Goal: Task Accomplishment & Management: Manage account settings

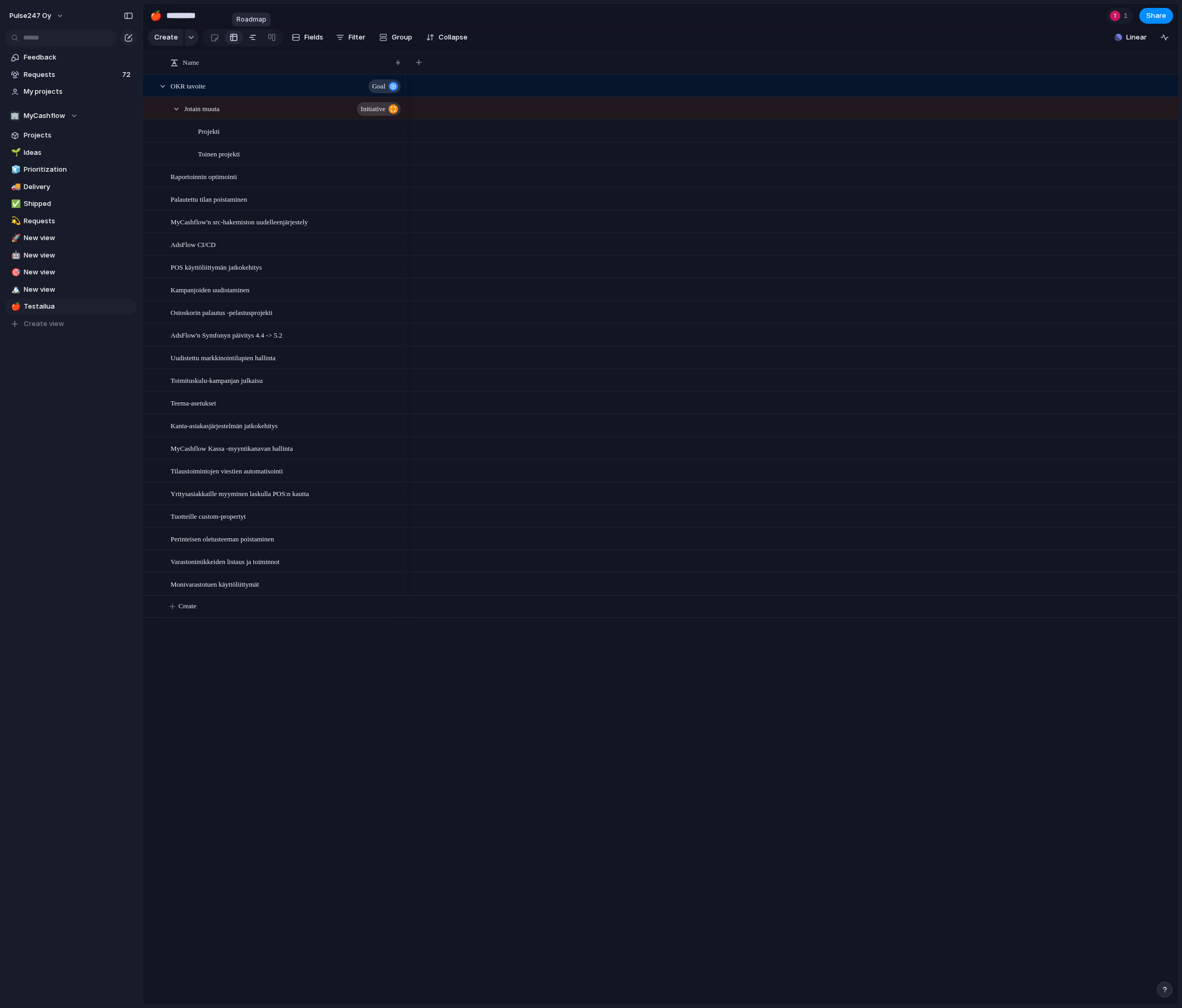
click at [244, 37] on link at bounding box center [253, 37] width 19 height 17
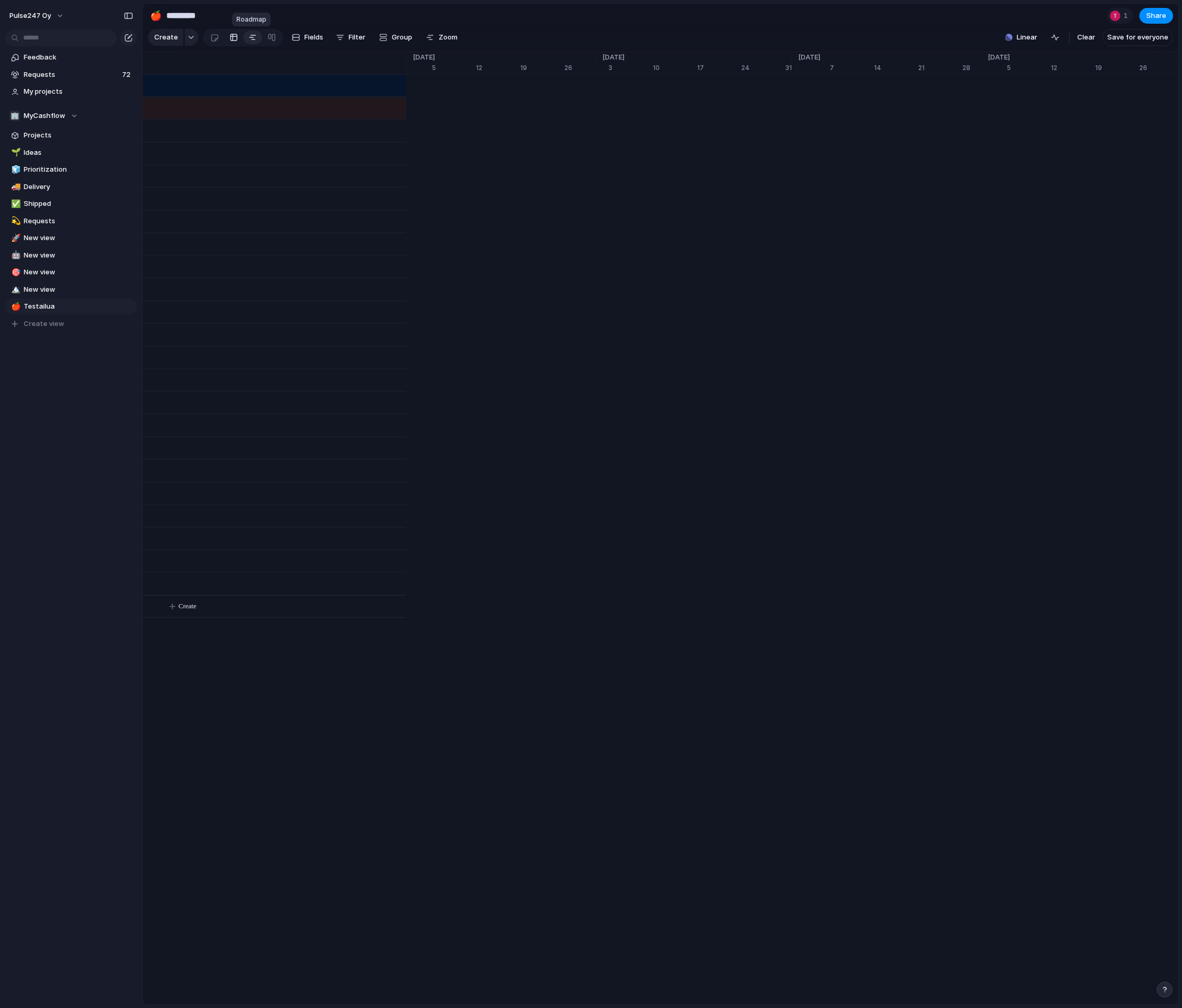
scroll to position [0, 6544]
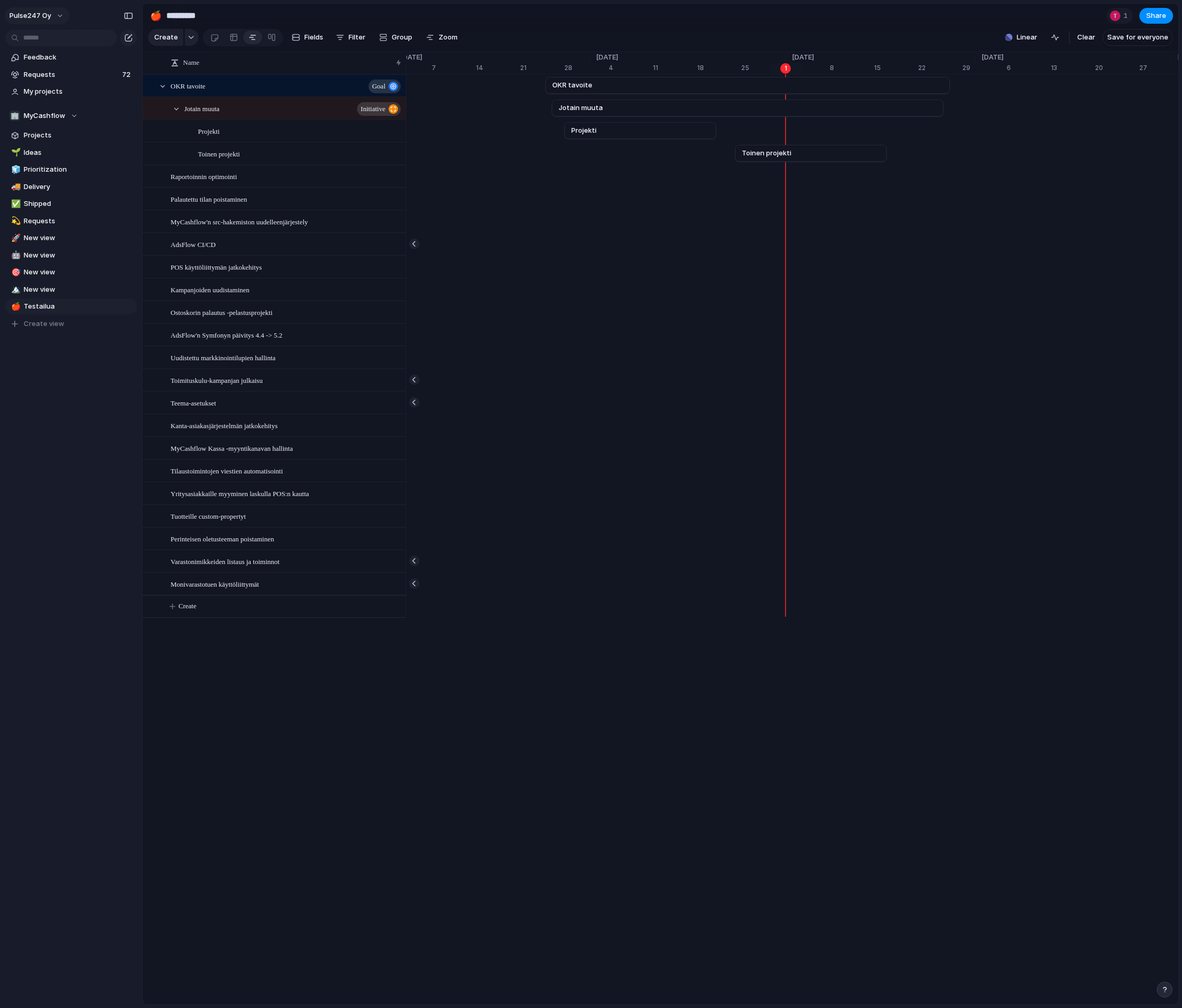
click at [38, 13] on span "Pulse247 Oy" at bounding box center [31, 16] width 42 height 10
click at [122, 352] on div "Settings Invite members Change theme Sign out" at bounding box center [591, 504] width 1182 height 1008
click at [51, 22] on button "Pulse247 Oy" at bounding box center [37, 16] width 65 height 17
click at [55, 41] on li "Settings" at bounding box center [51, 40] width 87 height 17
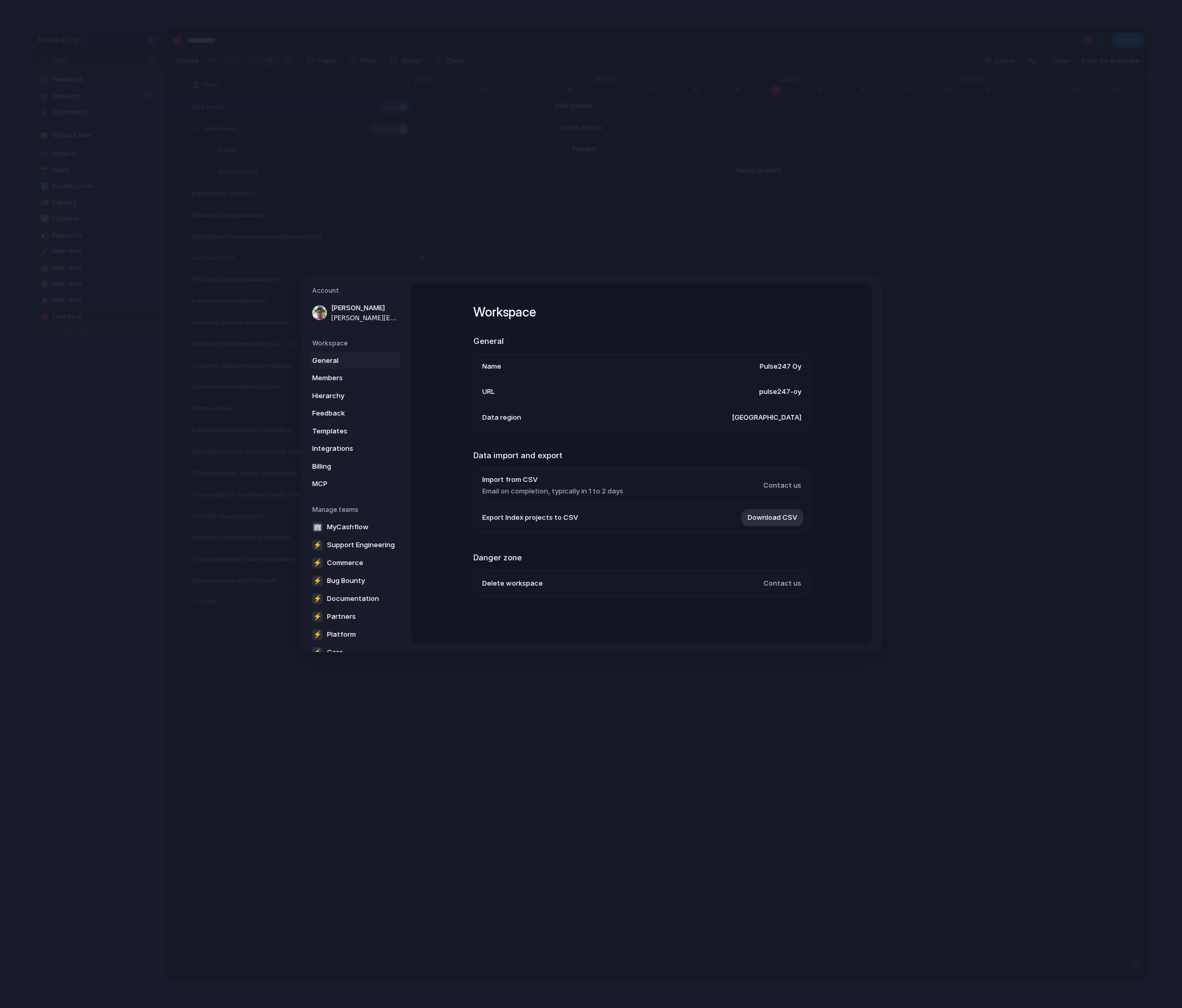
scroll to position [37, 0]
click at [351, 445] on span "MCP" at bounding box center [346, 446] width 67 height 10
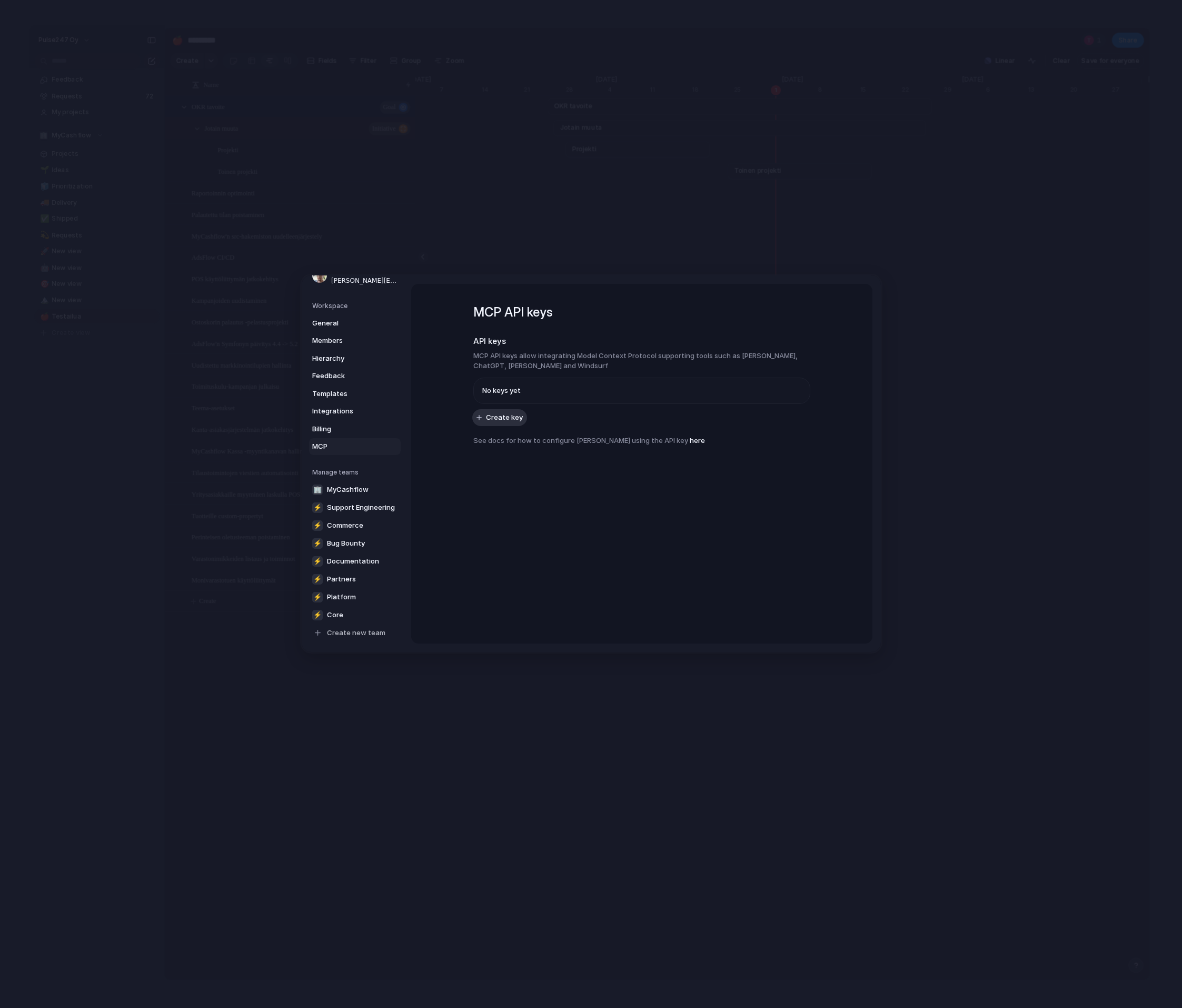
click at [586, 353] on h3 "MCP API keys allow integrating Model Context Protocol supporting tools such as …" at bounding box center [641, 360] width 337 height 20
click at [336, 336] on span "Members" at bounding box center [346, 341] width 67 height 10
click at [340, 356] on span "Hierarchy" at bounding box center [346, 358] width 67 height 10
click at [504, 491] on span "Create type" at bounding box center [506, 488] width 40 height 10
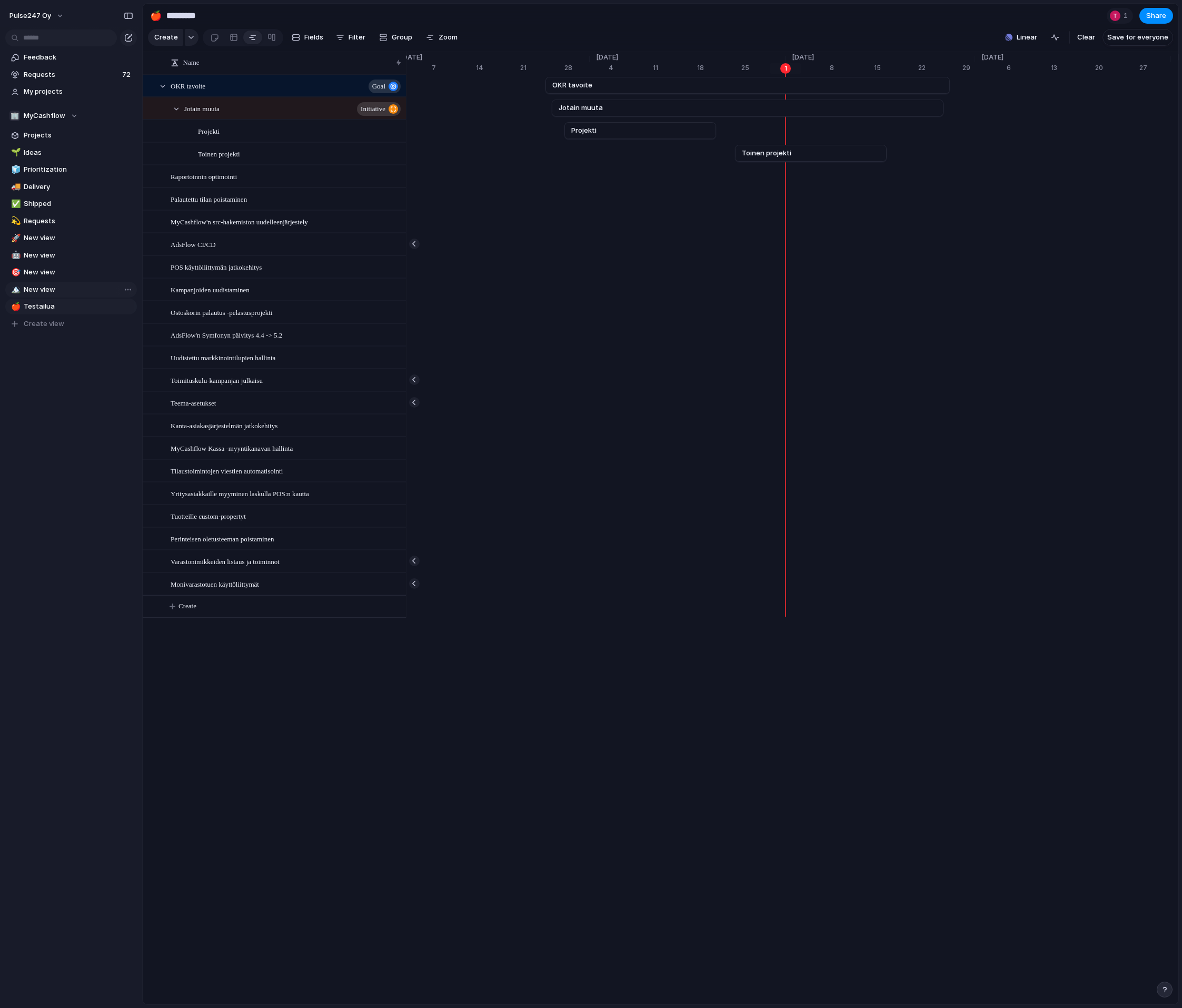
click at [46, 294] on span "New view" at bounding box center [78, 289] width 110 height 10
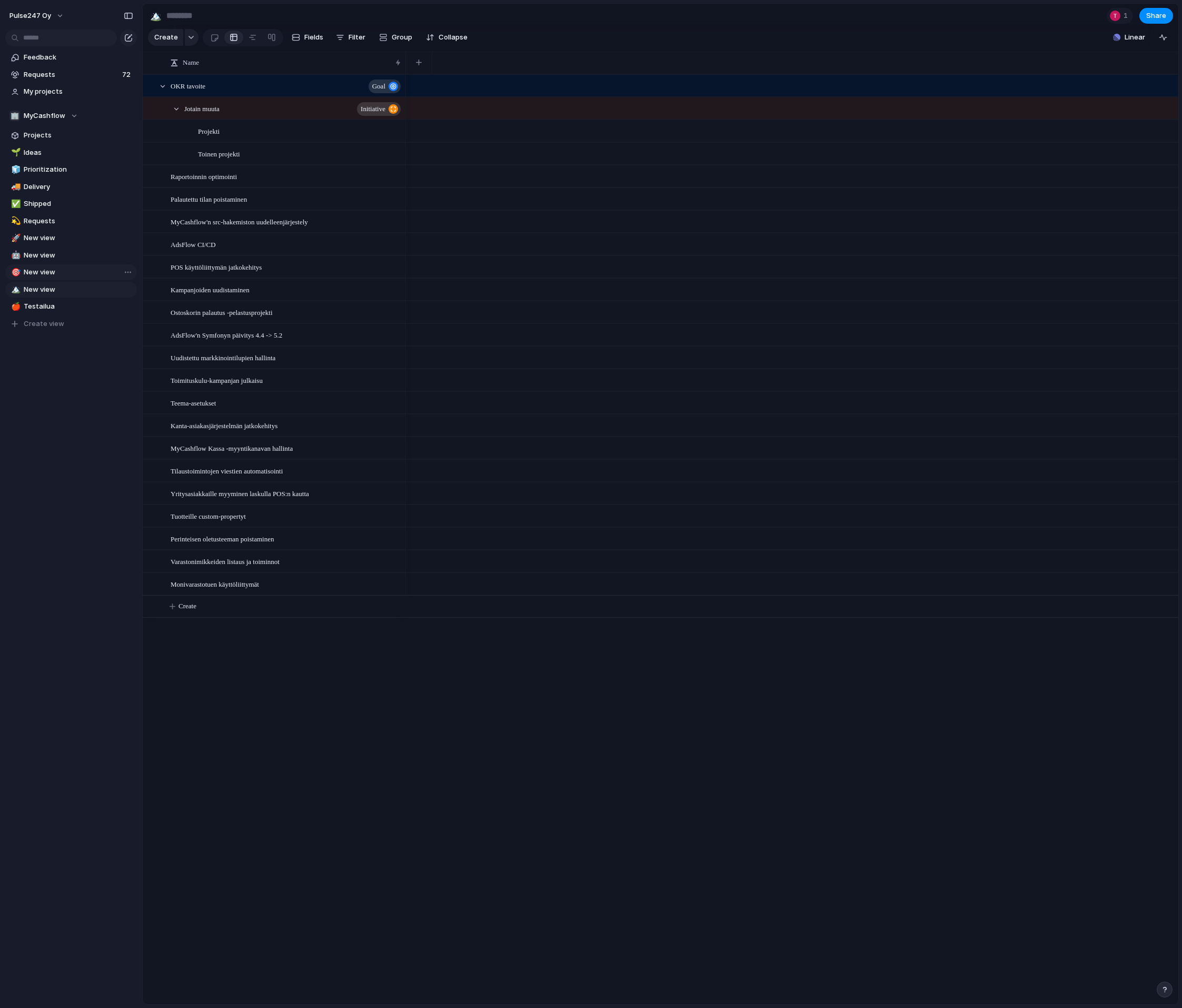
click at [48, 273] on span "New view" at bounding box center [78, 272] width 110 height 10
click at [48, 258] on span "New view" at bounding box center [78, 256] width 110 height 10
click at [48, 241] on span "New view" at bounding box center [78, 238] width 110 height 10
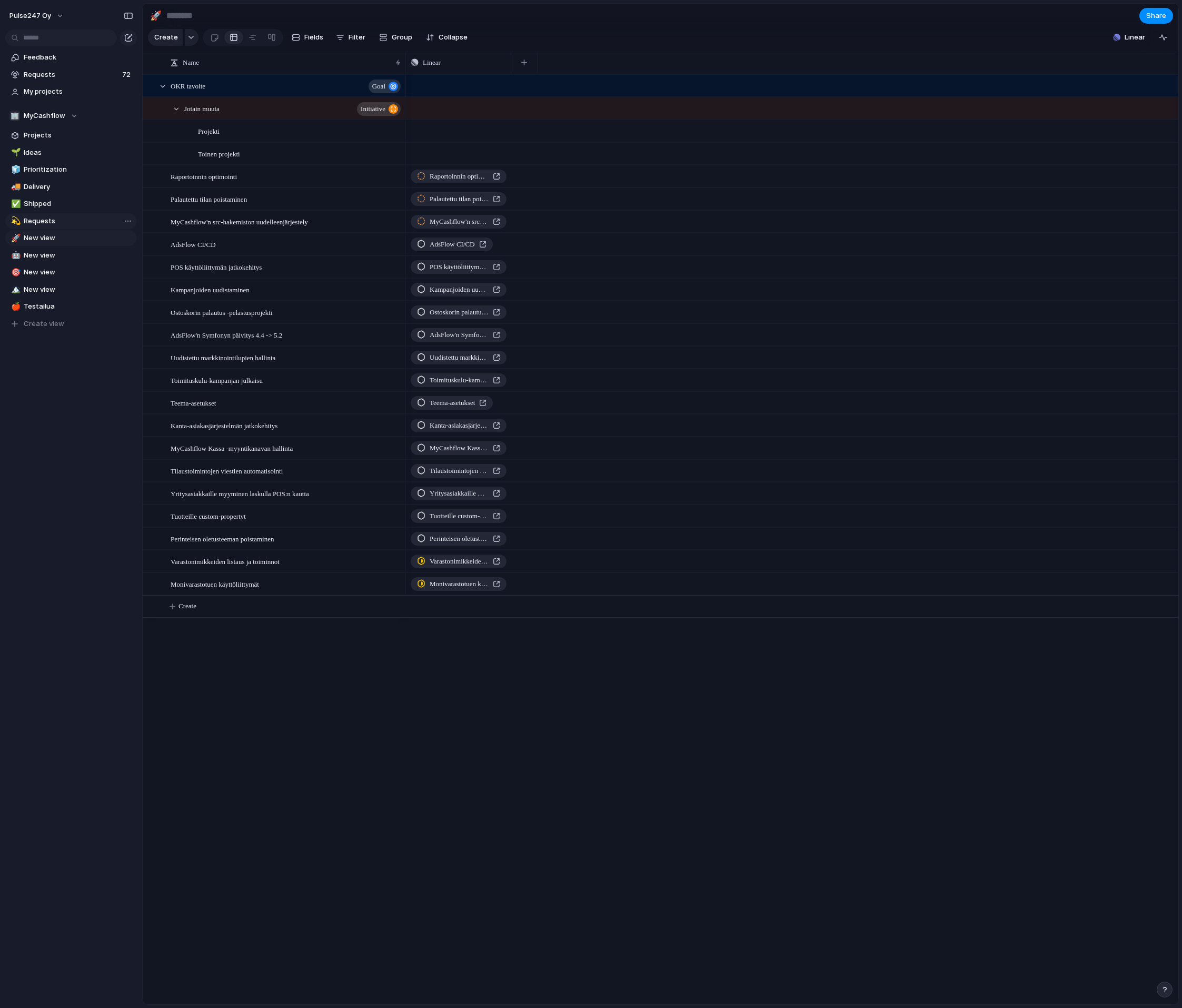
click at [47, 220] on span "Requests" at bounding box center [78, 221] width 110 height 10
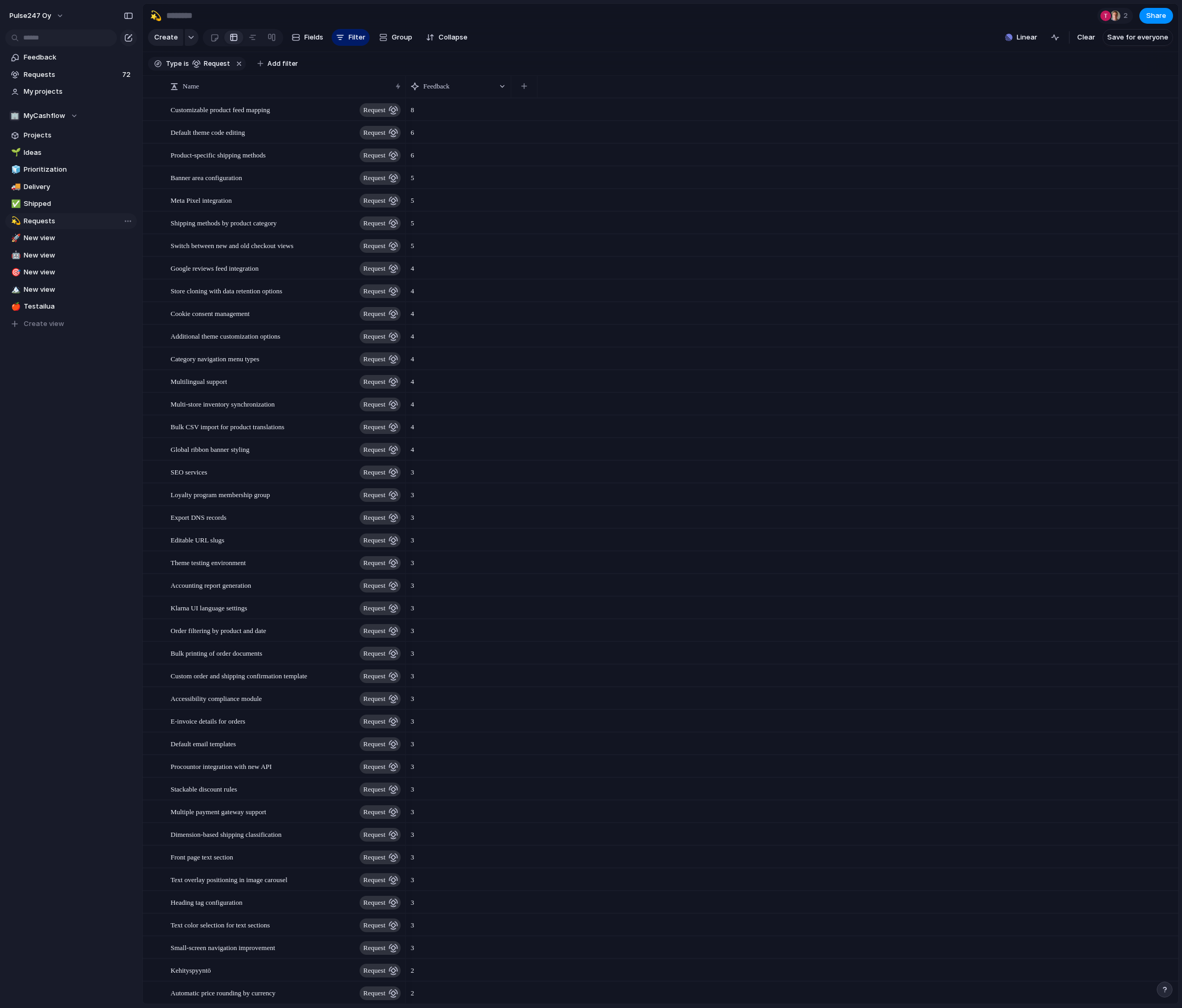
type input "********"
click at [49, 318] on span "Create view" at bounding box center [44, 324] width 40 height 10
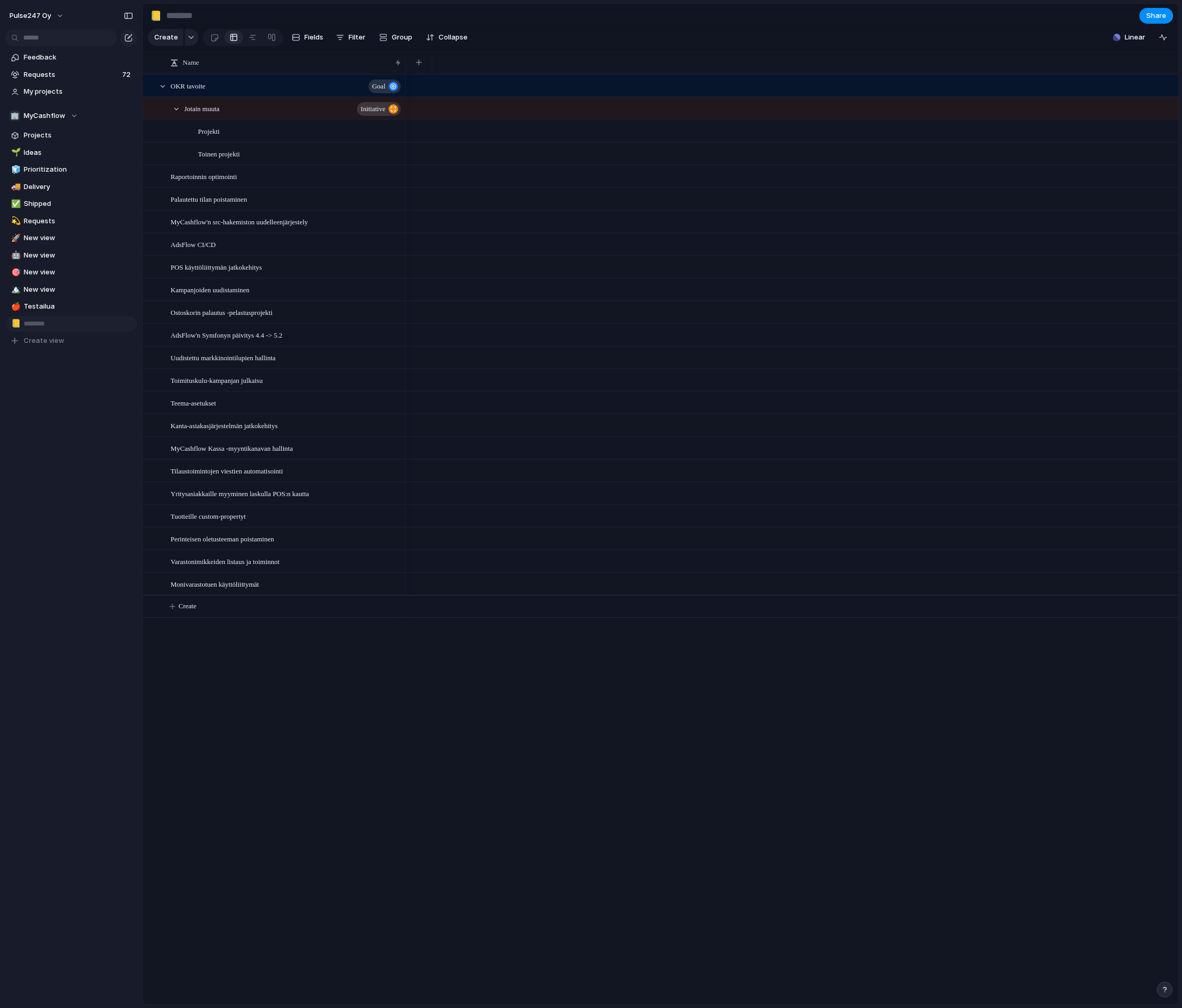
click at [74, 419] on div "Feedback Requests 72 My projects 🏢 MyCashflow Projects 🌱 Ideas 🧊 Prioritization…" at bounding box center [71, 217] width 142 height 434
click at [177, 401] on span "Delete view" at bounding box center [169, 403] width 39 height 10
type input "*********"
click at [52, 74] on span "Requests" at bounding box center [72, 75] width 96 height 10
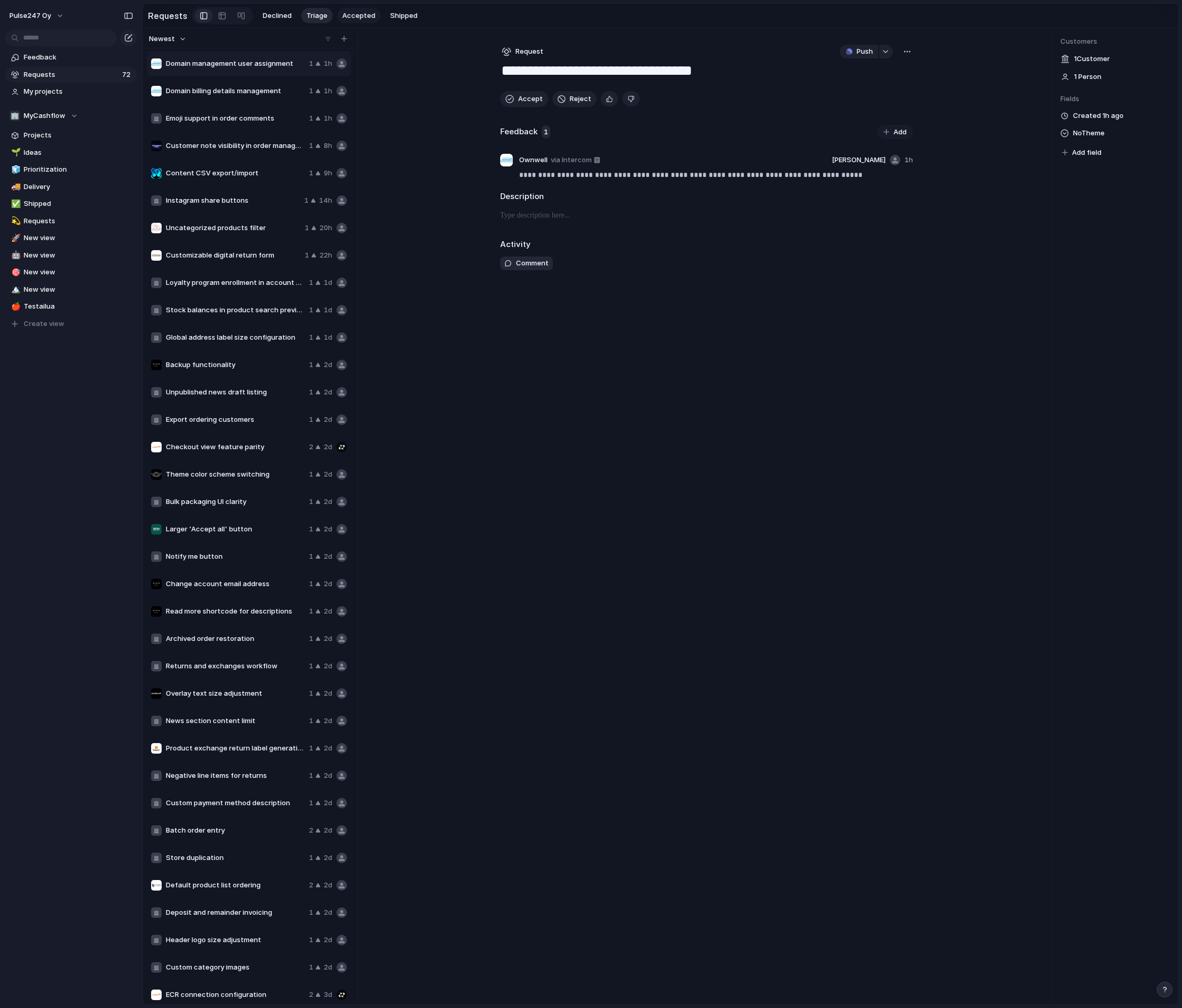
click at [359, 17] on span "Accepted" at bounding box center [359, 16] width 33 height 10
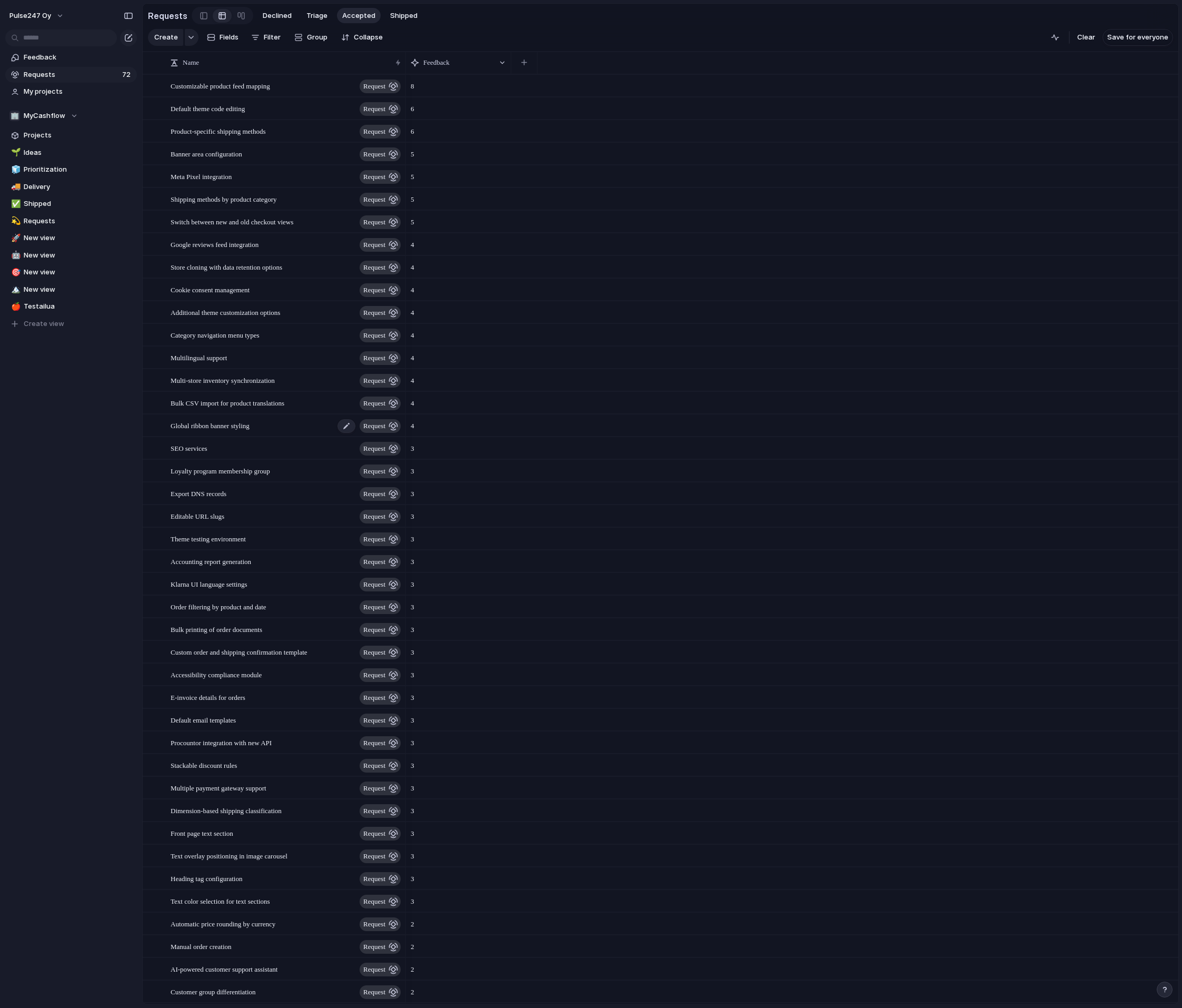
click at [250, 420] on span "Global ribbon banner styling" at bounding box center [210, 425] width 79 height 12
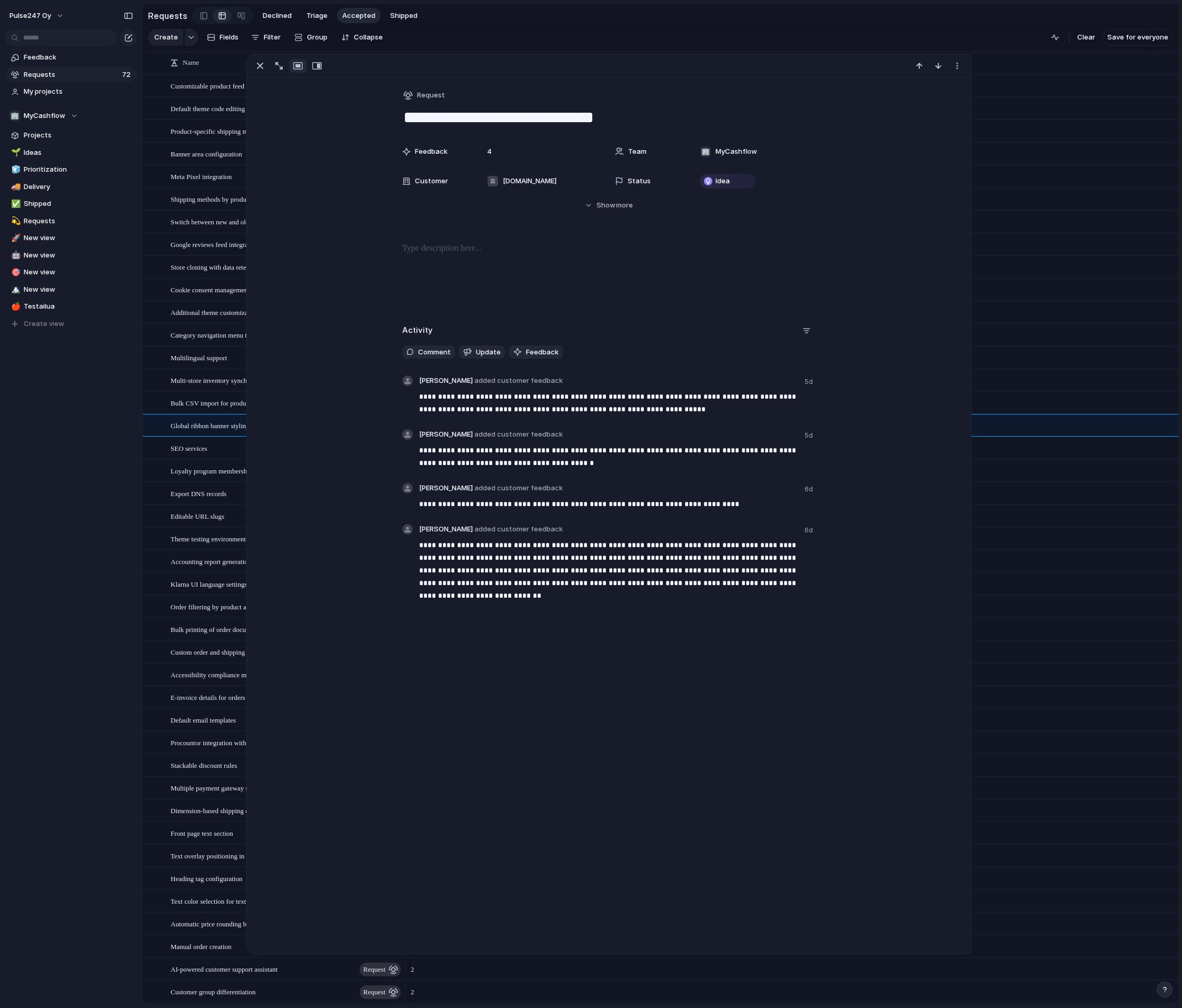
drag, startPoint x: 404, startPoint y: 120, endPoint x: 640, endPoint y: 118, distance: 236.0
click at [640, 118] on textarea "**********" at bounding box center [608, 117] width 412 height 22
click at [171, 407] on div at bounding box center [158, 403] width 28 height 22
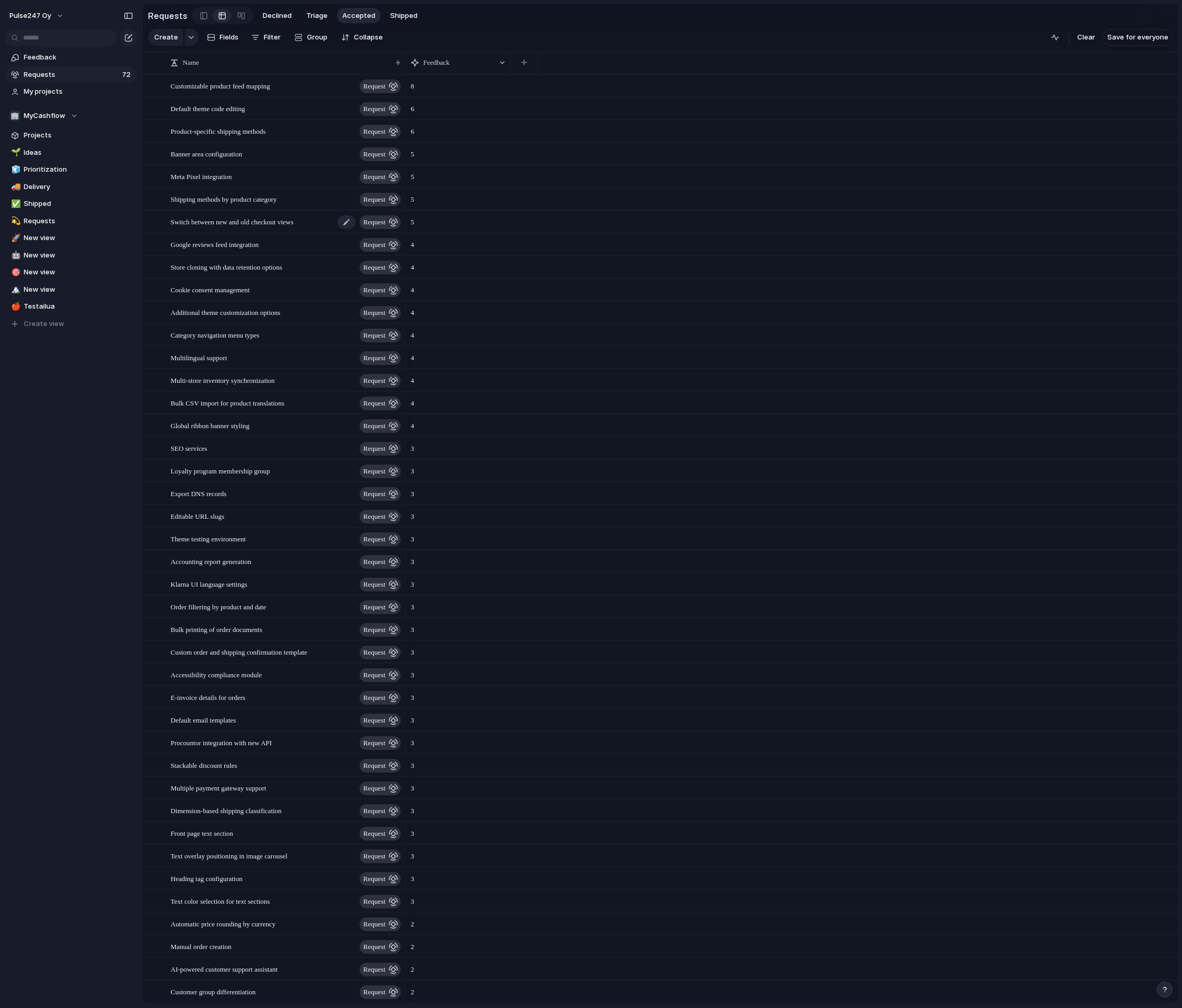
click at [236, 223] on span "Switch between new and old checkout views" at bounding box center [232, 221] width 123 height 12
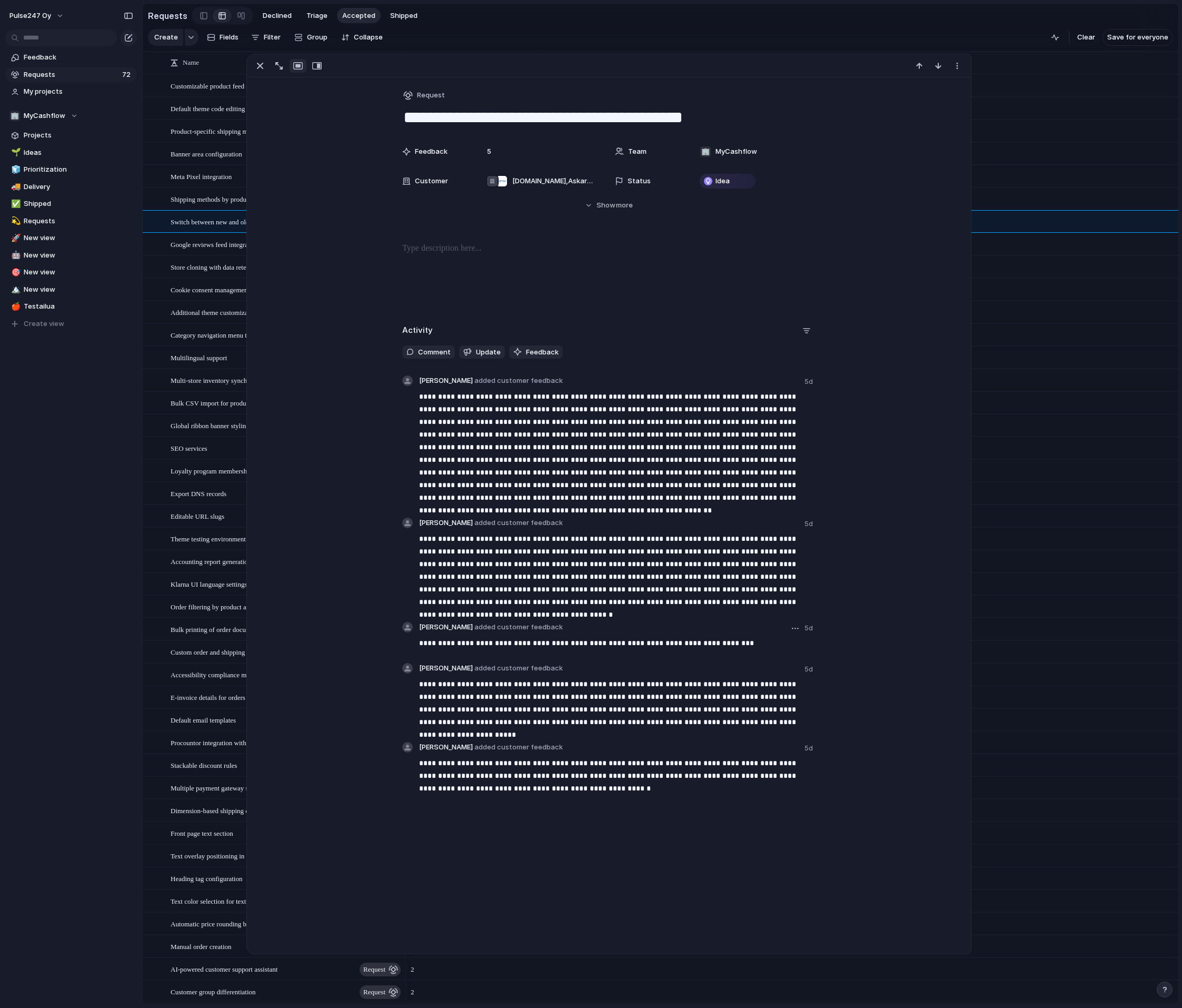
drag, startPoint x: 427, startPoint y: 646, endPoint x: 696, endPoint y: 643, distance: 269.0
click at [696, 643] on p "**********" at bounding box center [617, 643] width 396 height 13
click at [128, 134] on span "Projects" at bounding box center [78, 135] width 110 height 10
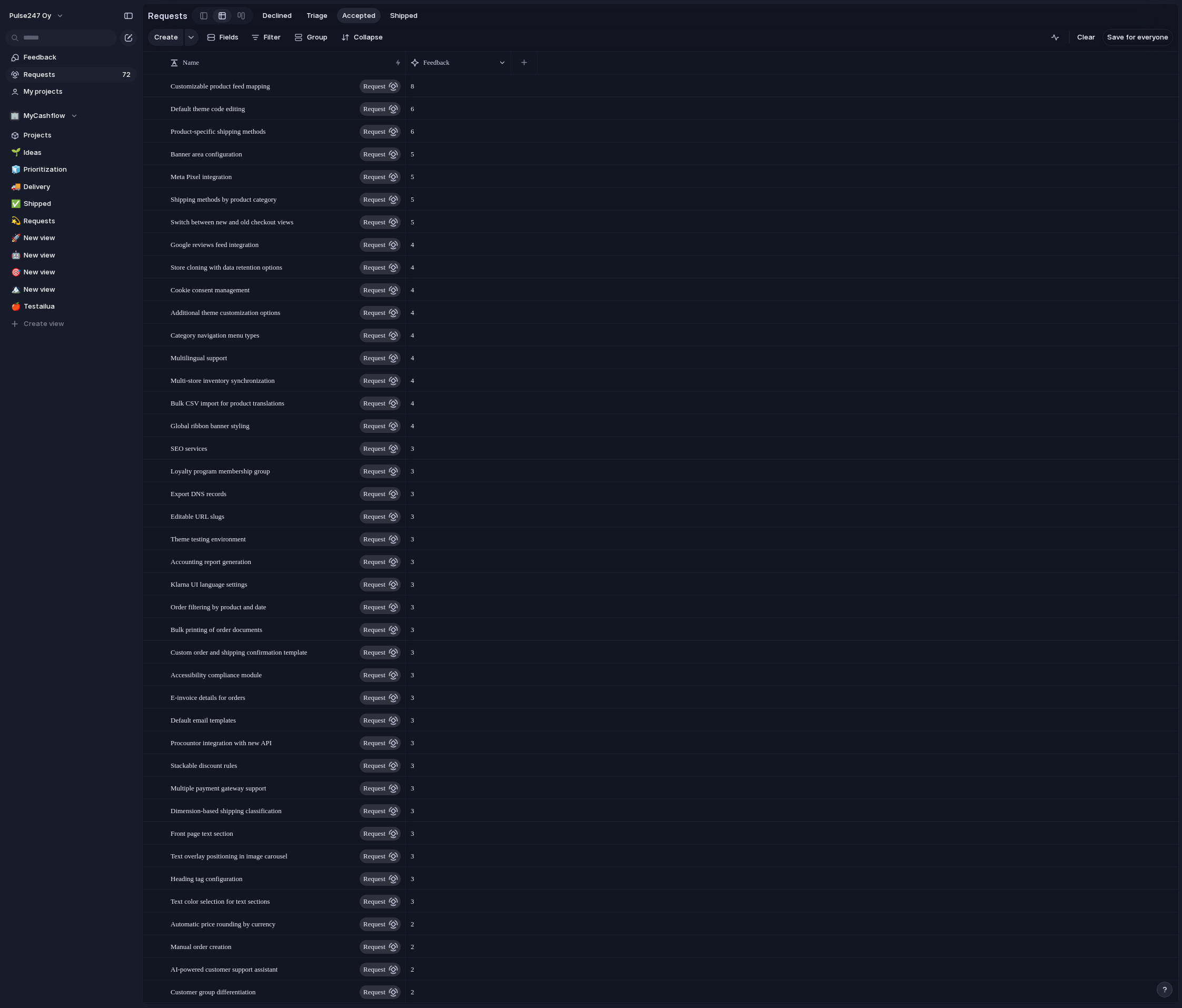
click at [58, 72] on span "Requests" at bounding box center [72, 75] width 96 height 10
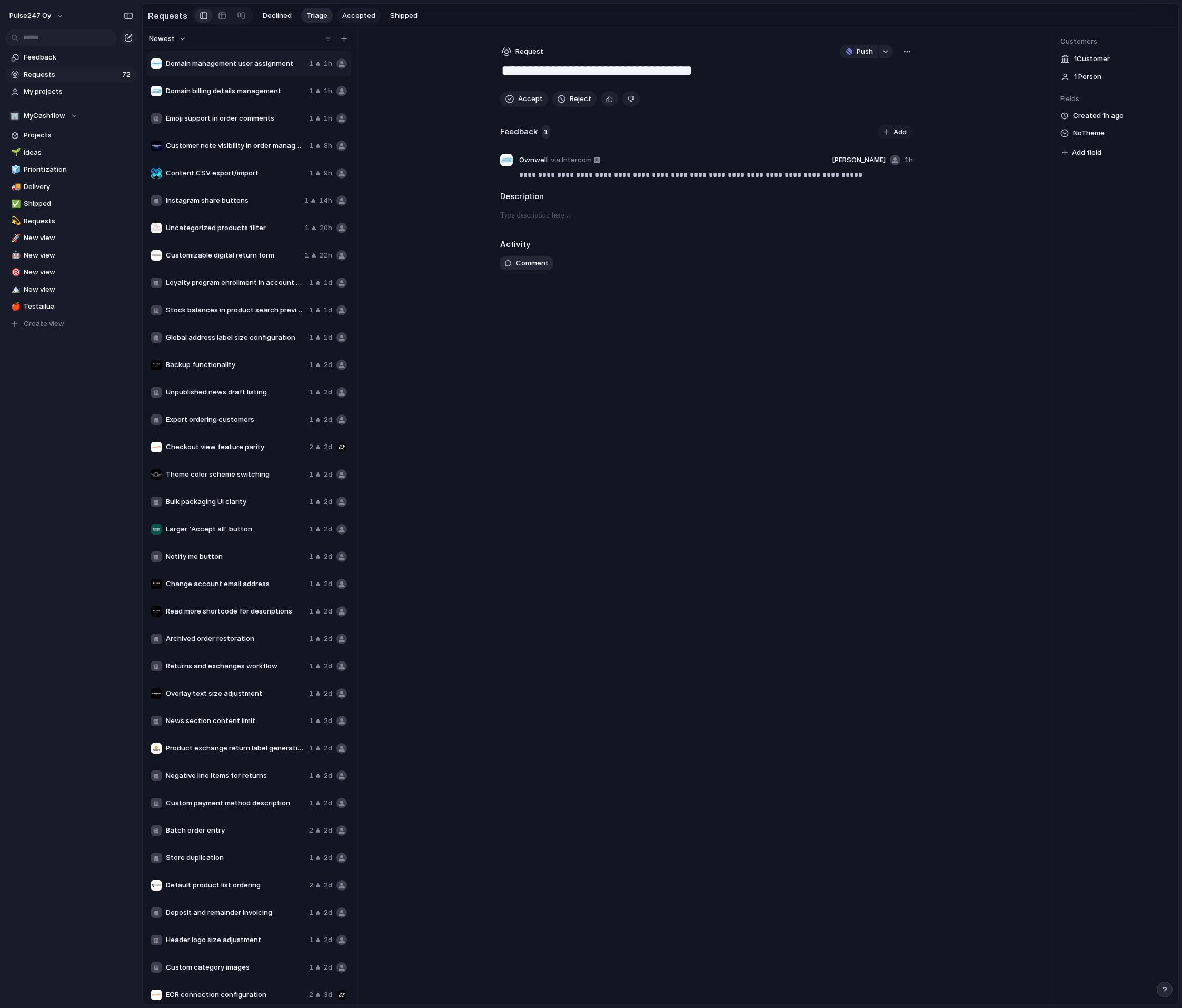
click at [350, 19] on span "Accepted" at bounding box center [359, 16] width 33 height 10
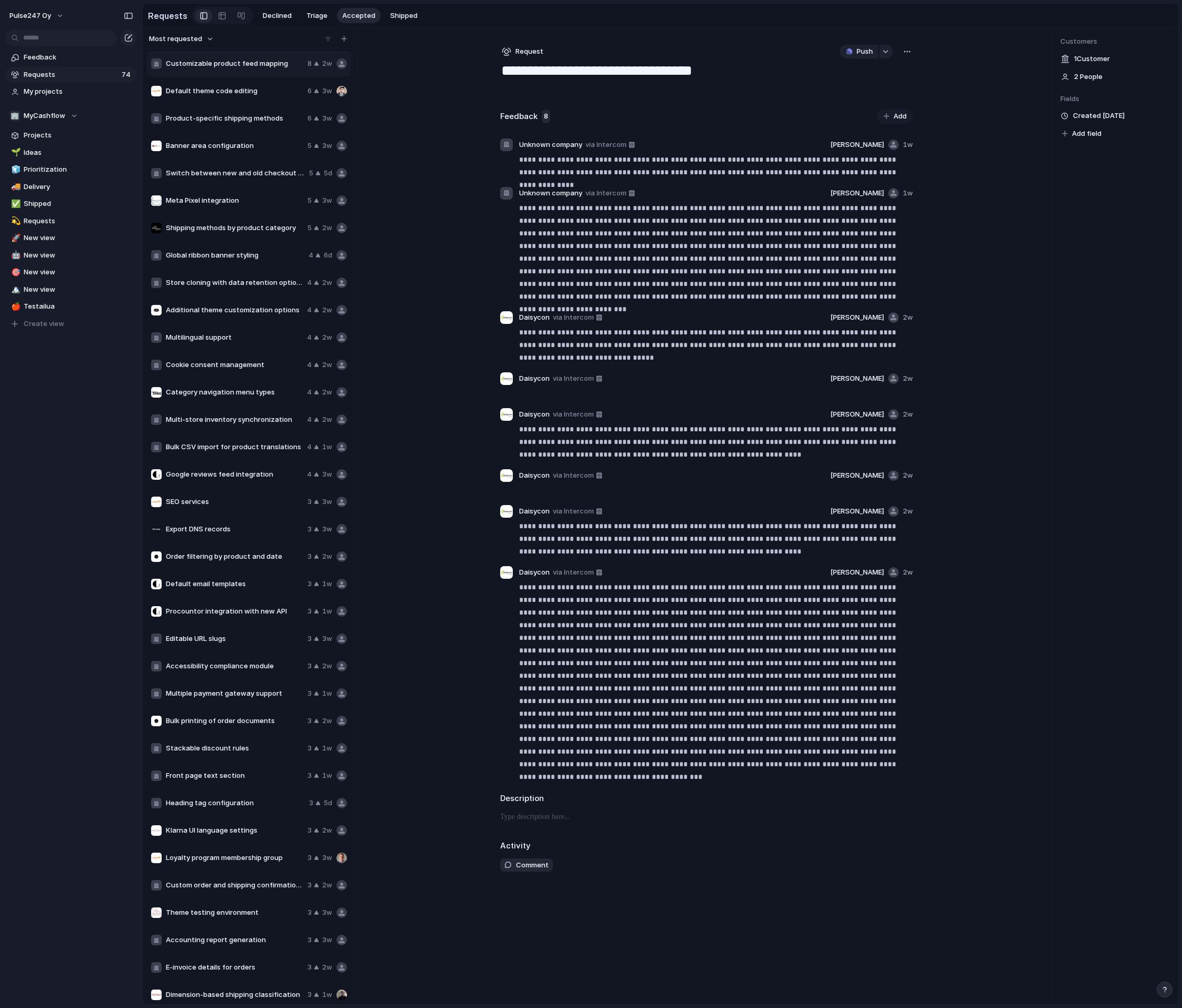
click at [904, 48] on div "button" at bounding box center [906, 51] width 8 height 8
click at [960, 61] on div "Copy link Merge Move to [GEOGRAPHIC_DATA]" at bounding box center [591, 504] width 1182 height 1008
click at [903, 51] on div "button" at bounding box center [906, 51] width 8 height 8
click at [669, 67] on div "Copy link Merge Move to [GEOGRAPHIC_DATA]" at bounding box center [591, 504] width 1182 height 1008
click at [863, 49] on span "Push" at bounding box center [864, 52] width 16 height 10
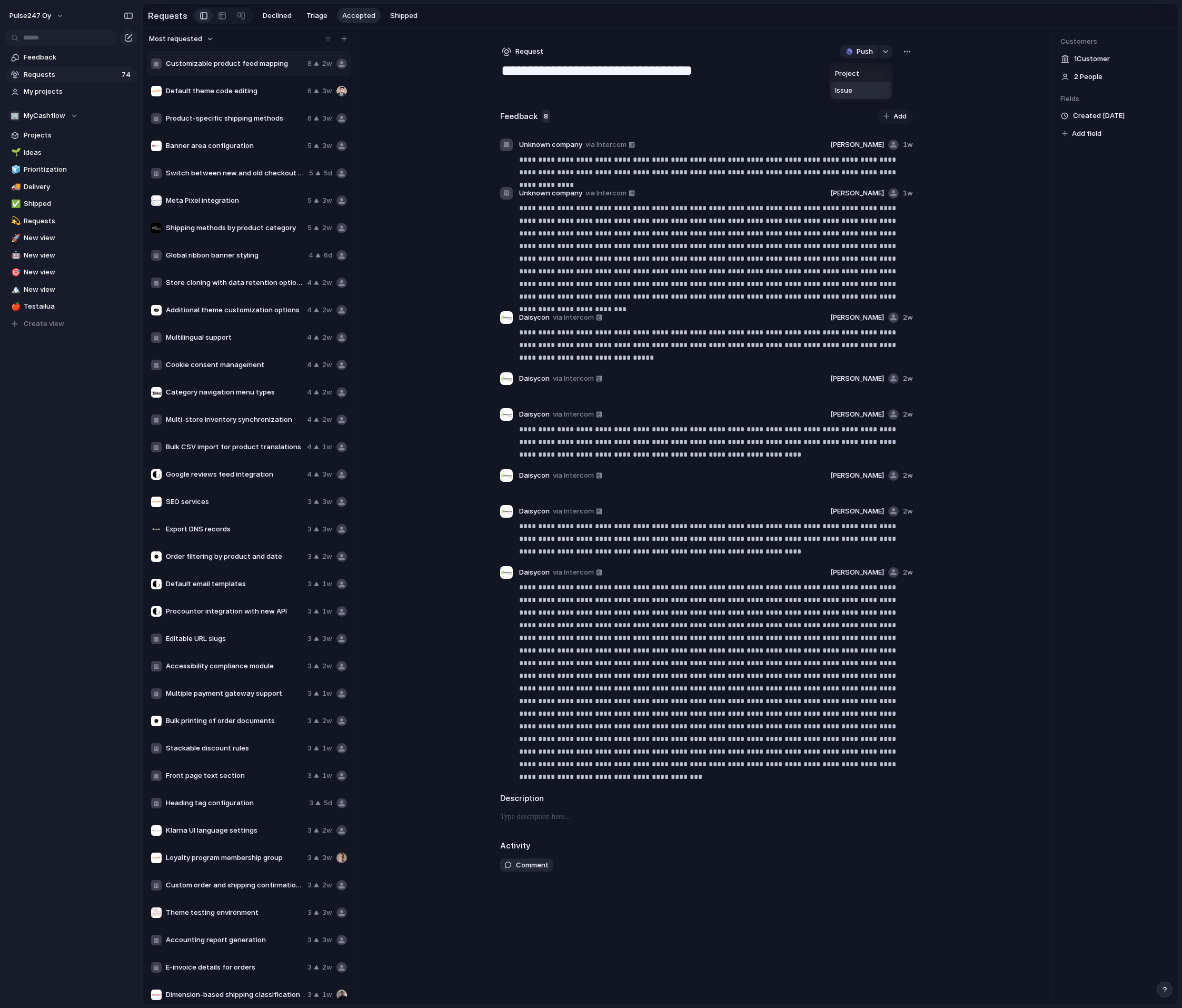
click at [858, 84] on li "Issue" at bounding box center [861, 90] width 60 height 17
click at [894, 162] on span "Integrations" at bounding box center [881, 163] width 41 height 10
click at [854, 52] on span "Open in Linear" at bounding box center [847, 52] width 46 height 10
drag, startPoint x: 440, startPoint y: 134, endPoint x: 945, endPoint y: 738, distance: 787.3
click at [945, 738] on div "Most requested Customizable product feed mapping 8 2w Default theme code editin…" at bounding box center [660, 516] width 1036 height 976
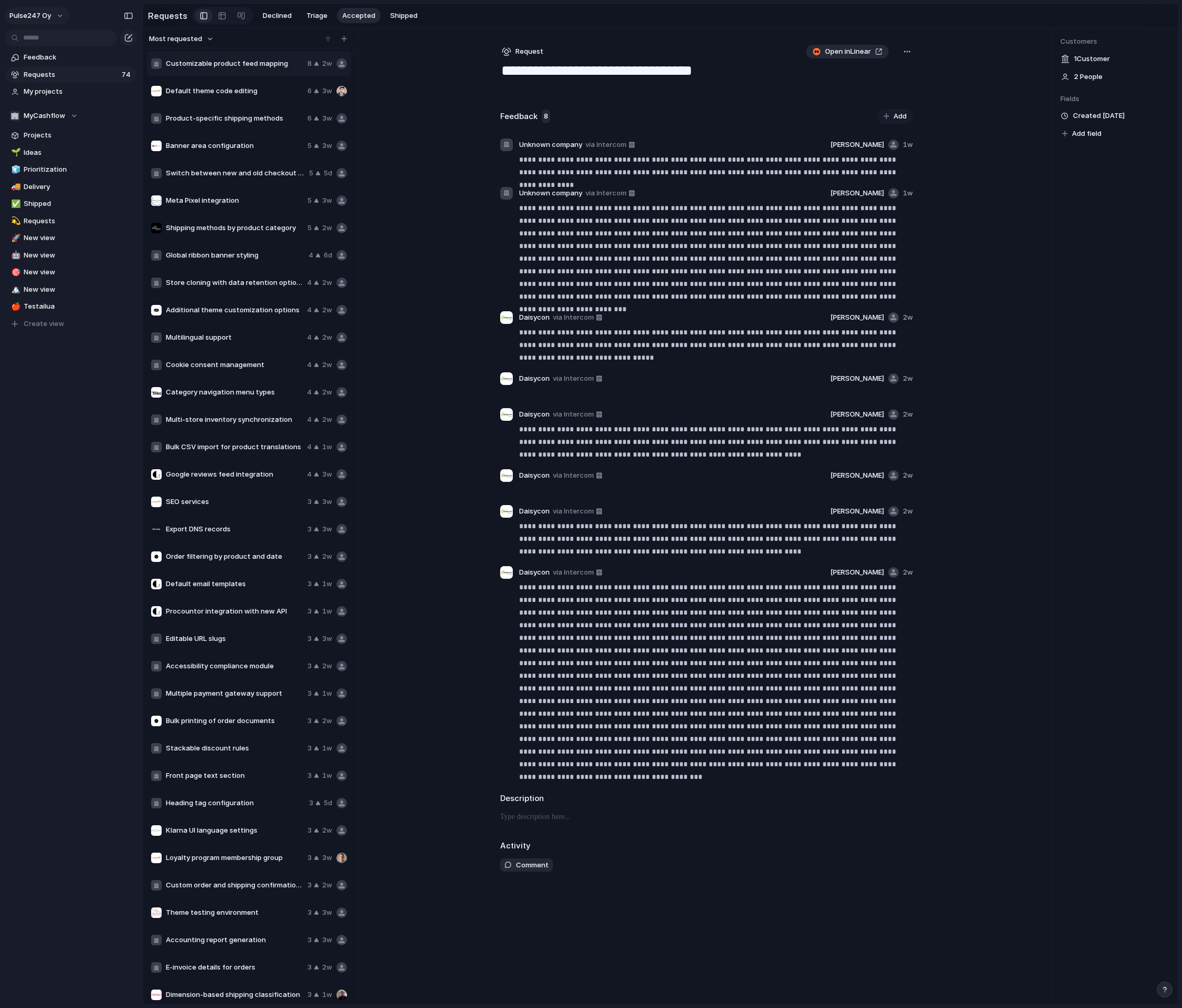
click at [31, 13] on span "Pulse247 Oy" at bounding box center [31, 16] width 42 height 10
click at [61, 50] on li "Invite members" at bounding box center [51, 56] width 87 height 17
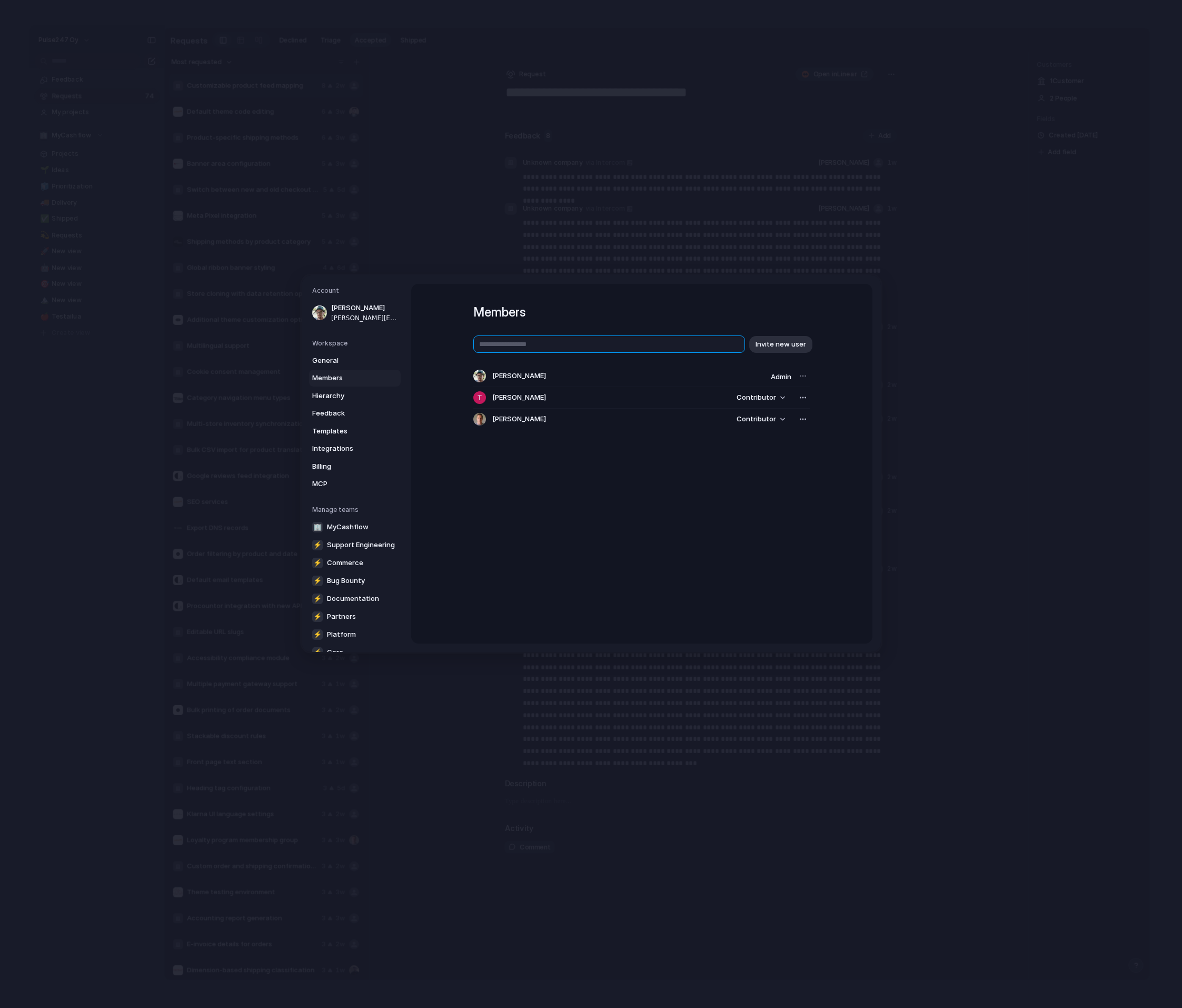
click at [601, 338] on input "text" at bounding box center [609, 344] width 272 height 17
type input "**********"
click at [811, 341] on button "Invite new user" at bounding box center [781, 344] width 64 height 17
click at [760, 399] on span "Contributor" at bounding box center [756, 398] width 40 height 10
click at [703, 528] on div "Admin Contributor" at bounding box center [591, 504] width 1182 height 1008
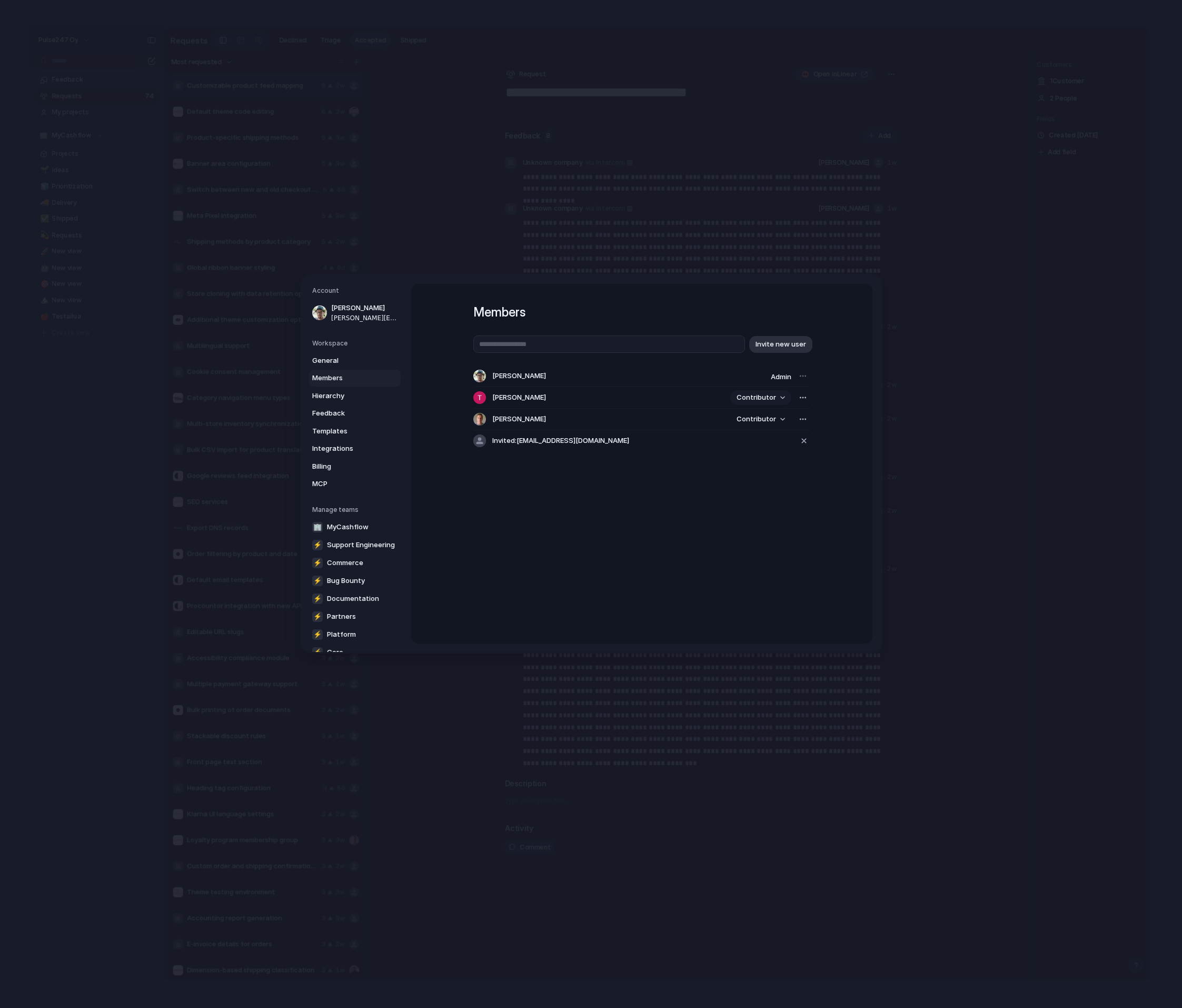
click at [761, 398] on span "Contributor" at bounding box center [756, 398] width 40 height 10
click at [760, 420] on li "Admin" at bounding box center [764, 420] width 60 height 17
click at [760, 420] on span "Contributor" at bounding box center [756, 419] width 40 height 10
click at [760, 439] on li "Admin" at bounding box center [764, 442] width 60 height 17
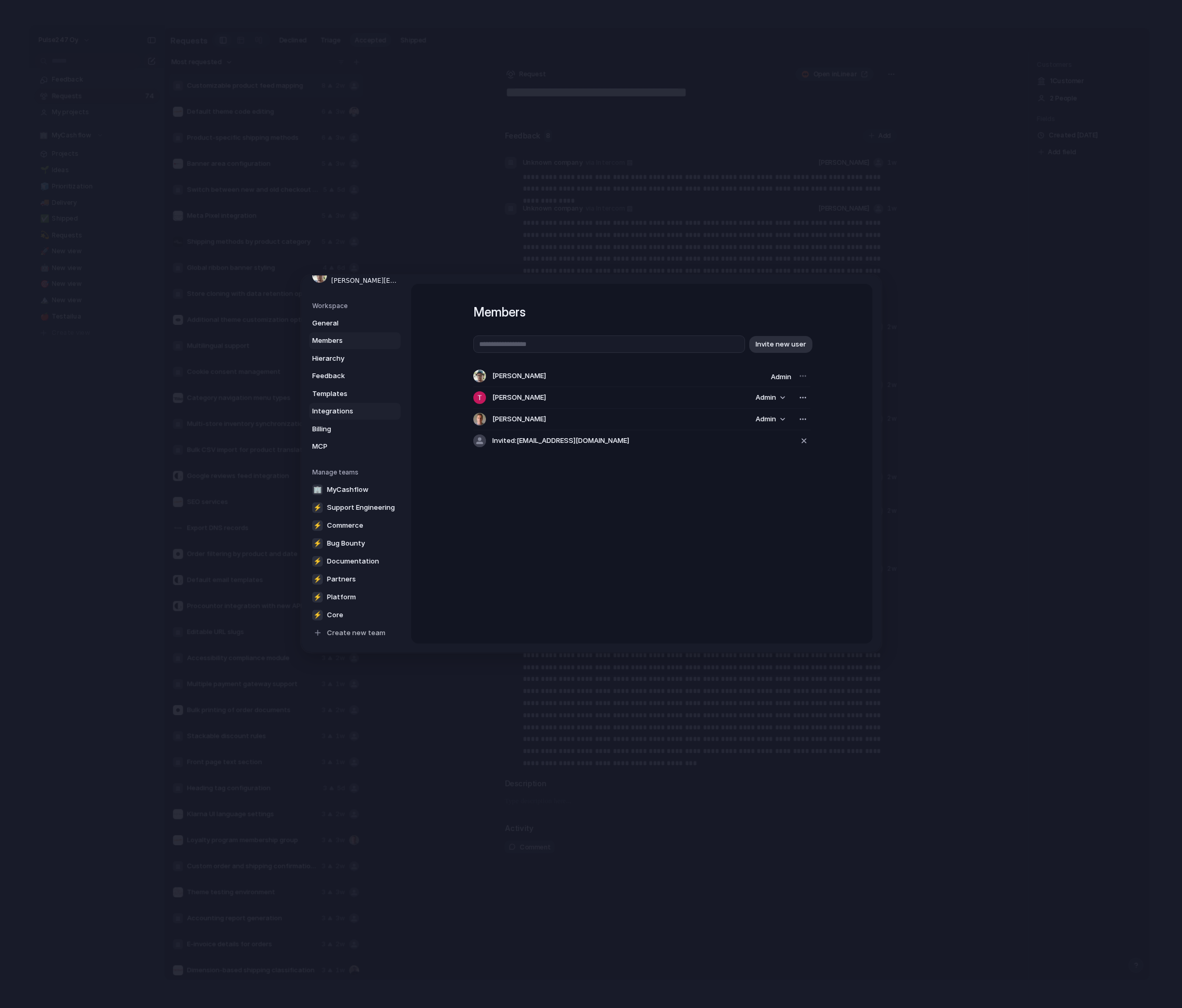
click at [341, 416] on link "Integrations" at bounding box center [355, 411] width 92 height 17
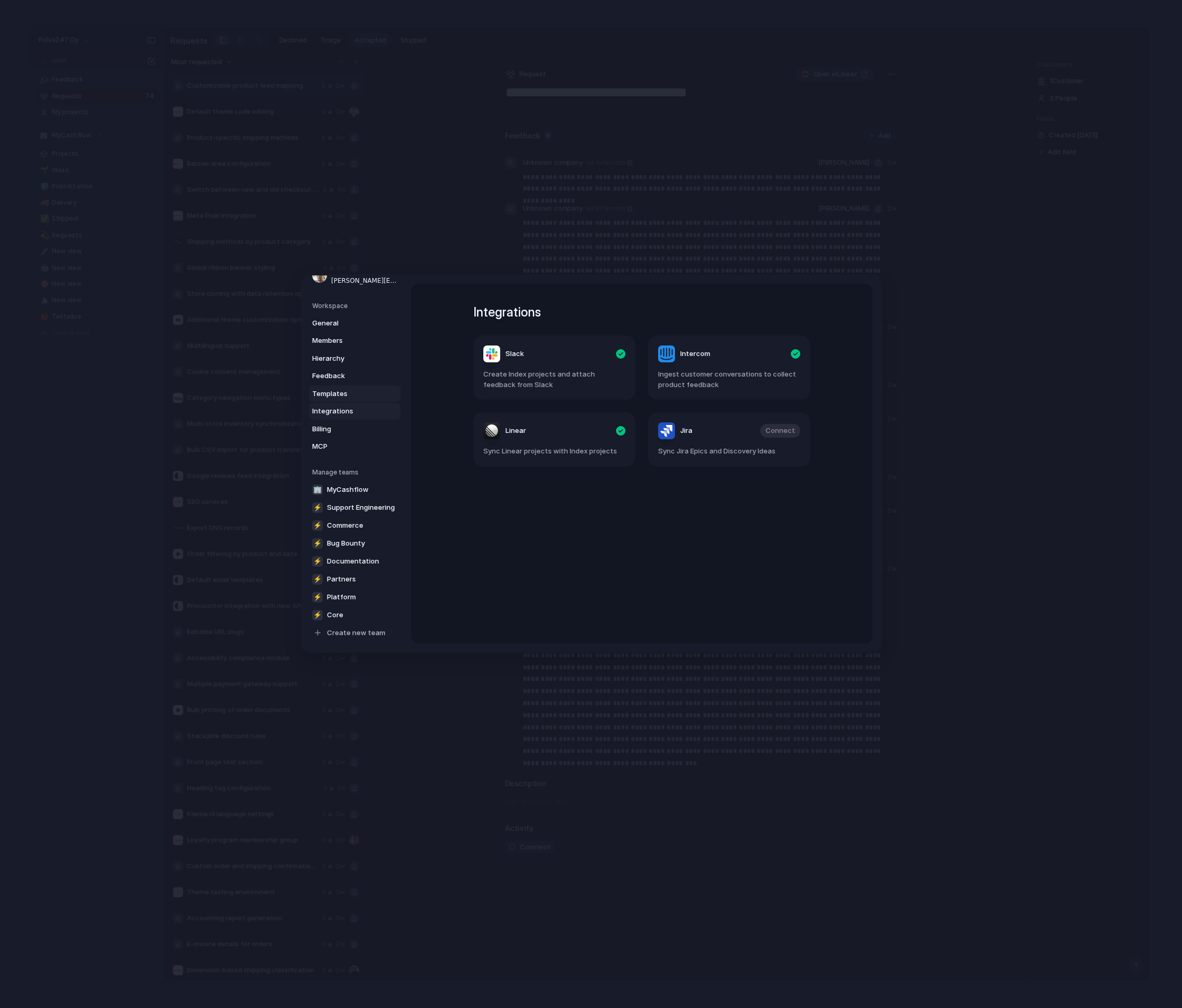
click at [343, 393] on span "Templates" at bounding box center [346, 393] width 67 height 10
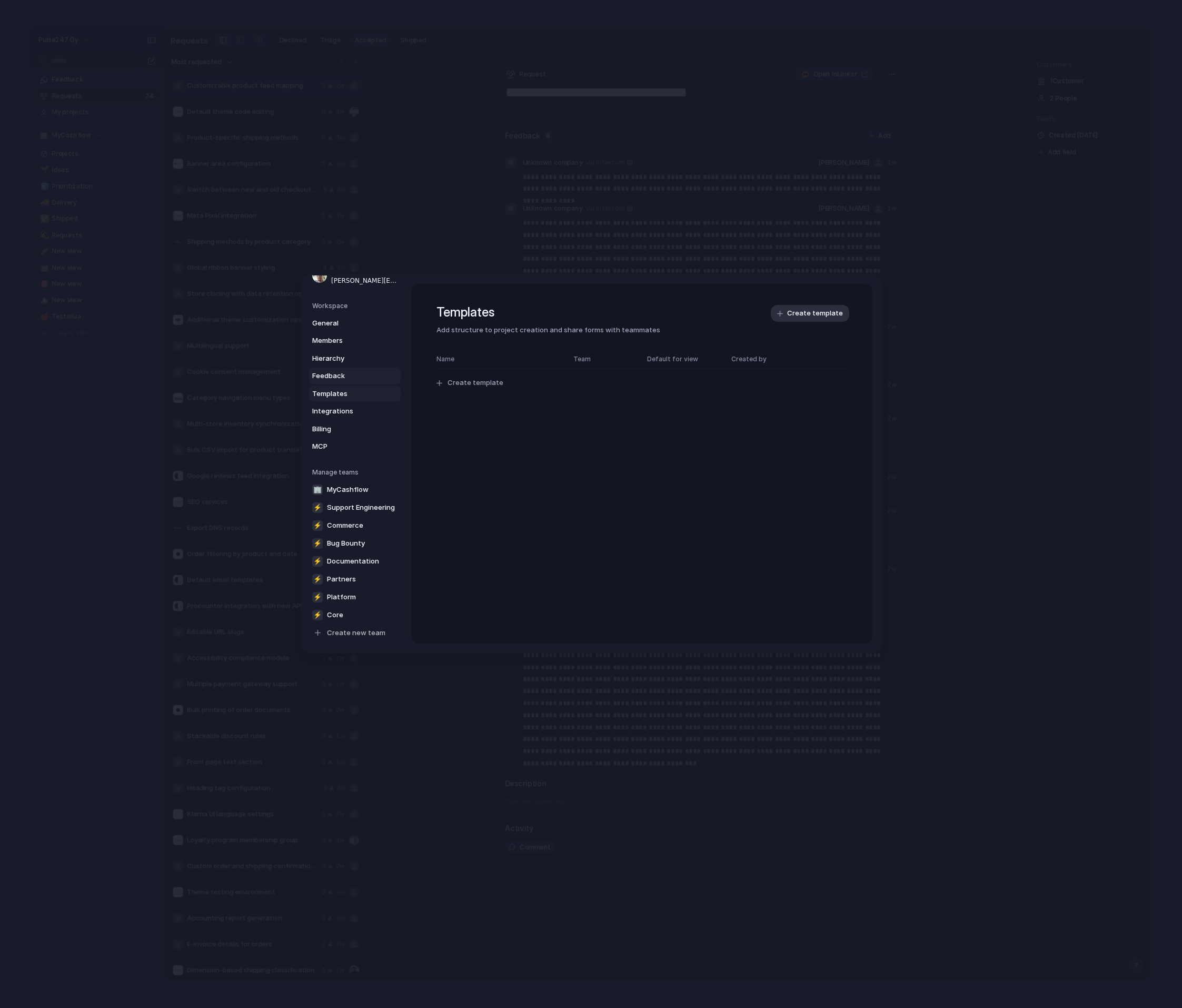
click at [344, 371] on span "Feedback" at bounding box center [346, 376] width 67 height 10
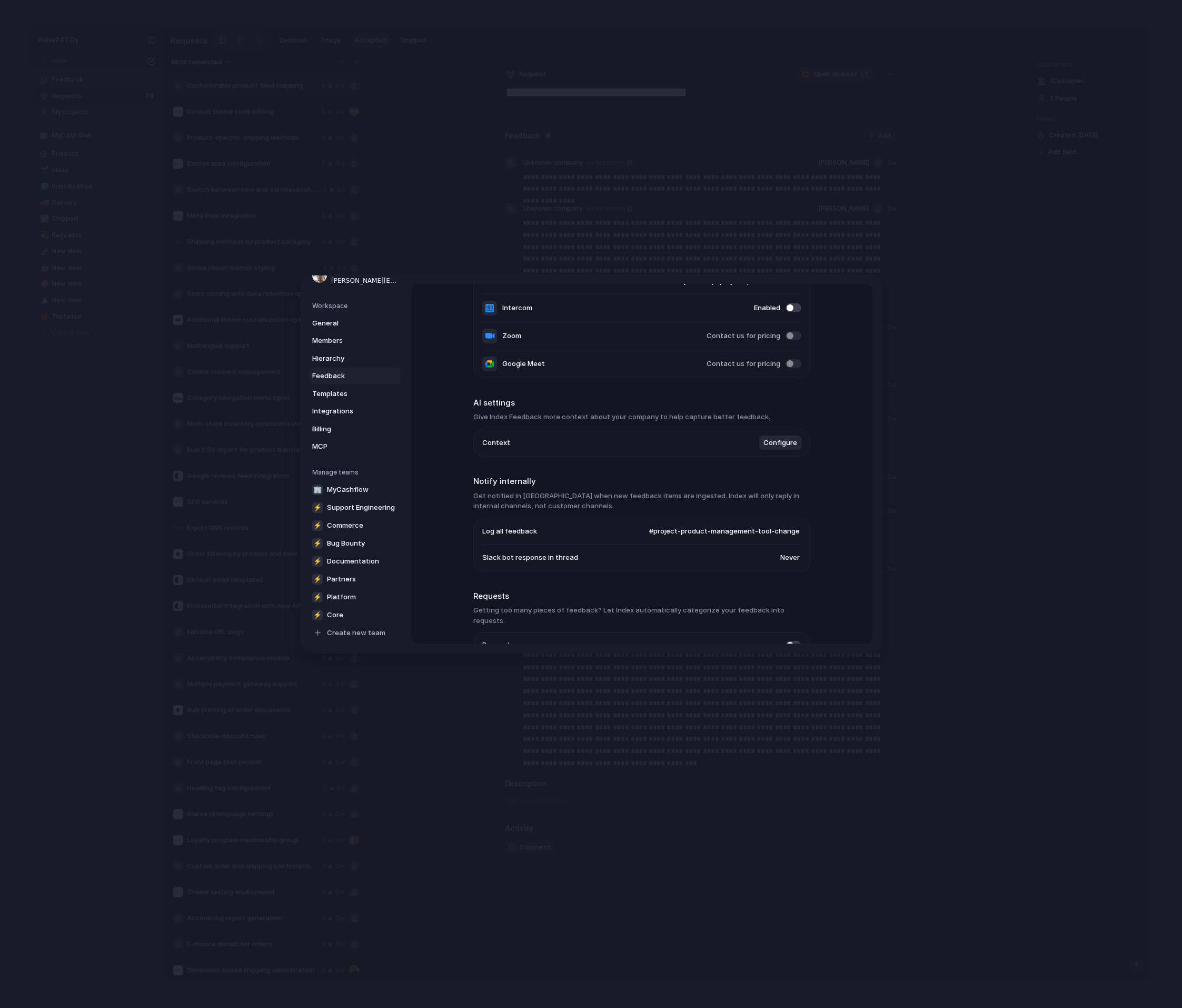
scroll to position [181, 0]
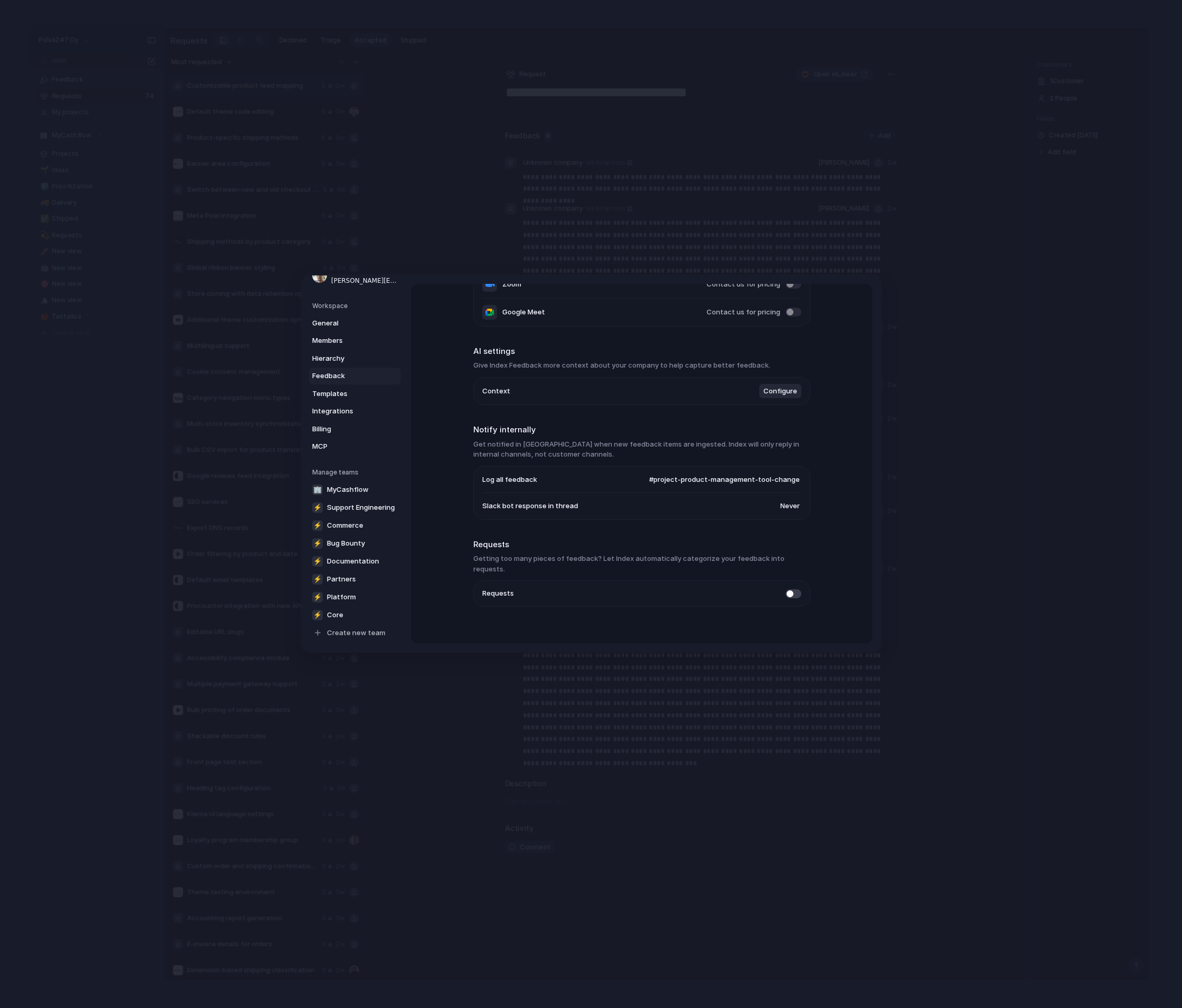
click at [758, 477] on span "#project-product-management-tool-change" at bounding box center [725, 479] width 151 height 10
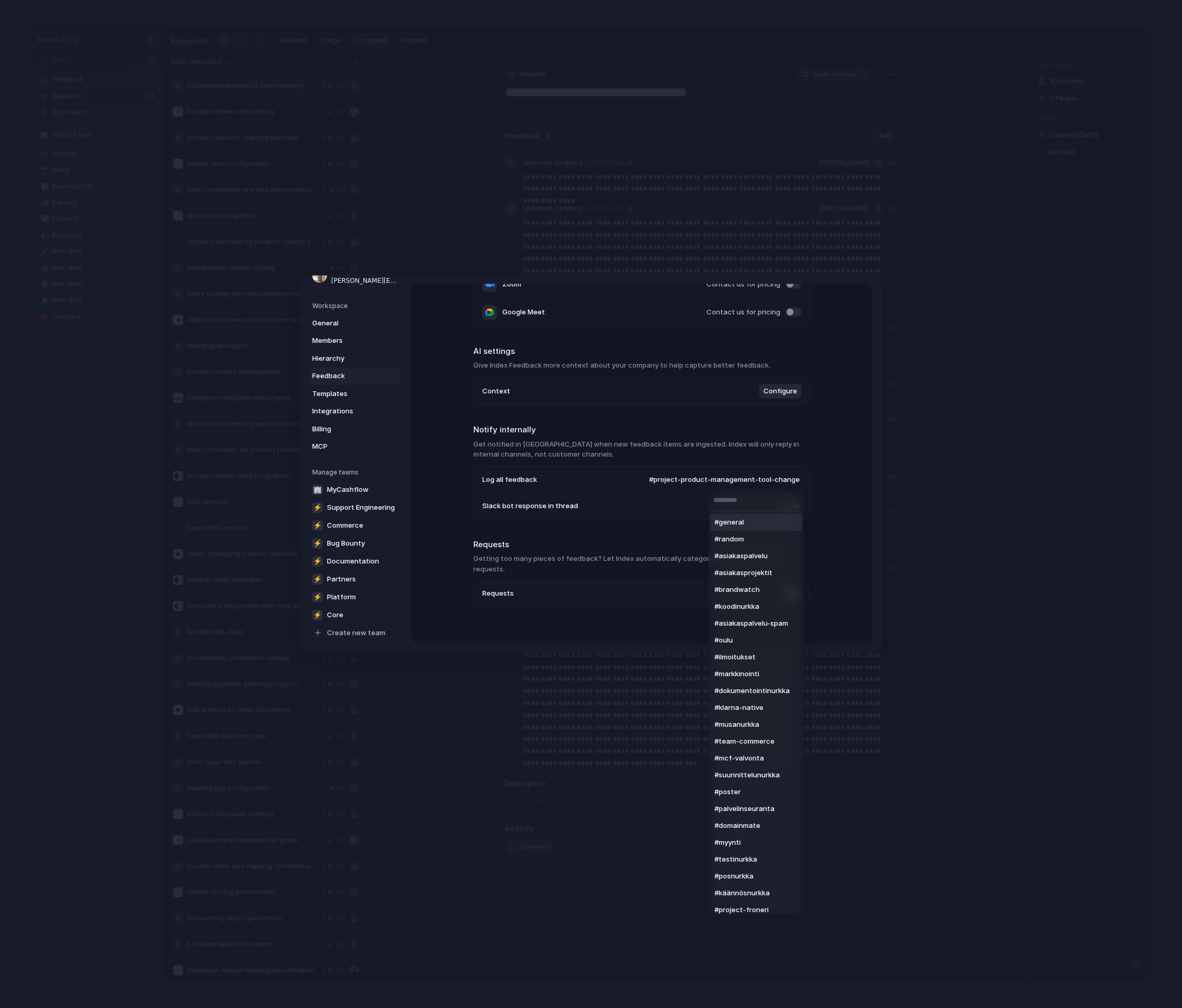
click at [711, 485] on div "#general #random #asiakaspalvelu #asiakasprojektit #brandwatch #koodinurkka #as…" at bounding box center [591, 504] width 1182 height 1008
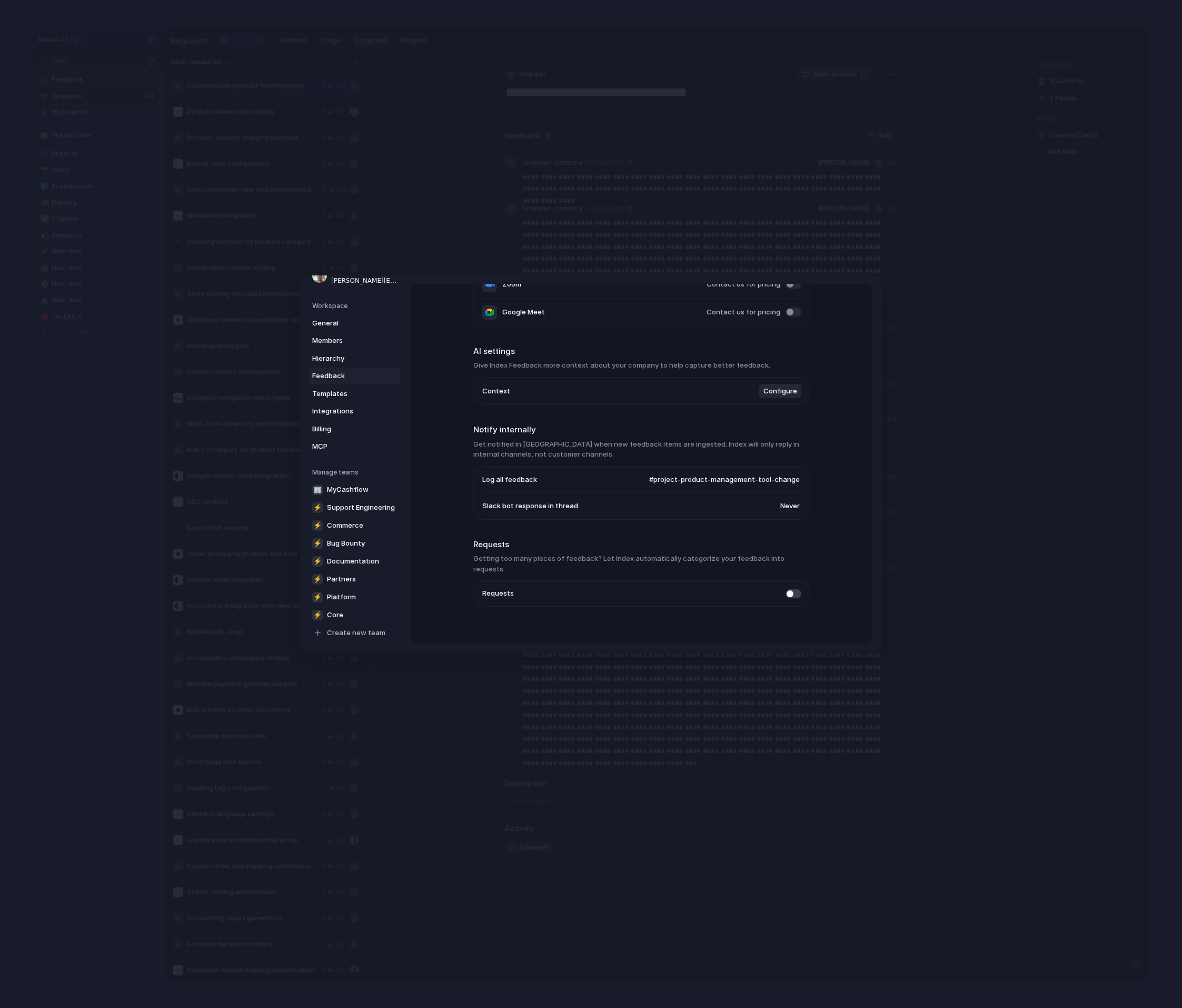
click at [756, 478] on span "#project-product-management-tool-change" at bounding box center [725, 479] width 151 height 10
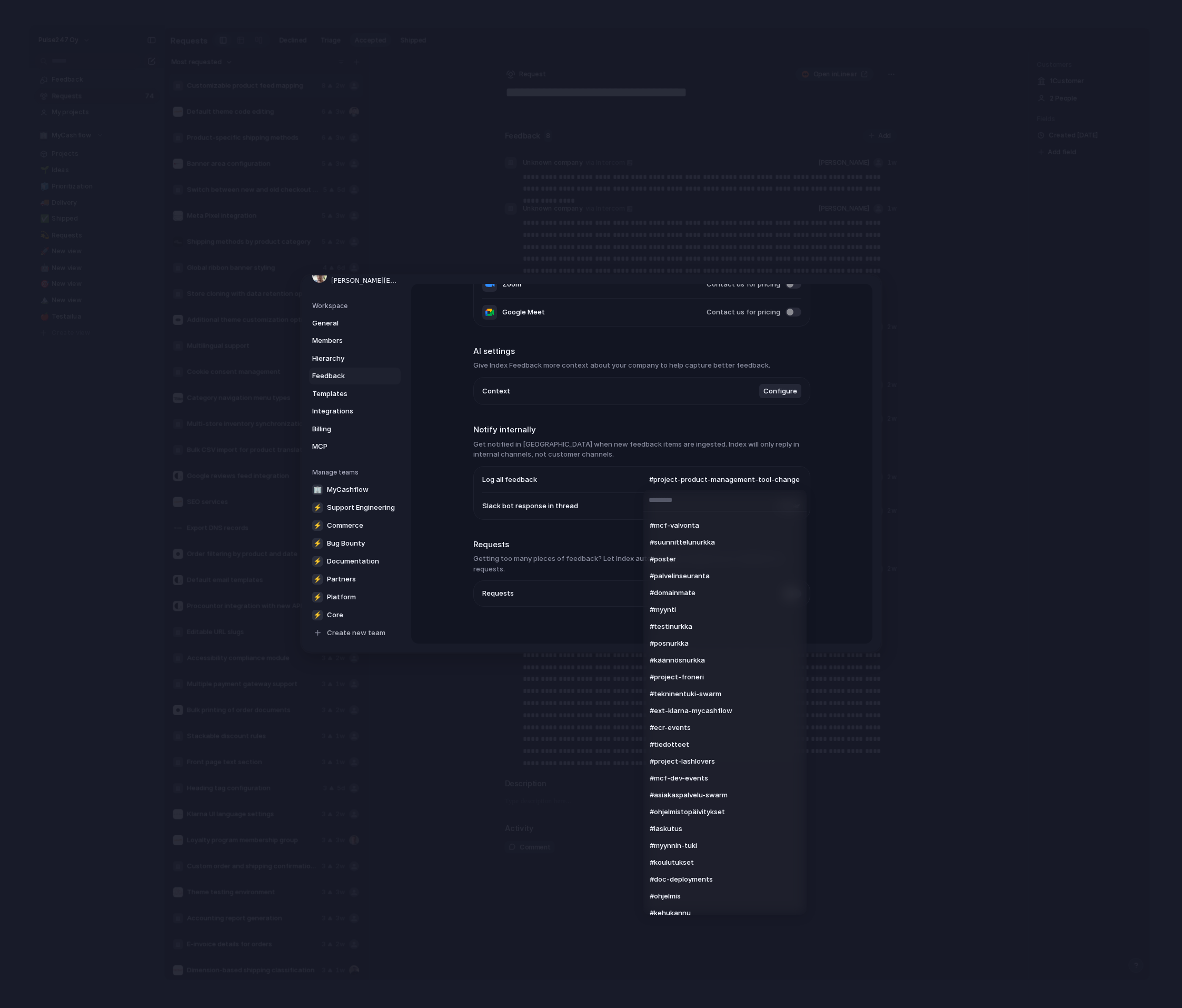
scroll to position [0, 0]
click at [603, 473] on div "#general #random #asiakaspalvelu #asiakasprojektit #brandwatch #koodinurkka #as…" at bounding box center [591, 504] width 1182 height 1008
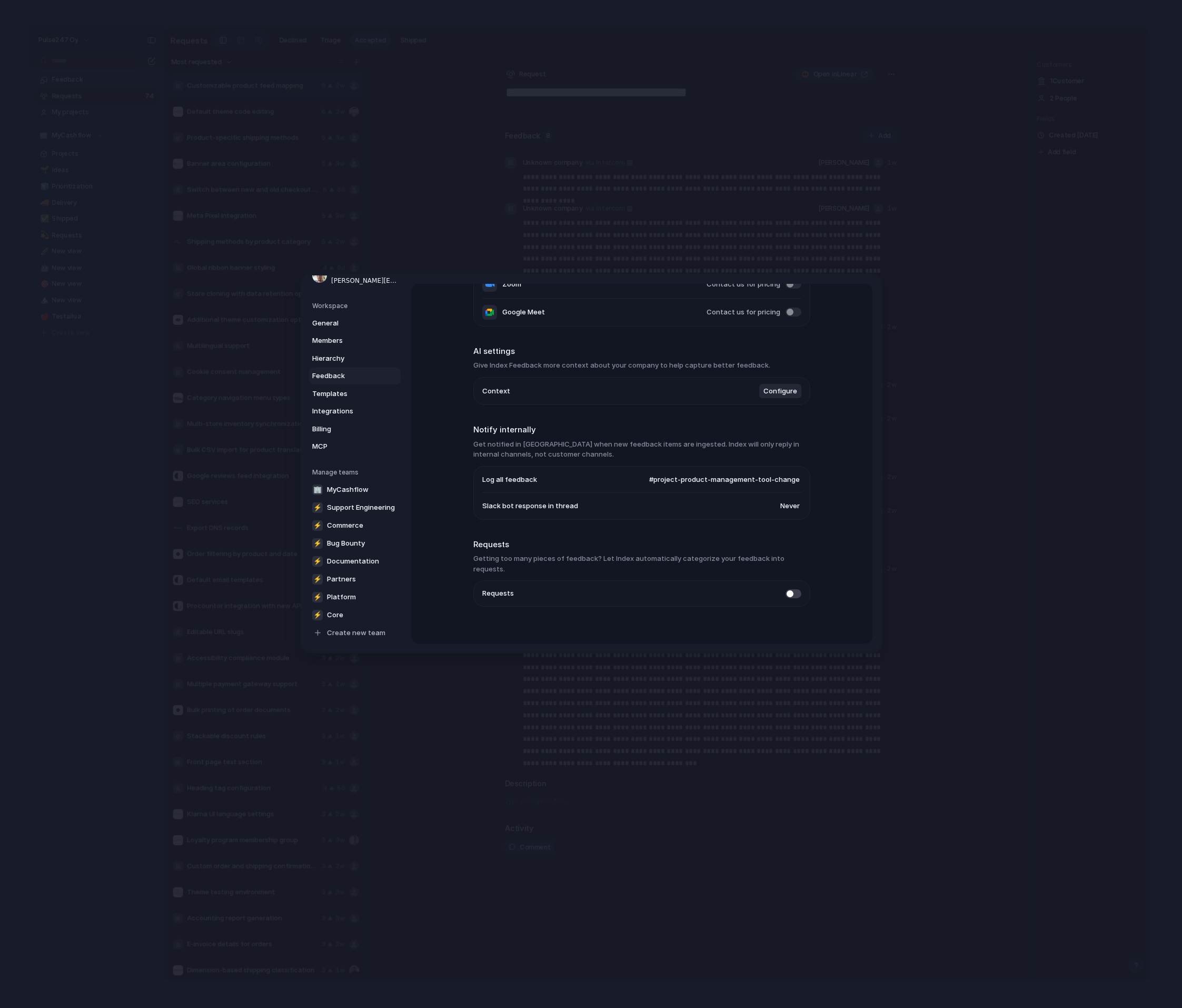
click at [667, 477] on span "#project-product-management-tool-change" at bounding box center [725, 479] width 151 height 10
type input "*"
click at [793, 478] on span "#general" at bounding box center [785, 479] width 29 height 10
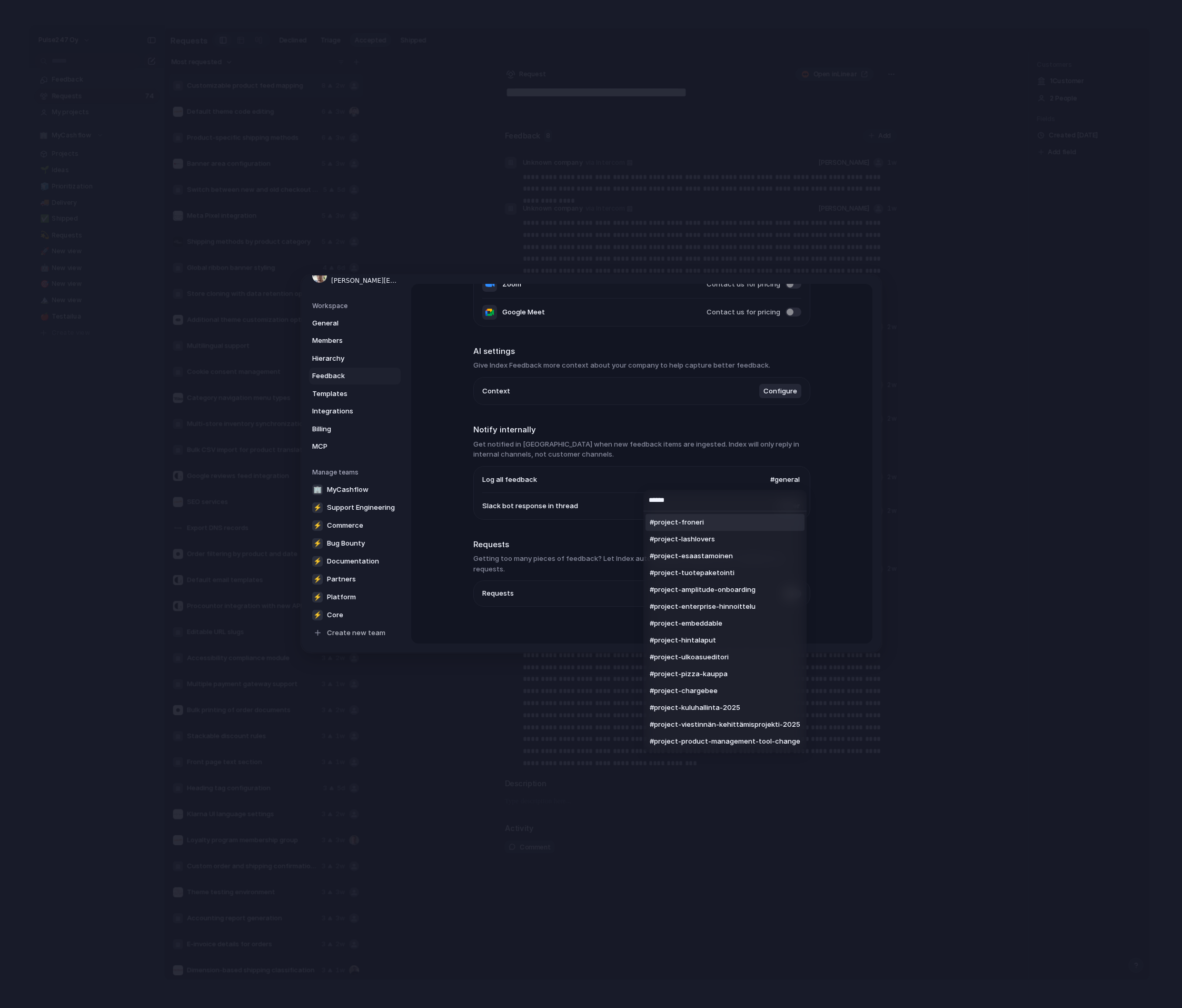
type input "*******"
click at [752, 737] on span "#project-product-management-tool-change" at bounding box center [725, 741] width 151 height 10
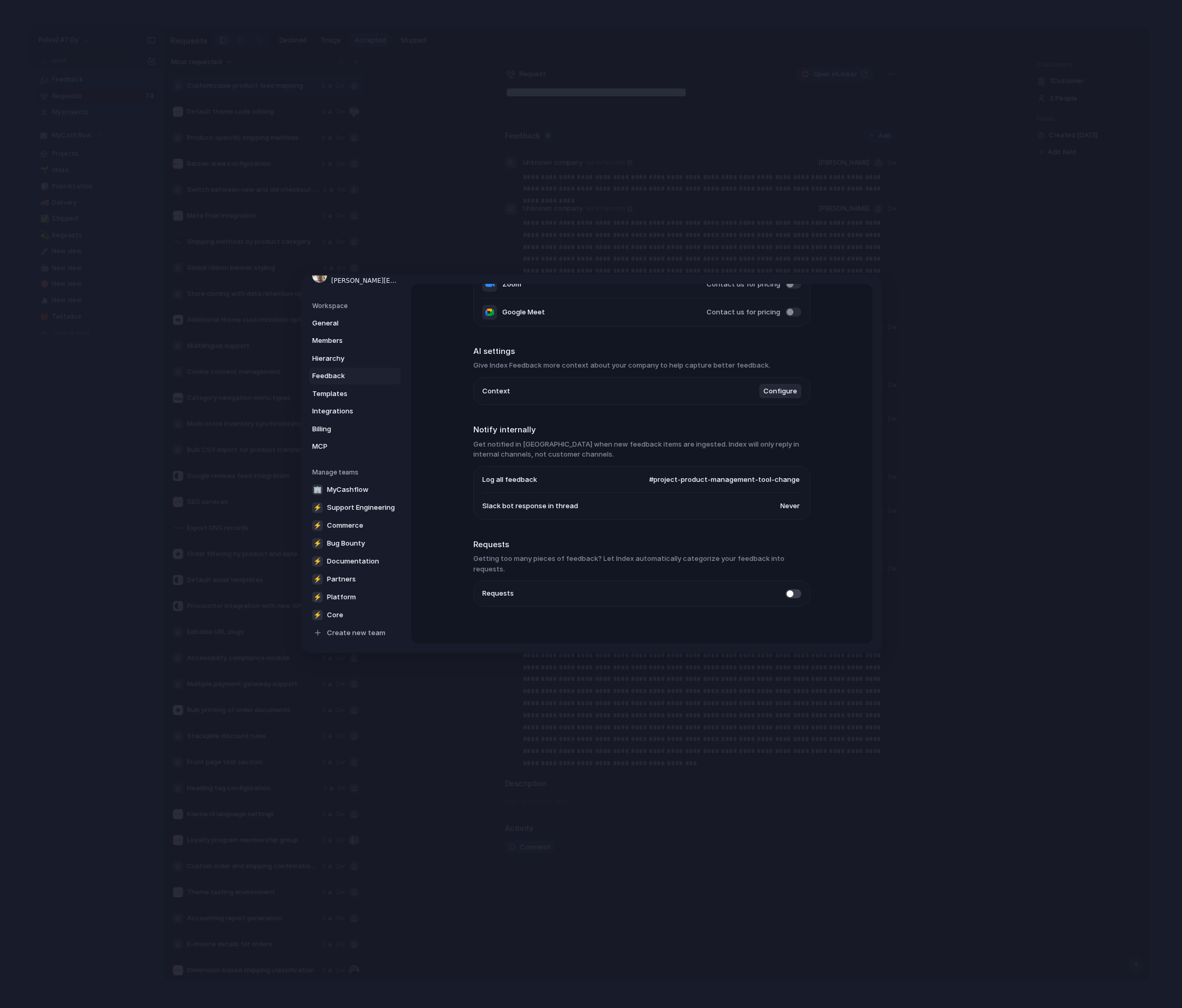
click at [874, 523] on div "Account Miska Närhi [EMAIL_ADDRESS][DOMAIN_NAME] Workspace General Members Hier…" at bounding box center [591, 463] width 579 height 377
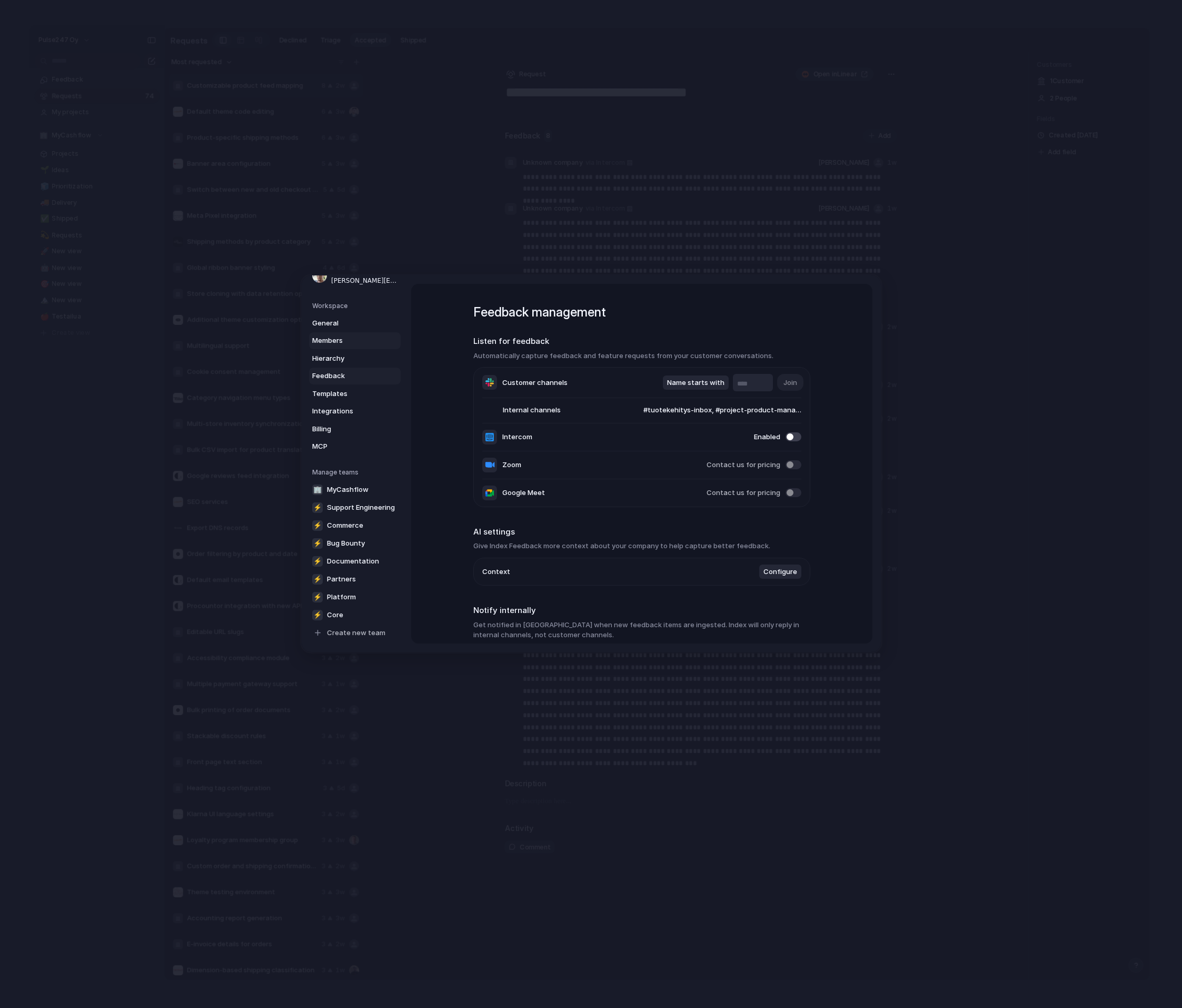
click at [331, 341] on span "Members" at bounding box center [346, 341] width 67 height 10
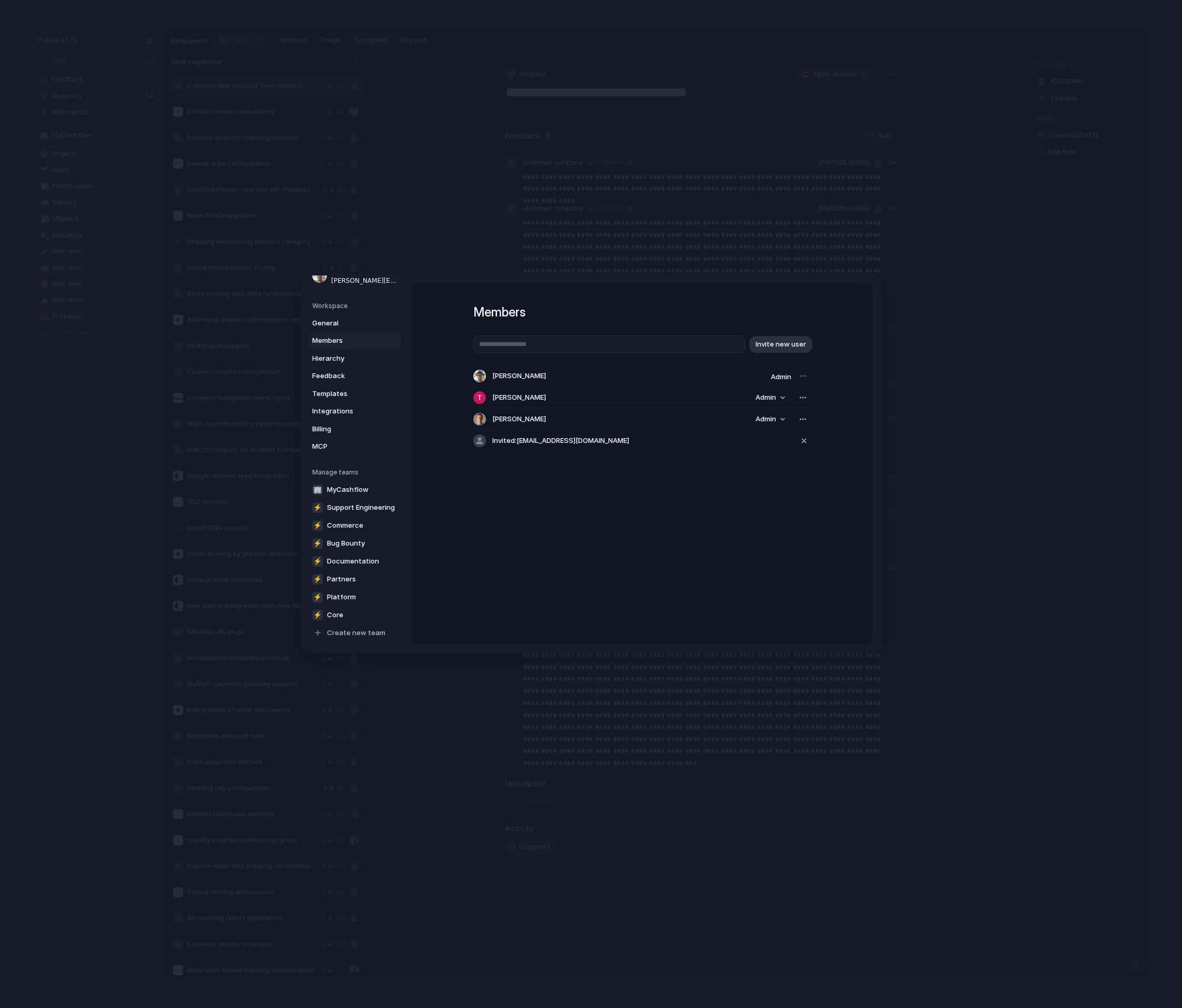
click at [678, 550] on div "Members Invite new user [PERSON_NAME] Admin [PERSON_NAME] Admin [PERSON_NAME] A…" at bounding box center [641, 463] width 461 height 359
click at [571, 545] on div "Members Invite new user [PERSON_NAME] Admin [PERSON_NAME] Admin [PERSON_NAME] A…" at bounding box center [641, 463] width 461 height 359
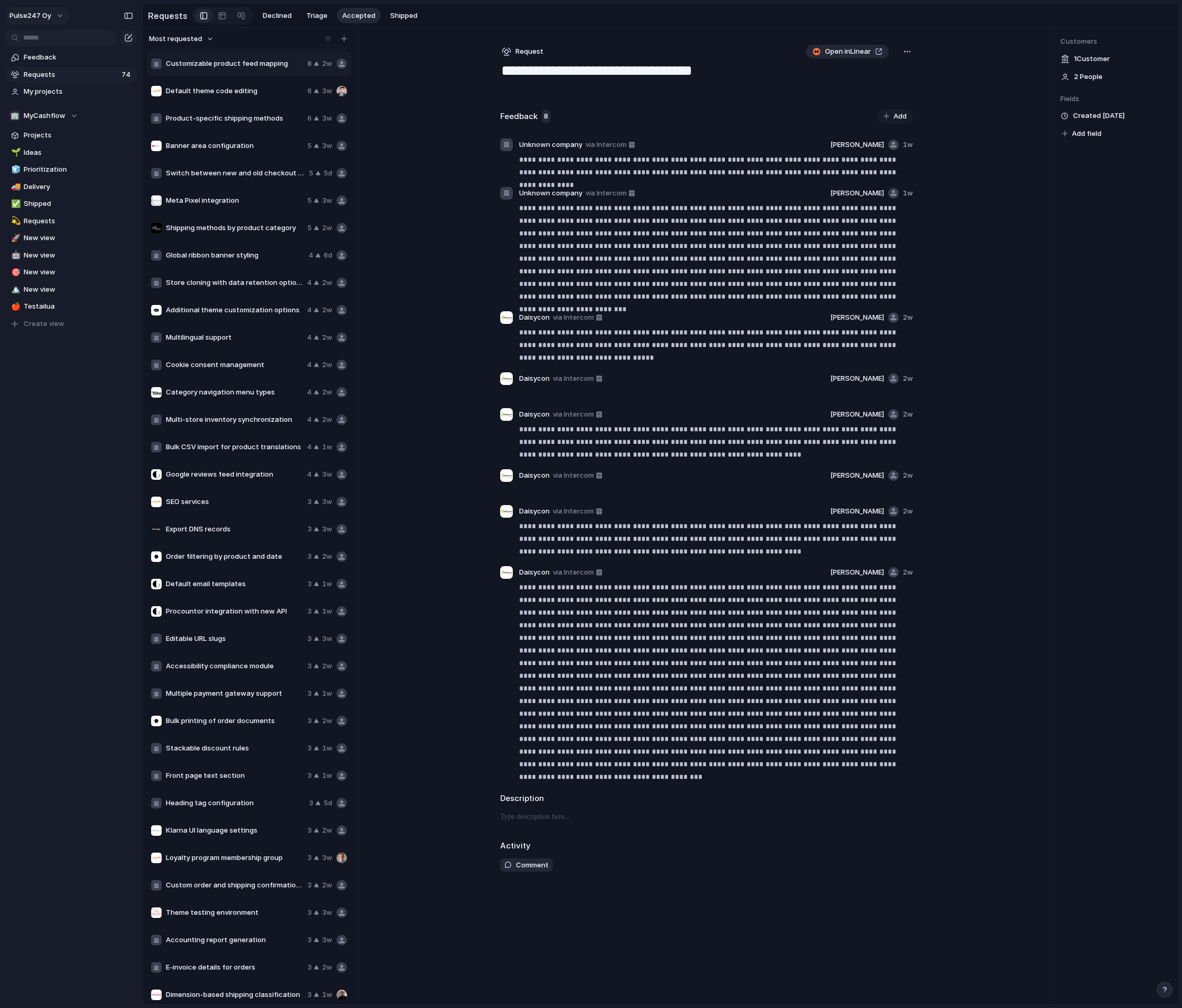
click at [43, 10] on span "Pulse247 Oy" at bounding box center [31, 16] width 42 height 10
click at [47, 42] on span "Settings" at bounding box center [38, 40] width 29 height 10
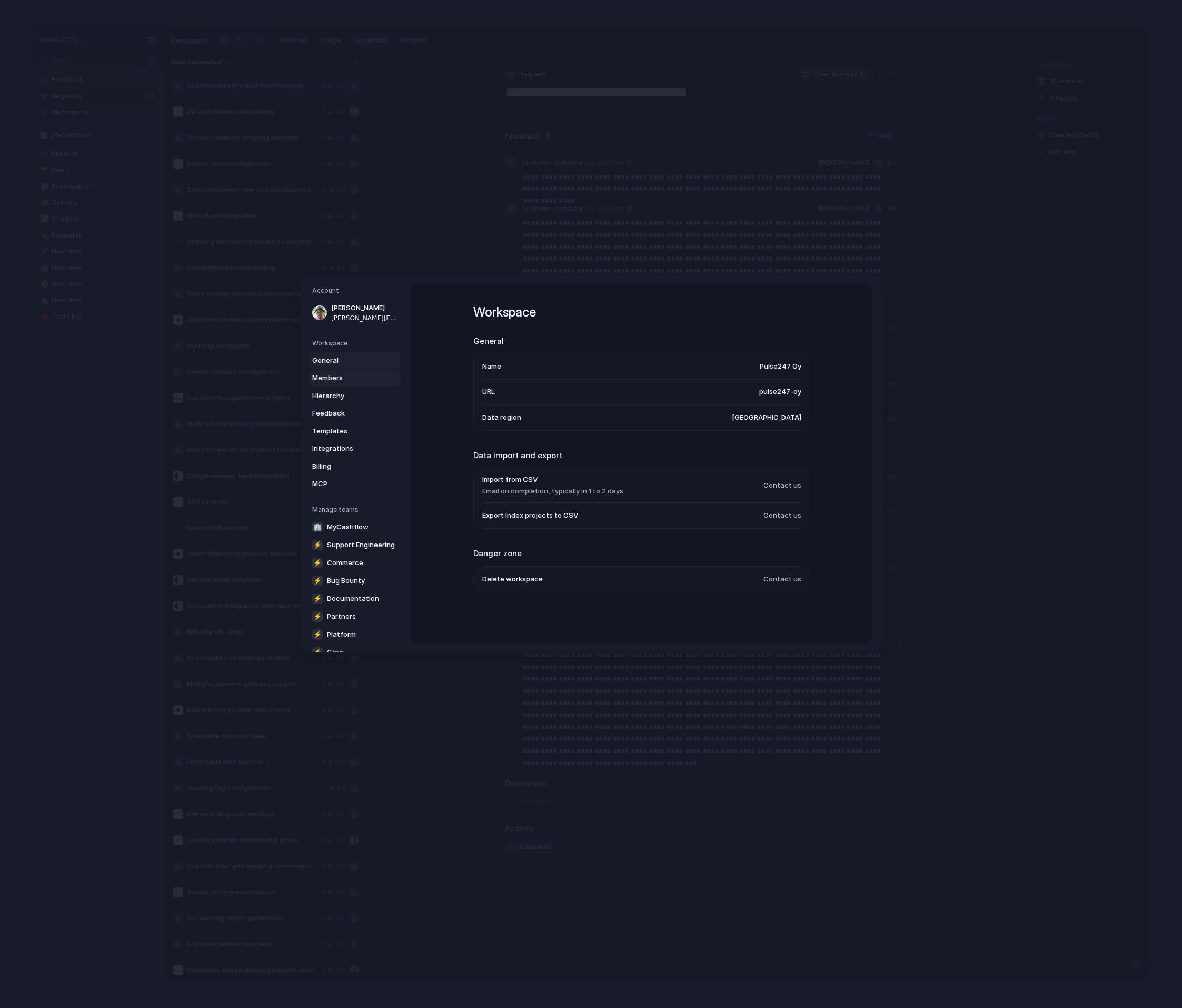
click at [341, 374] on span "Members" at bounding box center [346, 378] width 67 height 10
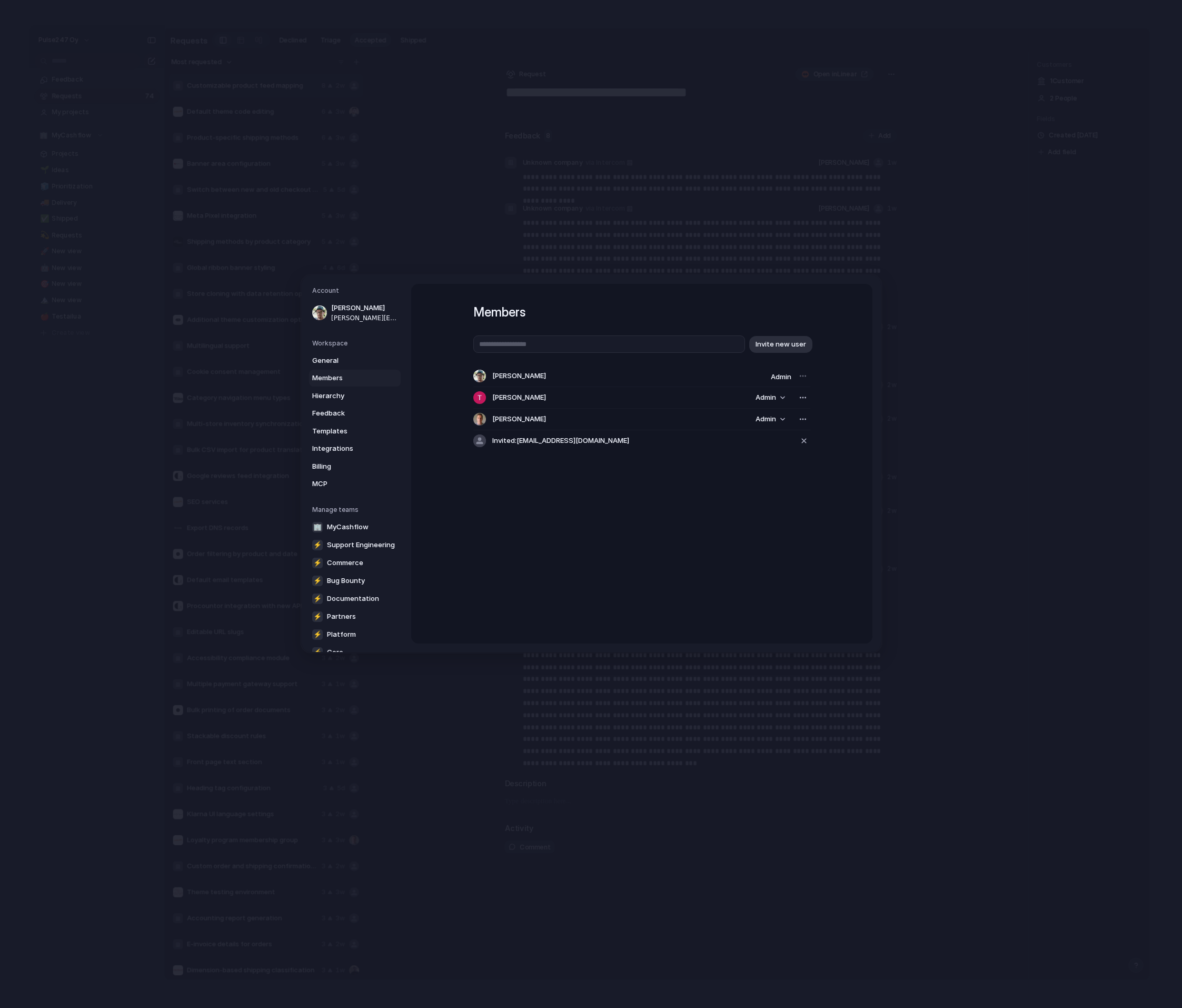
click at [625, 507] on div "Members Invite new user [PERSON_NAME] Admin [PERSON_NAME] Admin [PERSON_NAME] A…" at bounding box center [641, 463] width 461 height 359
click at [332, 387] on link "Hierarchy" at bounding box center [355, 395] width 92 height 17
click at [349, 412] on span "Feedback" at bounding box center [346, 413] width 67 height 10
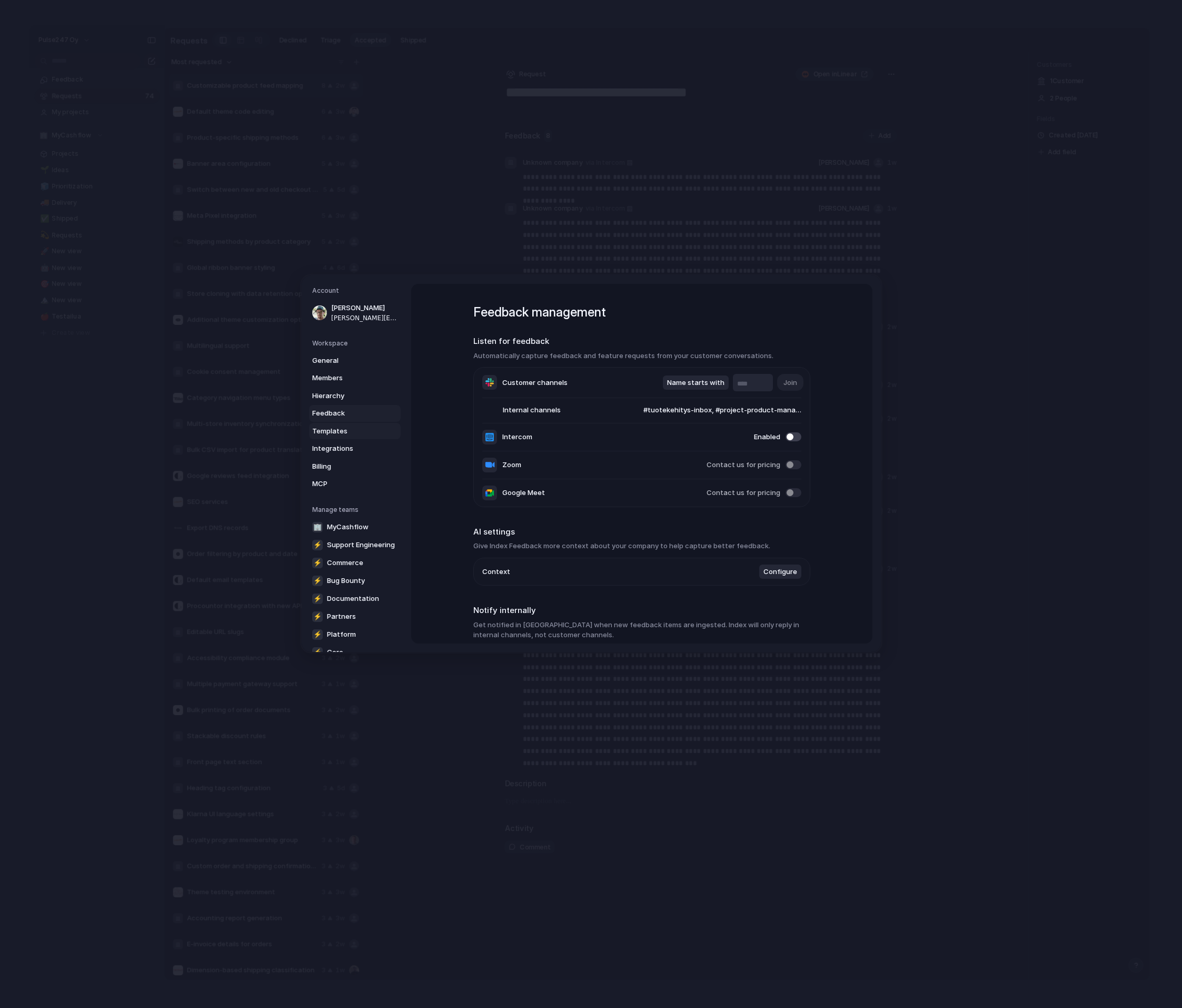
click at [353, 425] on span "Templates" at bounding box center [346, 430] width 67 height 10
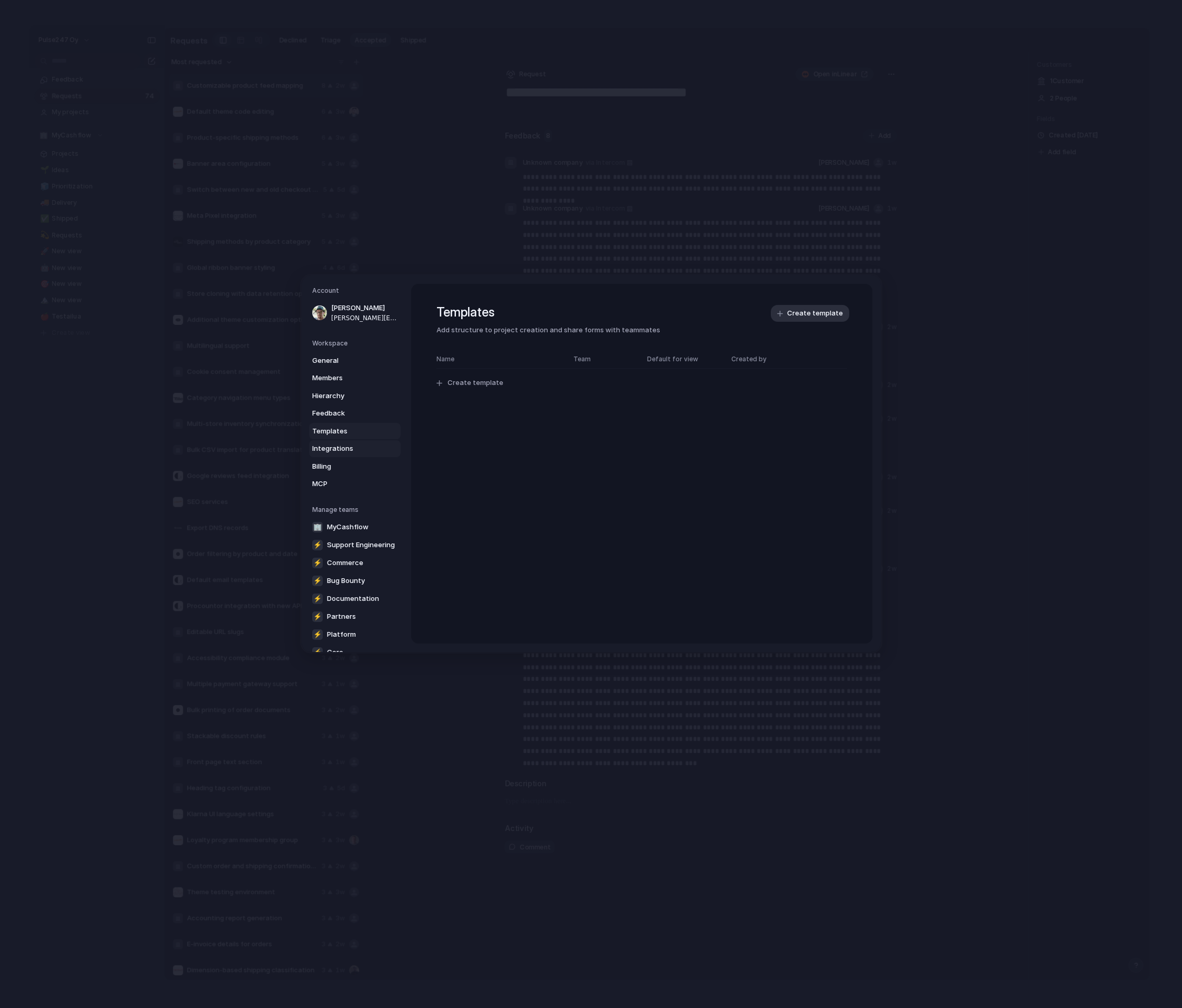
click at [347, 441] on link "Integrations" at bounding box center [355, 448] width 92 height 17
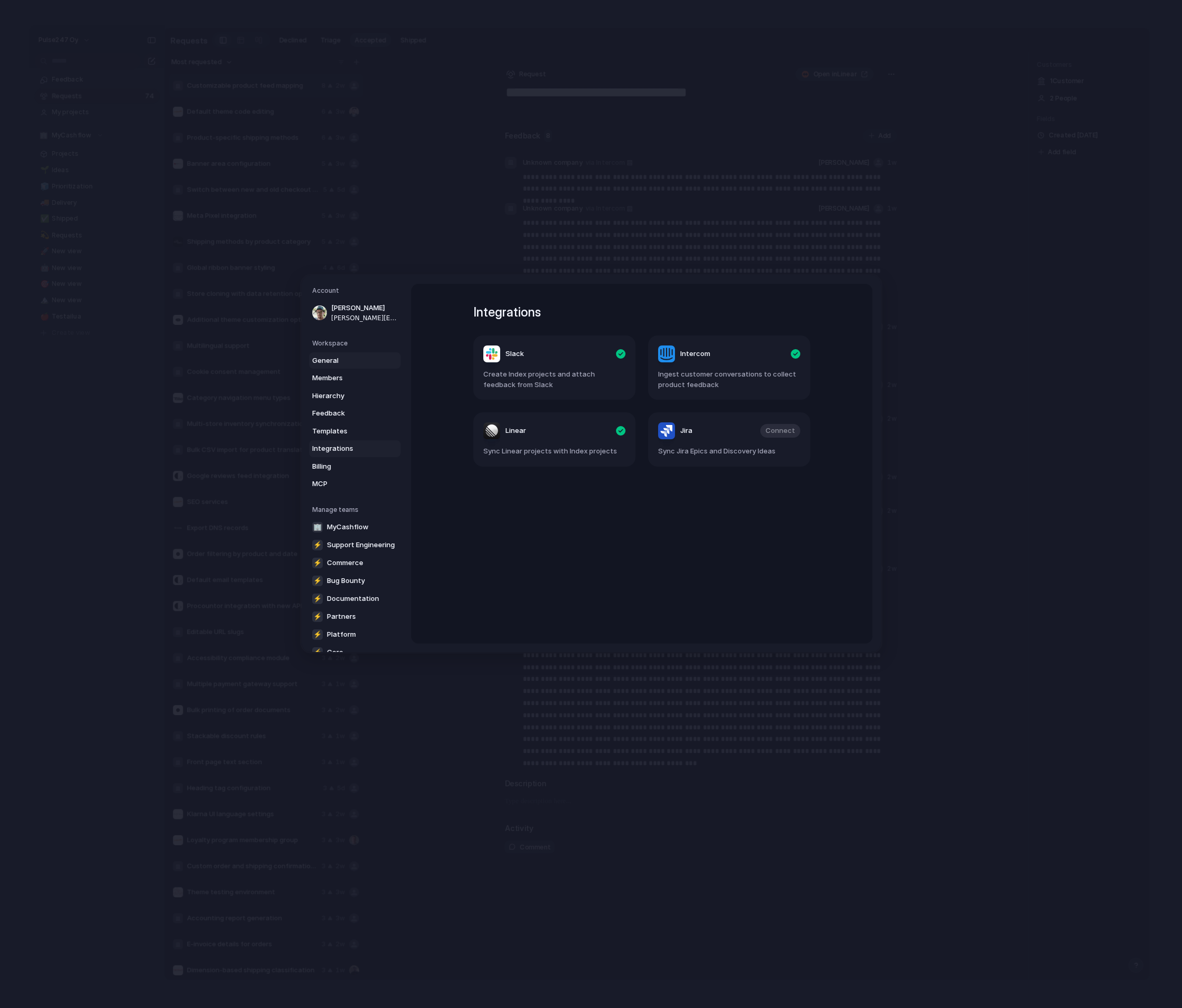
click at [341, 366] on link "General" at bounding box center [355, 360] width 92 height 17
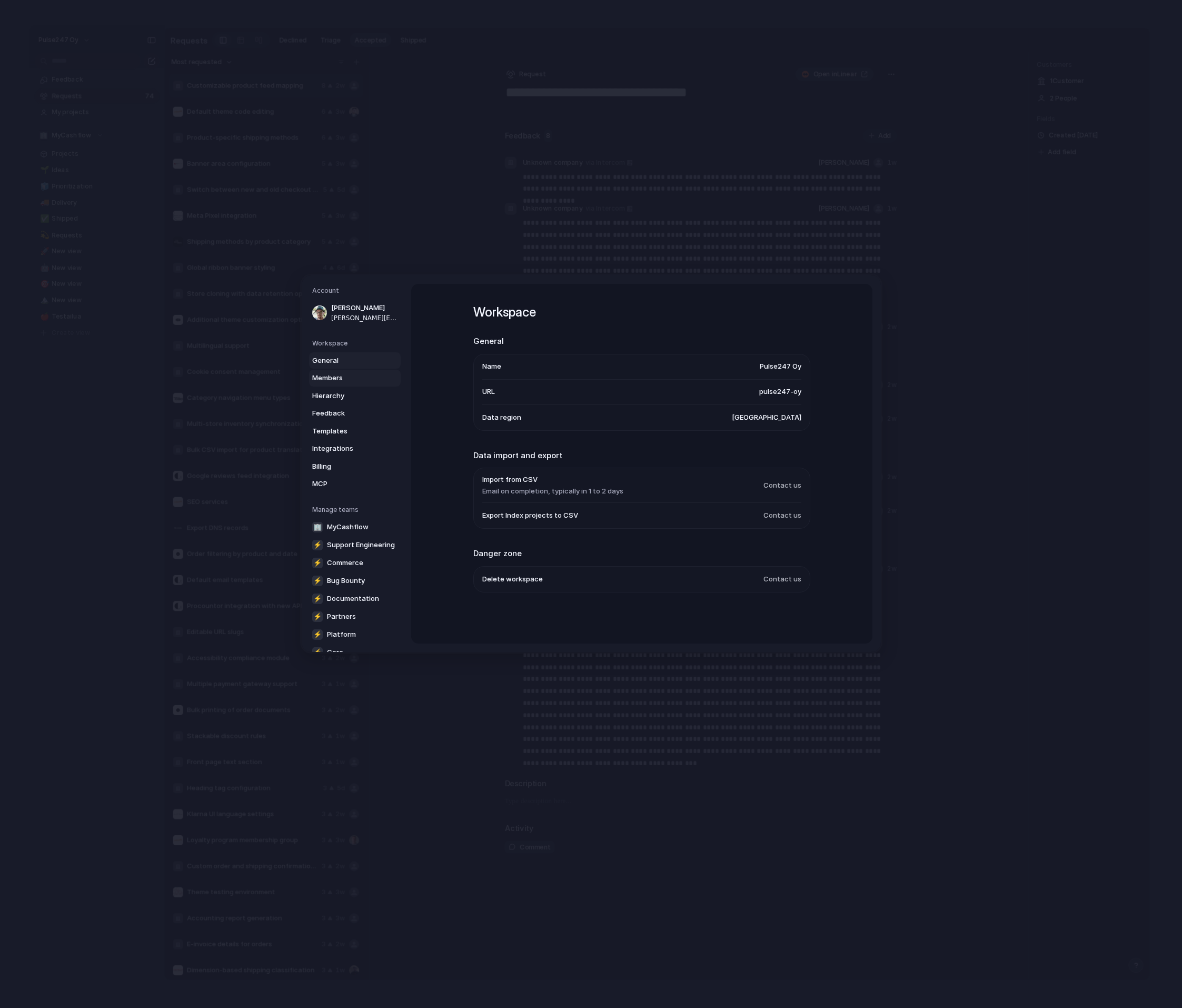
click at [339, 379] on span "Members" at bounding box center [346, 378] width 67 height 10
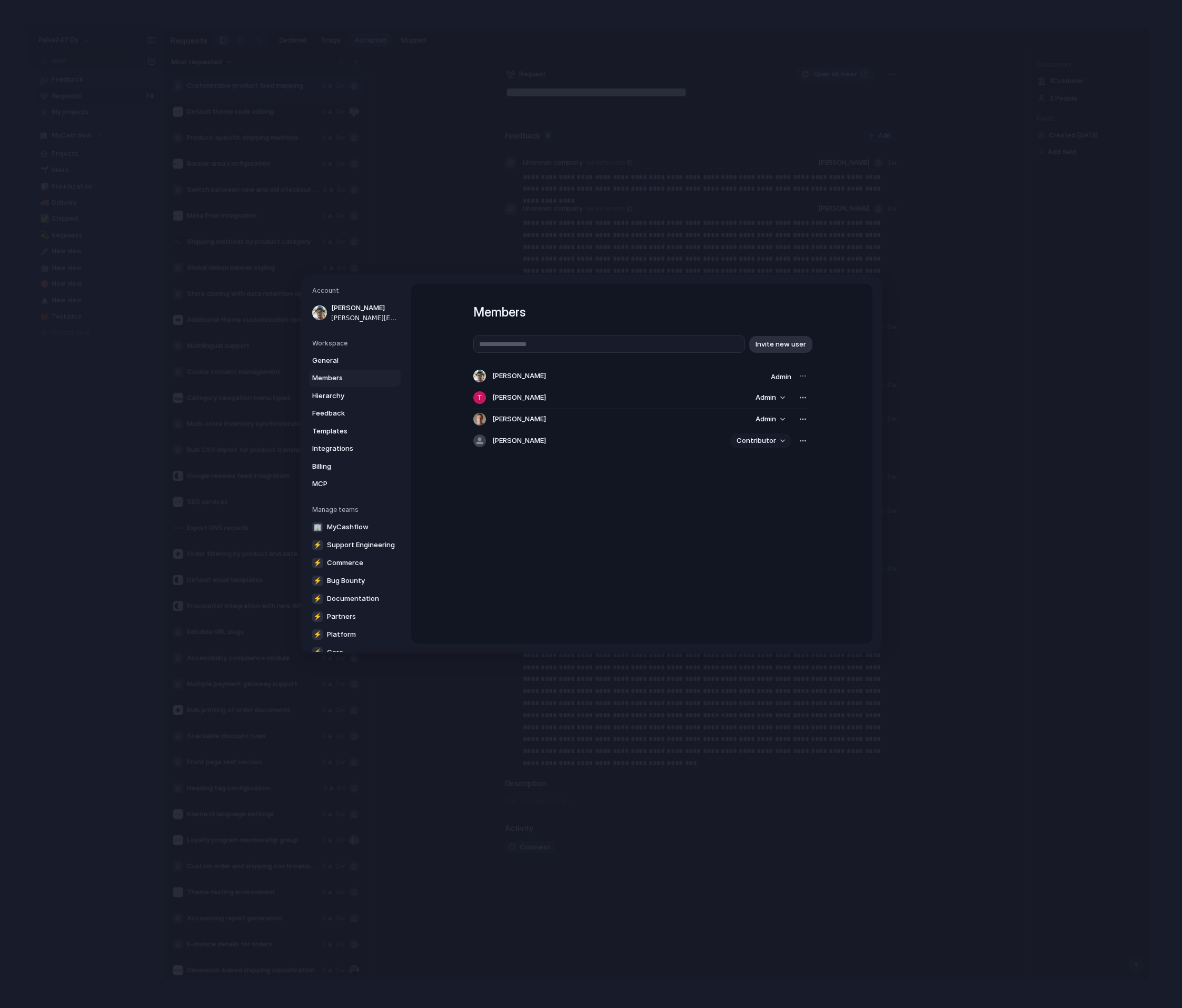
click at [756, 448] on button "Contributor" at bounding box center [761, 441] width 61 height 15
click at [749, 469] on li "Admin" at bounding box center [764, 463] width 60 height 17
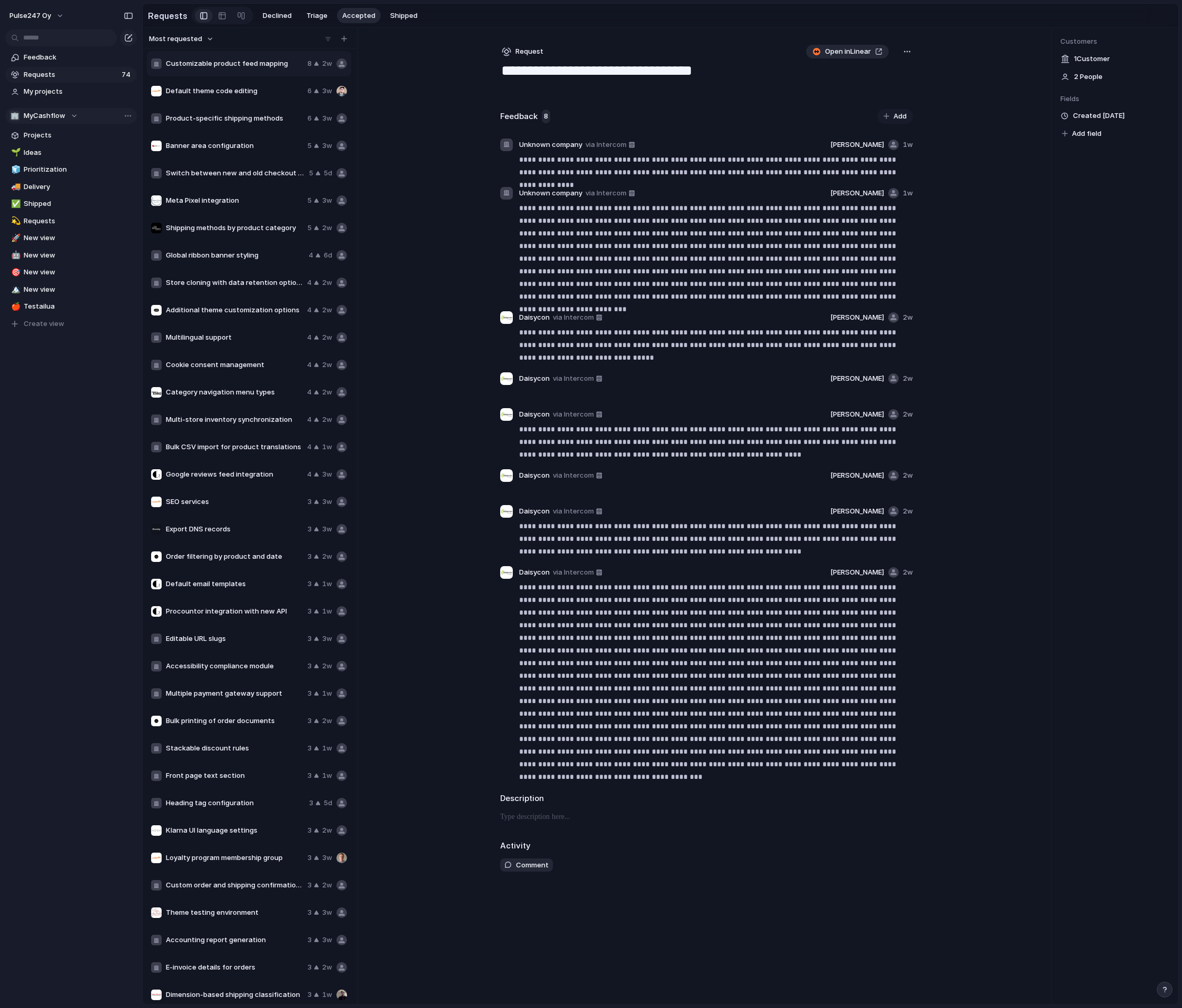
click at [42, 114] on span "MyCashflow" at bounding box center [45, 116] width 42 height 10
click at [61, 190] on span "Commerce" at bounding box center [51, 190] width 37 height 10
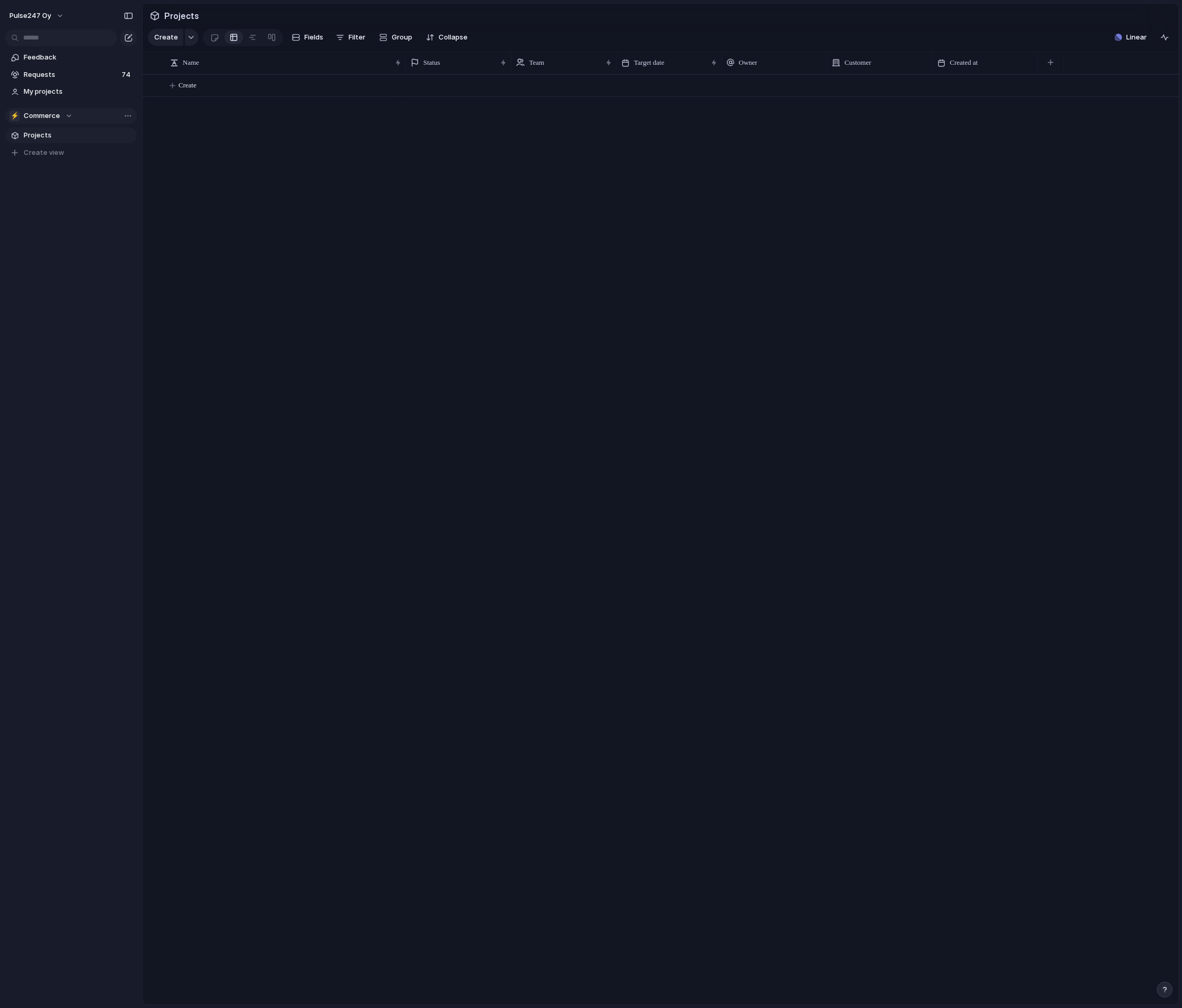
click at [58, 114] on span "Commerce" at bounding box center [42, 116] width 37 height 10
click at [294, 195] on div "Recent ⚡ Core 🏢 MyCashflow Teams ⚡ Bug Bounty ⚡ Commerce ⚡ Documentation ⚡ Part…" at bounding box center [591, 504] width 1182 height 1008
click at [492, 371] on div at bounding box center [792, 539] width 773 height 930
click at [273, 38] on div at bounding box center [271, 37] width 8 height 17
click at [188, 37] on div "button" at bounding box center [191, 37] width 7 height 4
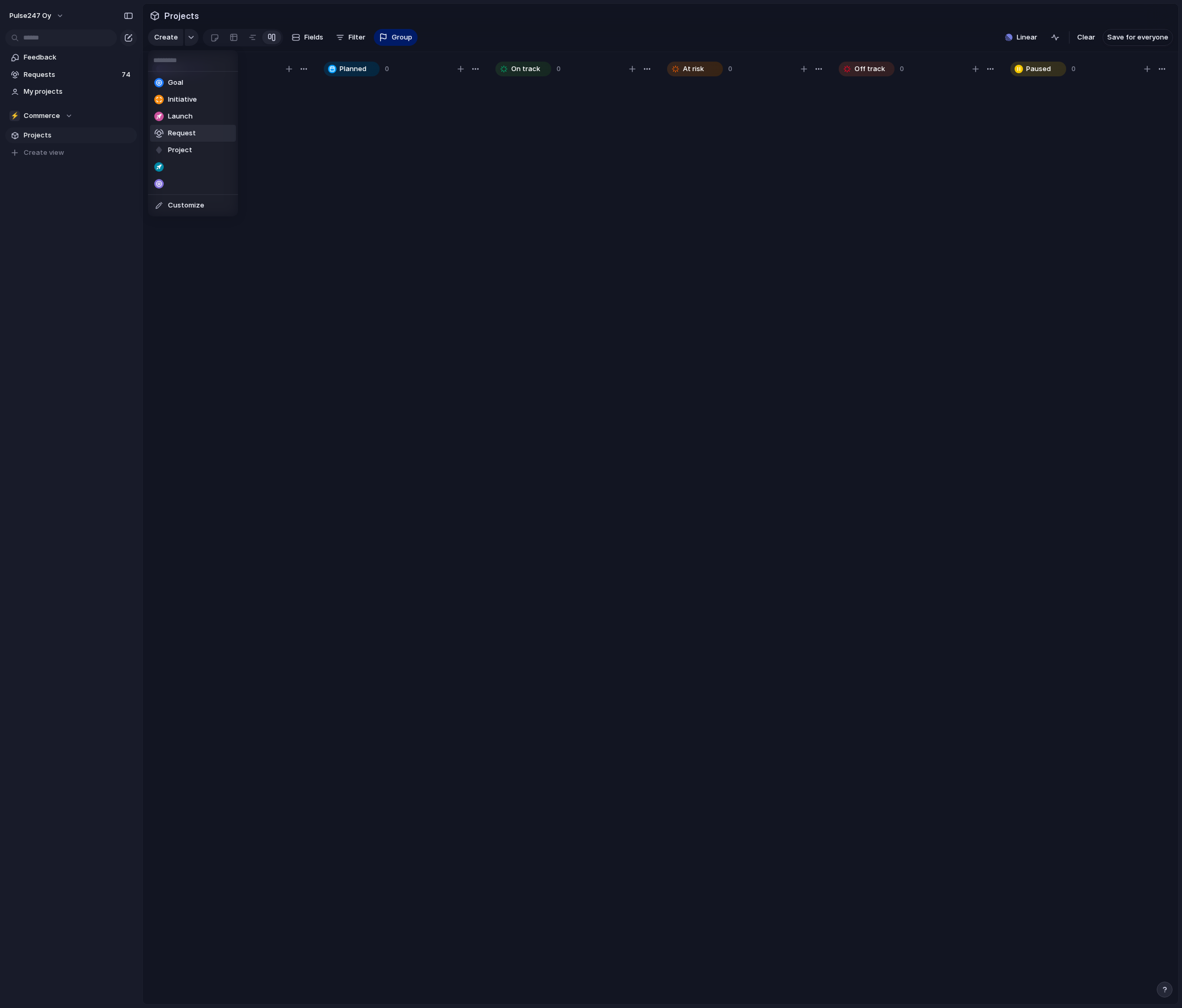
click at [267, 275] on div "Goal Initiative Launch Request Project Customize" at bounding box center [591, 504] width 1182 height 1008
click at [399, 35] on span "Group" at bounding box center [401, 37] width 20 height 10
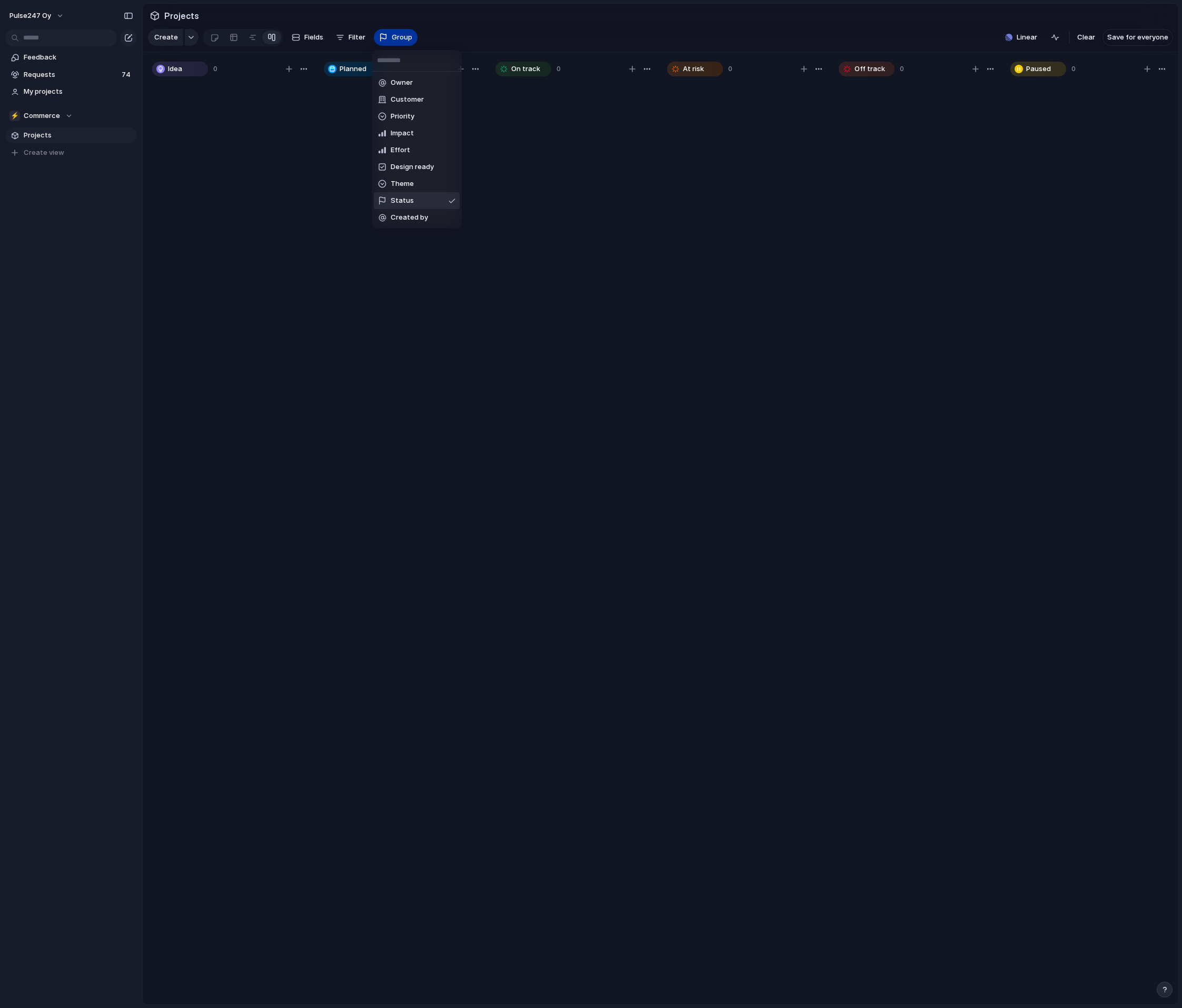
click at [399, 35] on div "Owner Customer Priority Impact Effort Design ready Theme Status Created by" at bounding box center [591, 504] width 1182 height 1008
click at [1032, 40] on span "Linear" at bounding box center [1026, 37] width 20 height 10
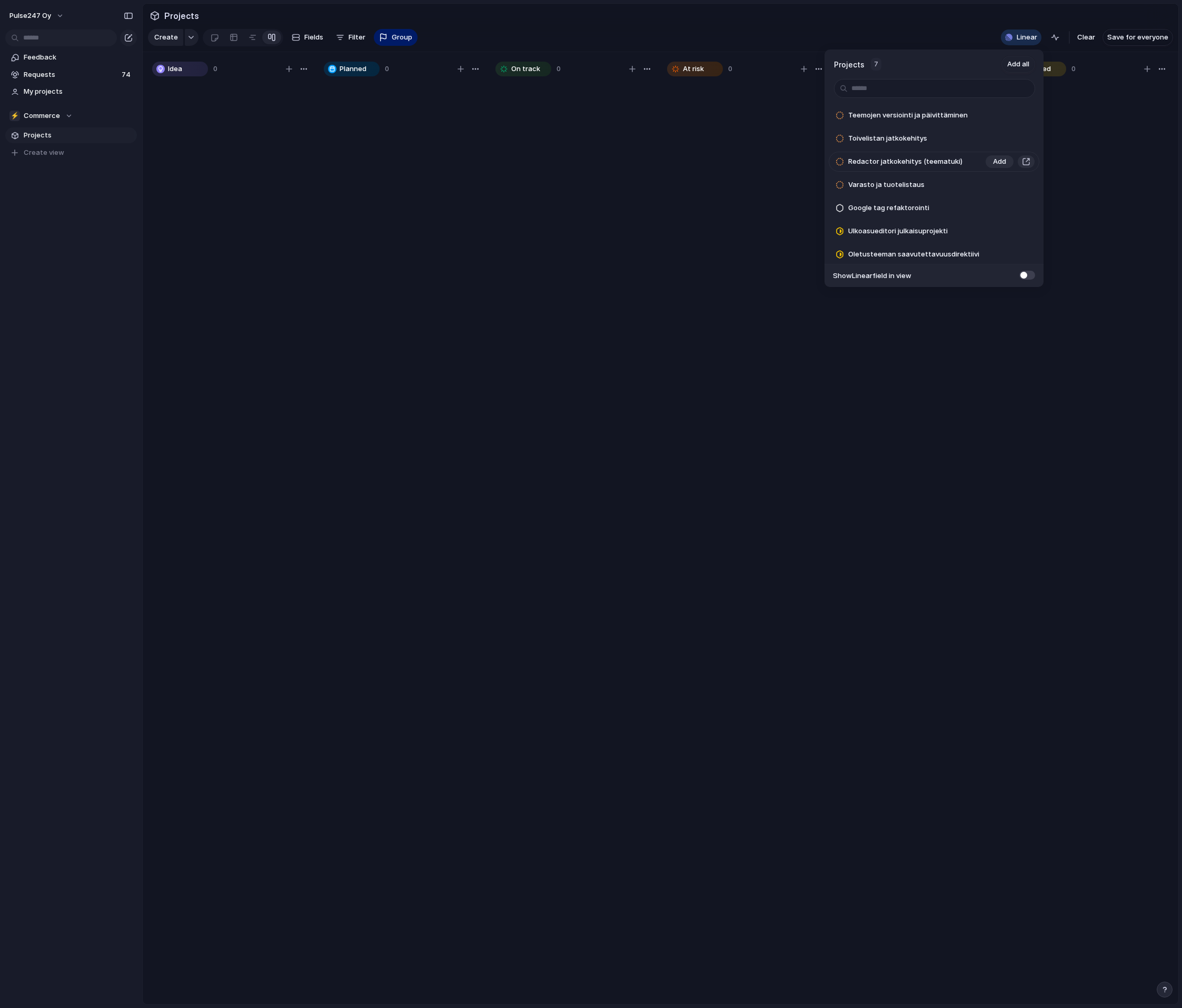
scroll to position [3, 0]
click at [1024, 62] on span "Add all" at bounding box center [1018, 64] width 22 height 10
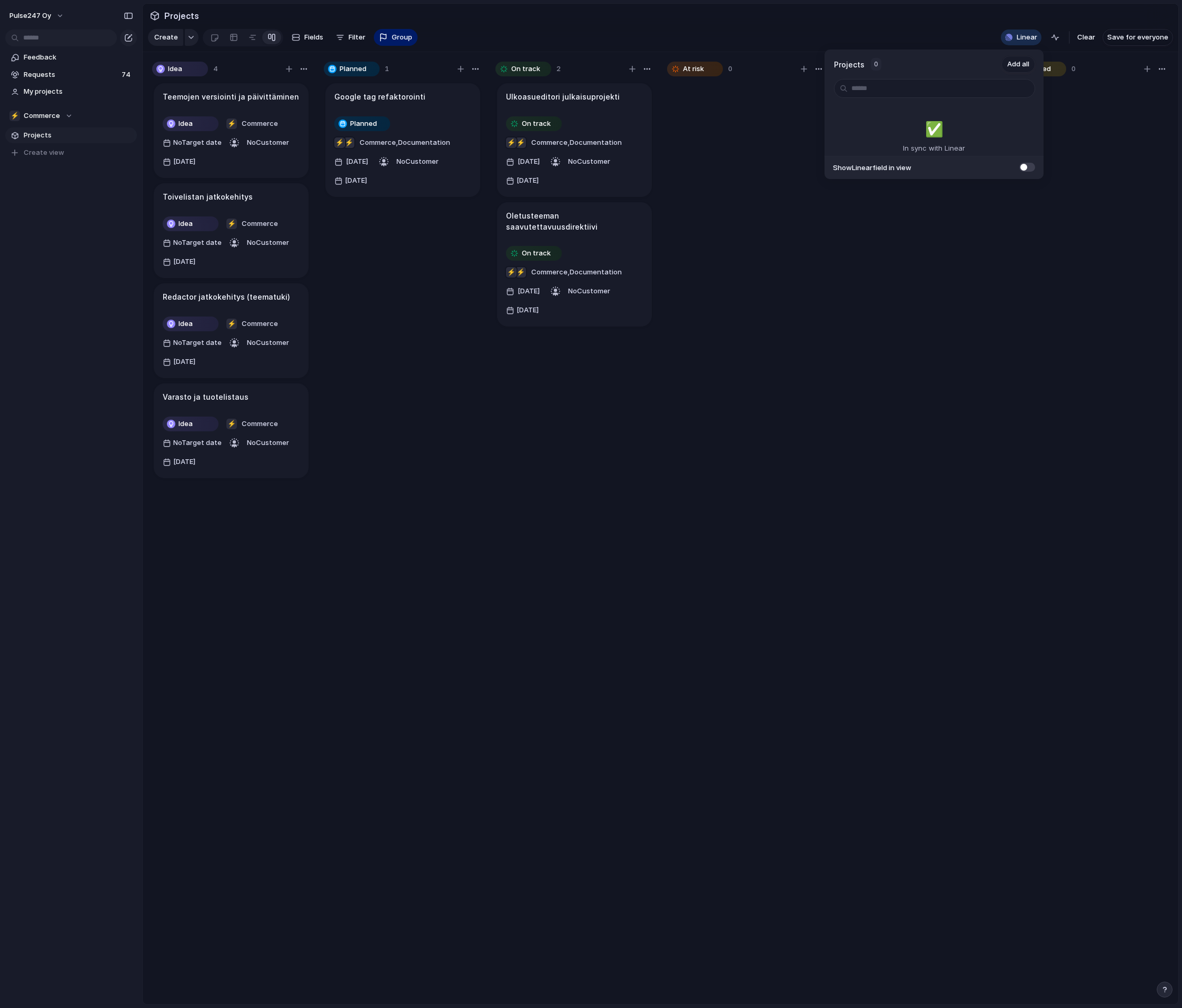
scroll to position [0, 0]
click at [722, 421] on div "Projects 0 Add all ✅️ In sync with Linear Show Linear field in view" at bounding box center [591, 504] width 1182 height 1008
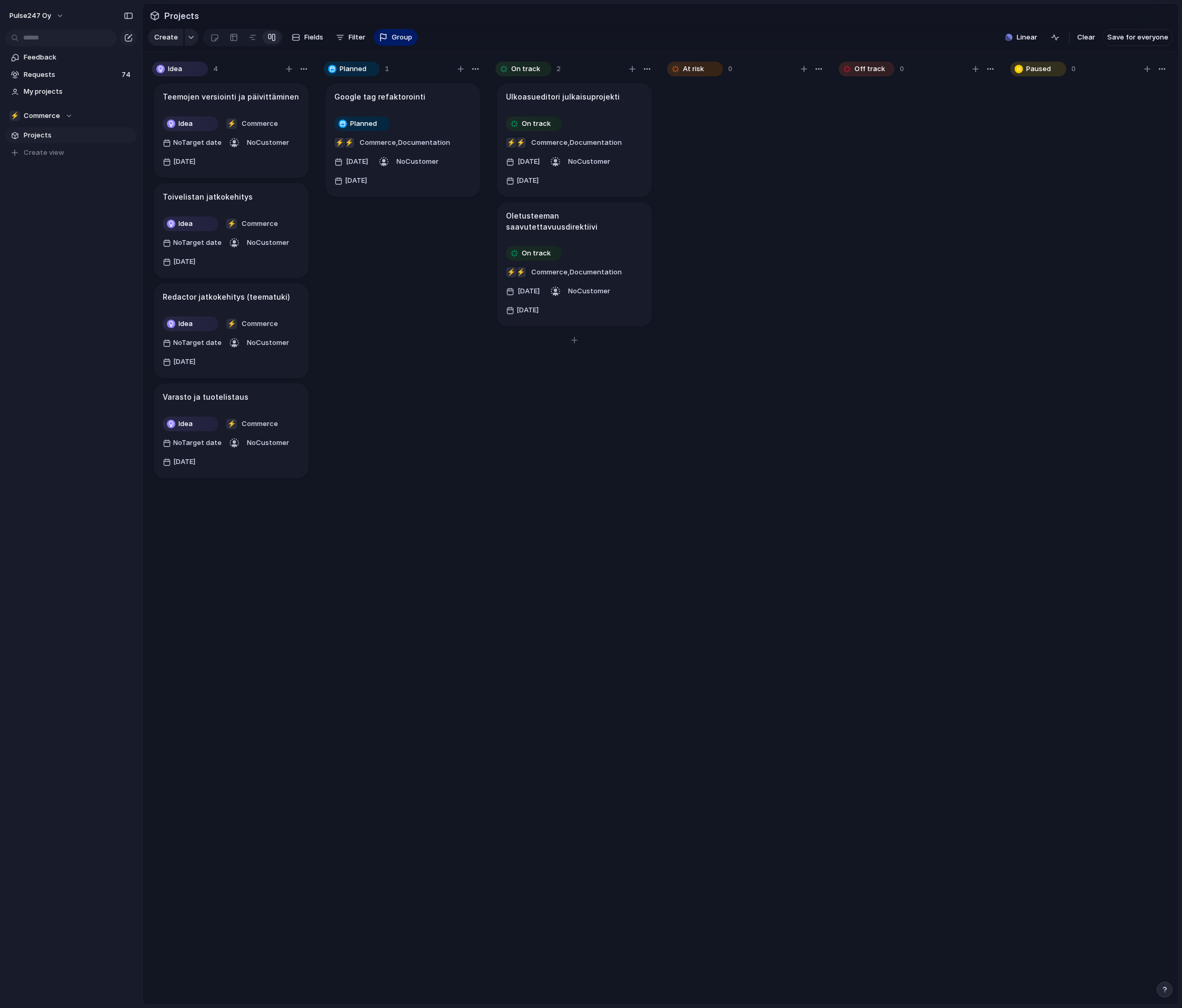
click at [568, 96] on h1 "Ulkoasueditori julkaisuprojekti" at bounding box center [563, 97] width 114 height 12
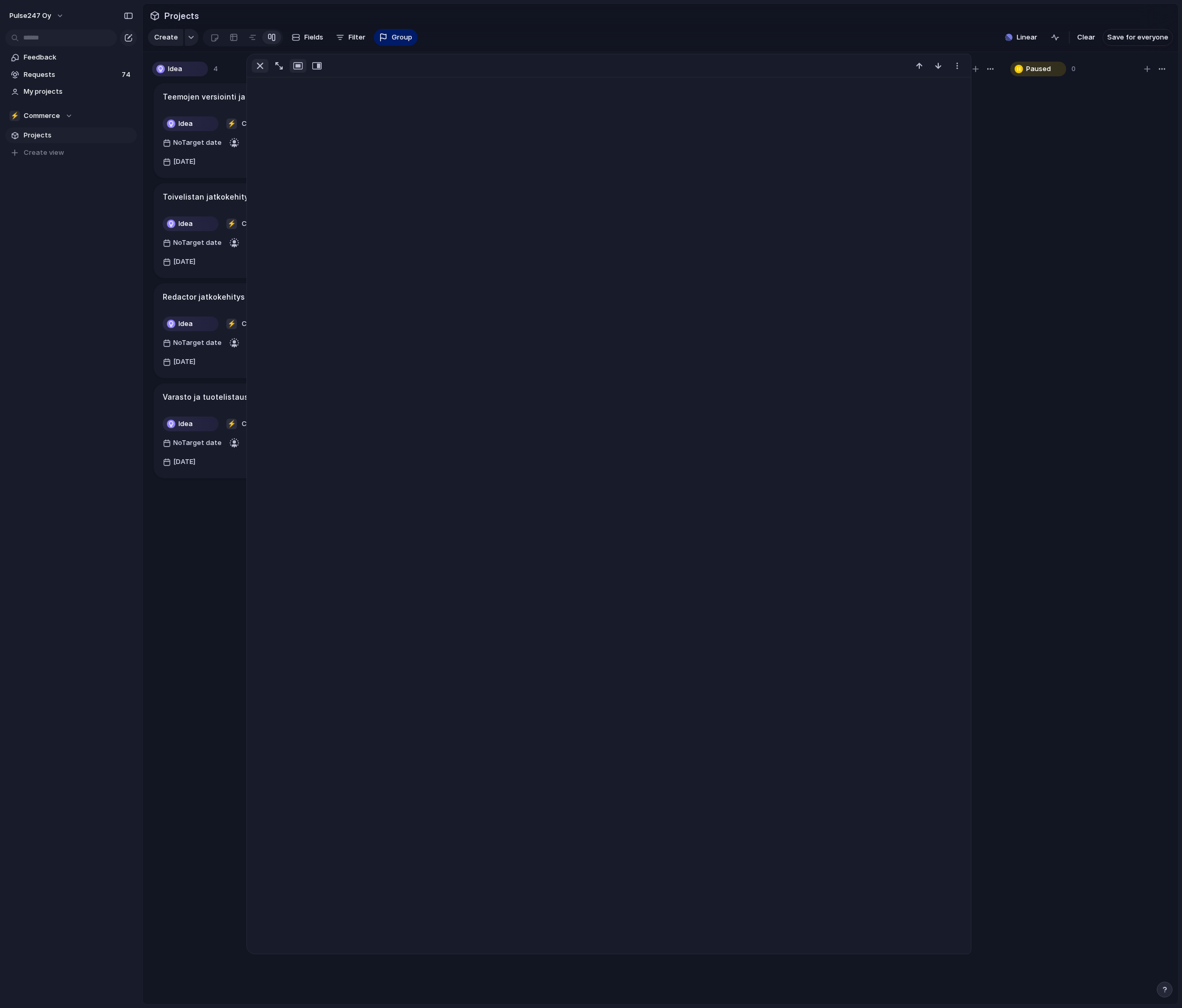
click at [259, 64] on div "button" at bounding box center [260, 66] width 13 height 13
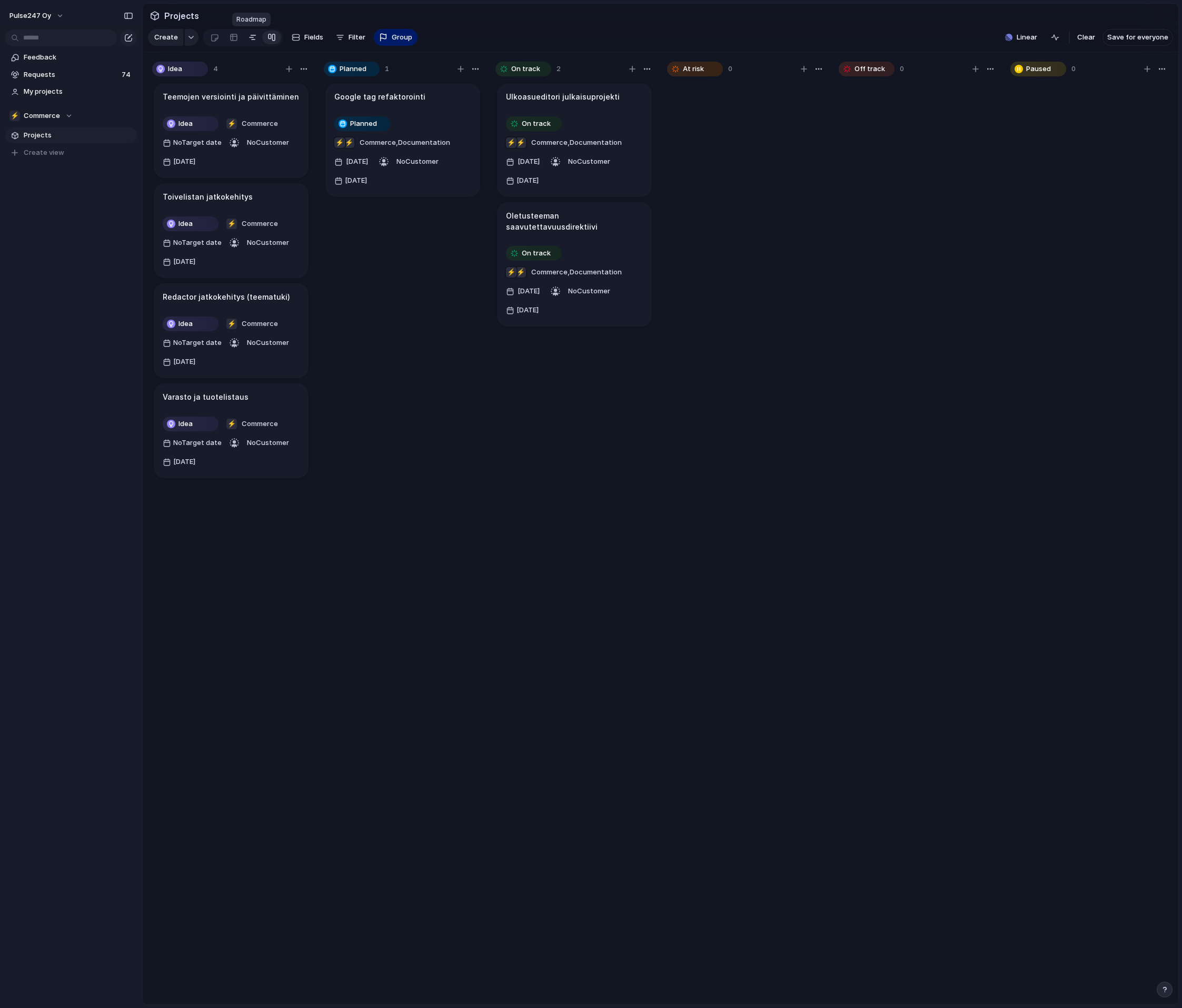
click at [254, 37] on link at bounding box center [253, 37] width 19 height 17
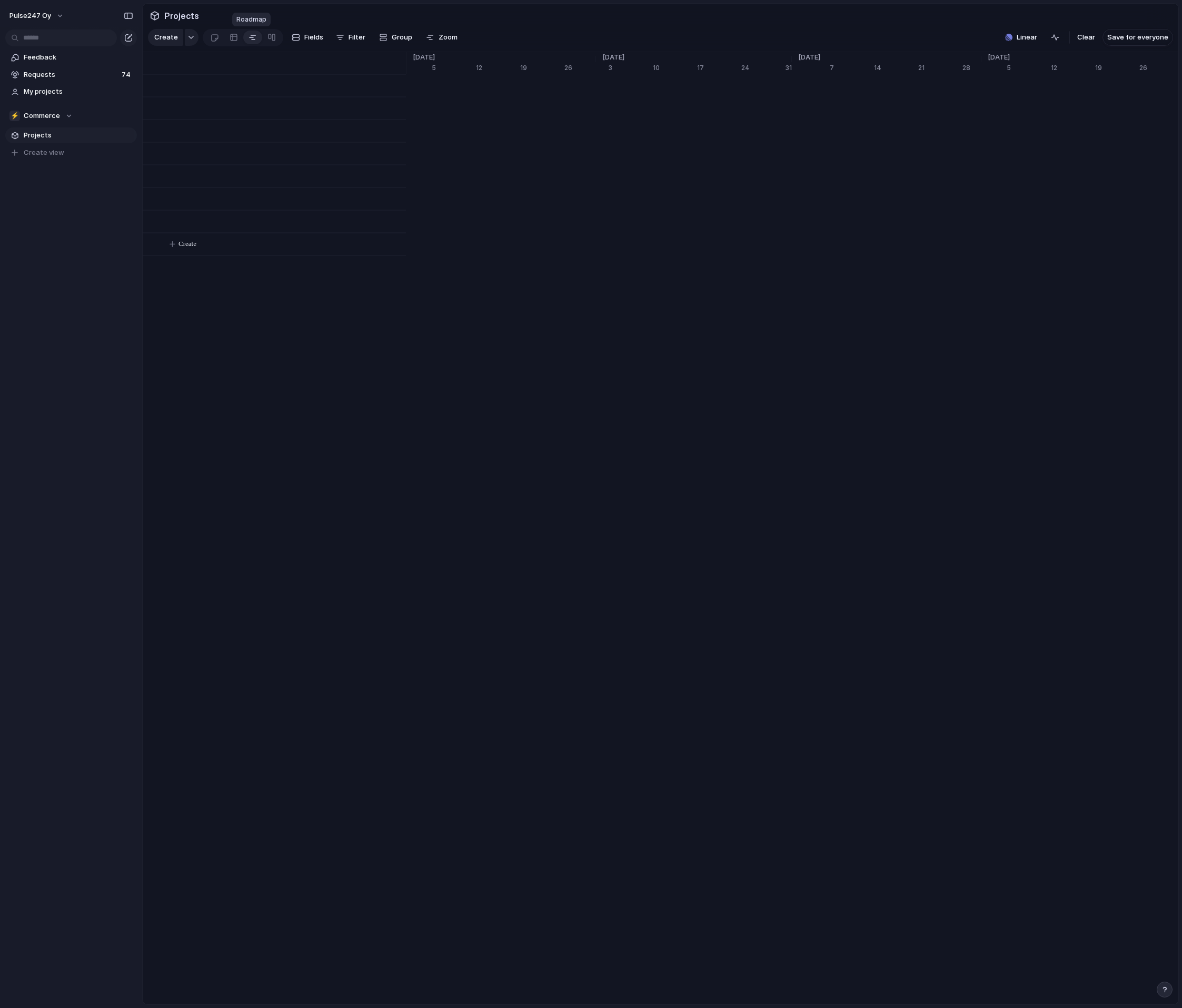
scroll to position [0, 6544]
click at [233, 39] on div at bounding box center [233, 37] width 8 height 17
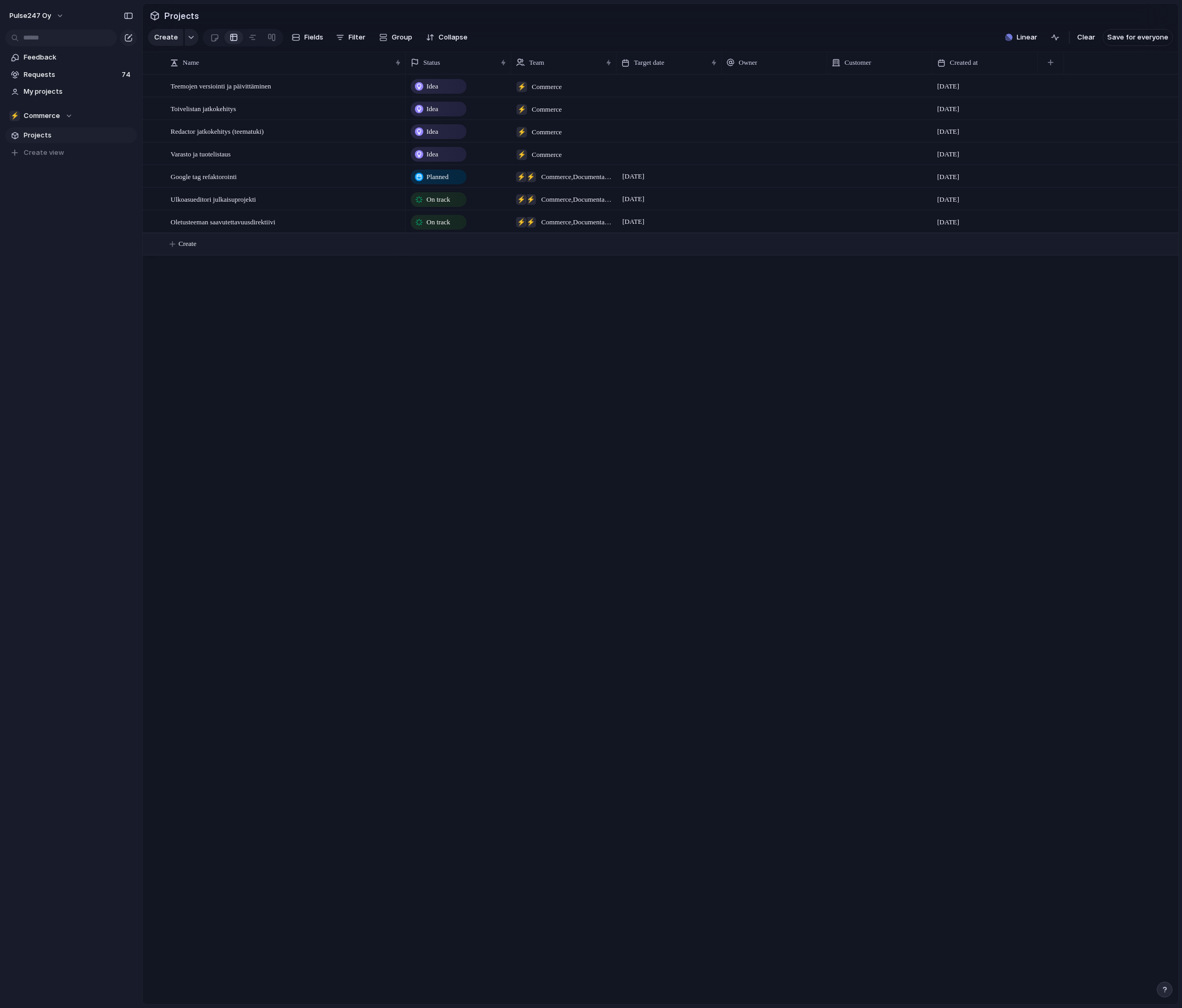
click at [197, 250] on button "Create" at bounding box center [674, 244] width 1042 height 22
type textarea "**********"
click at [438, 249] on span "Idea" at bounding box center [433, 245] width 12 height 10
click at [324, 320] on div "Idea Planned On track At risk Off track Paused Canceled Done" at bounding box center [591, 504] width 1182 height 1008
click at [418, 245] on div at bounding box center [418, 244] width 8 height 8
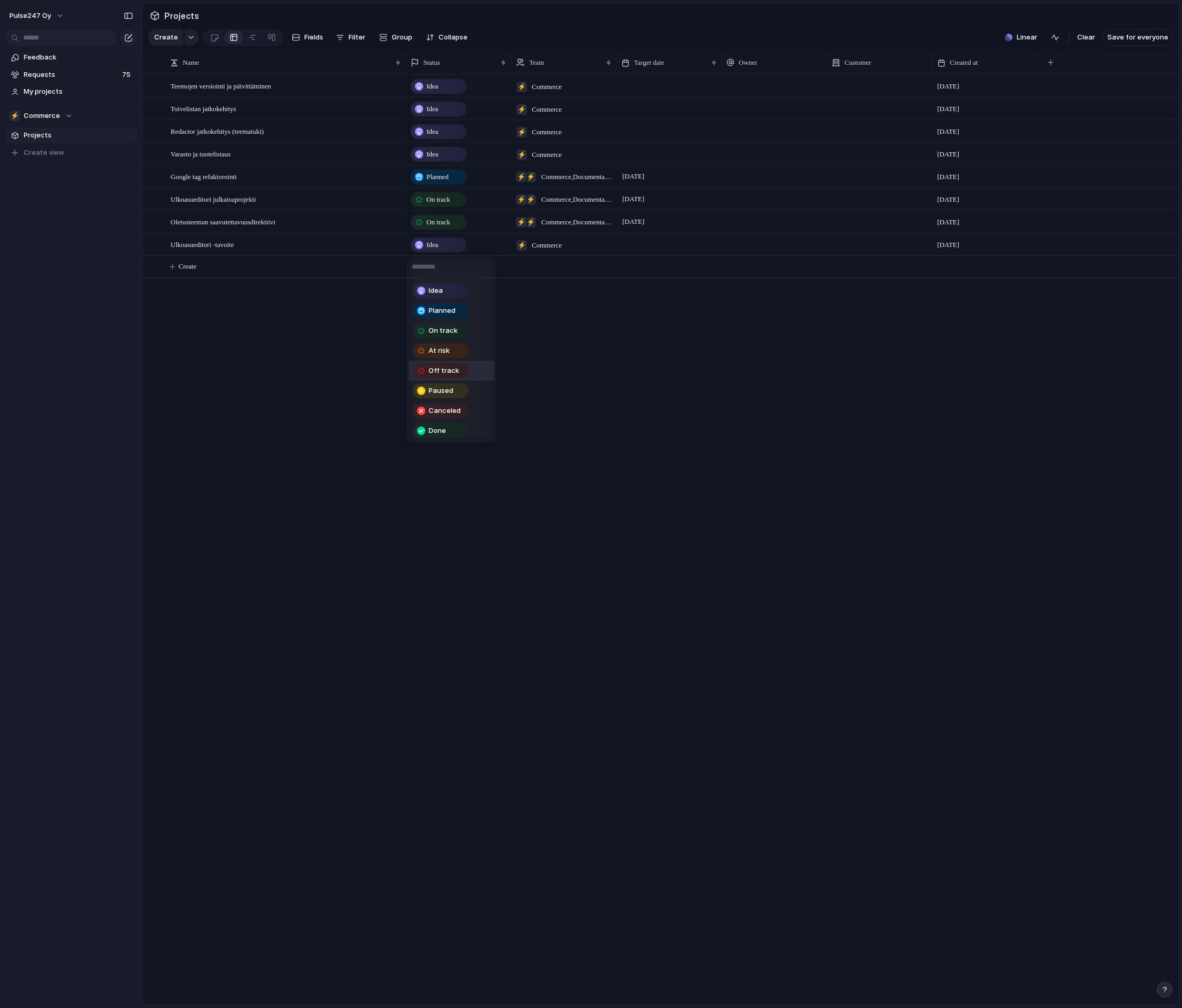
click at [352, 317] on div "Idea Planned On track At risk Off track Paused Canceled Done" at bounding box center [591, 504] width 1182 height 1008
click at [397, 245] on div at bounding box center [392, 244] width 18 height 13
click at [312, 250] on div "Ulkoasueditori -tavoite" at bounding box center [286, 244] width 232 height 22
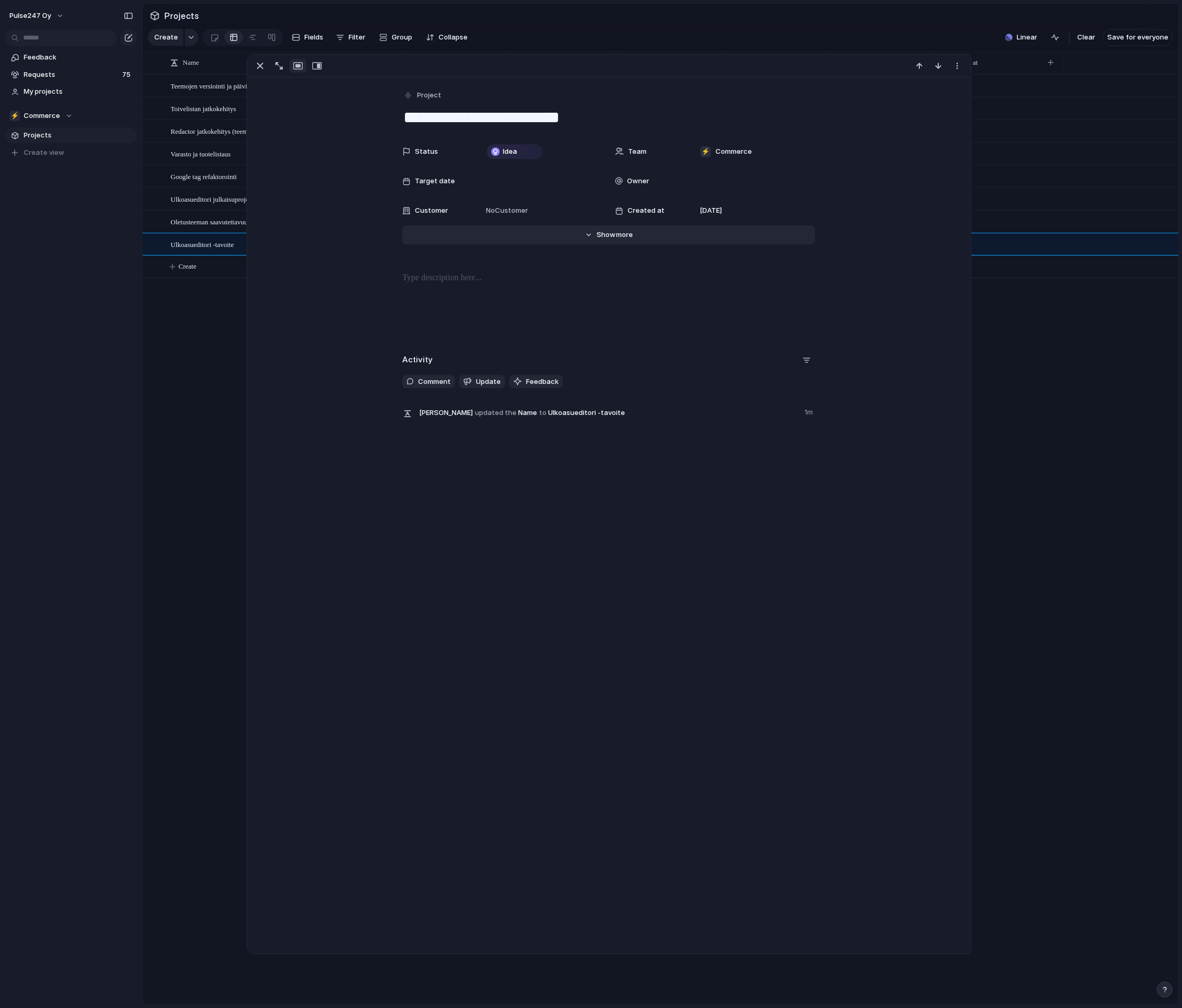
click at [613, 240] on button "Hide Show more" at bounding box center [608, 235] width 412 height 19
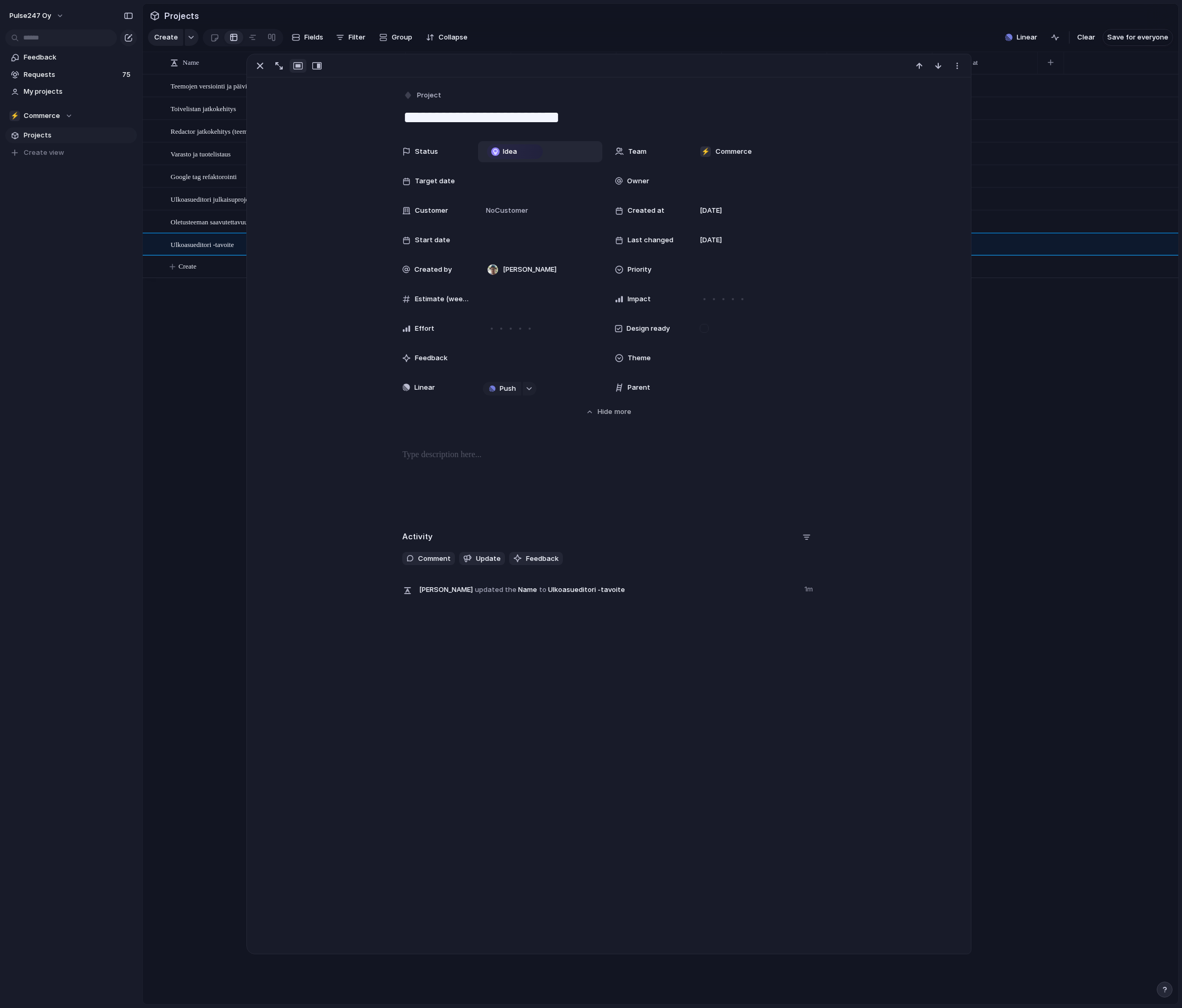
click at [517, 141] on div "Idea" at bounding box center [540, 152] width 124 height 21
click at [413, 151] on div "Idea Planned On track At risk Off track Paused Canceled Done" at bounding box center [591, 504] width 1182 height 1008
click at [434, 102] on button "Project" at bounding box center [423, 96] width 43 height 15
click at [386, 111] on div "Goal Initiative Launch Request Project Customize" at bounding box center [591, 504] width 1182 height 1008
click at [423, 96] on span "Project" at bounding box center [429, 95] width 24 height 10
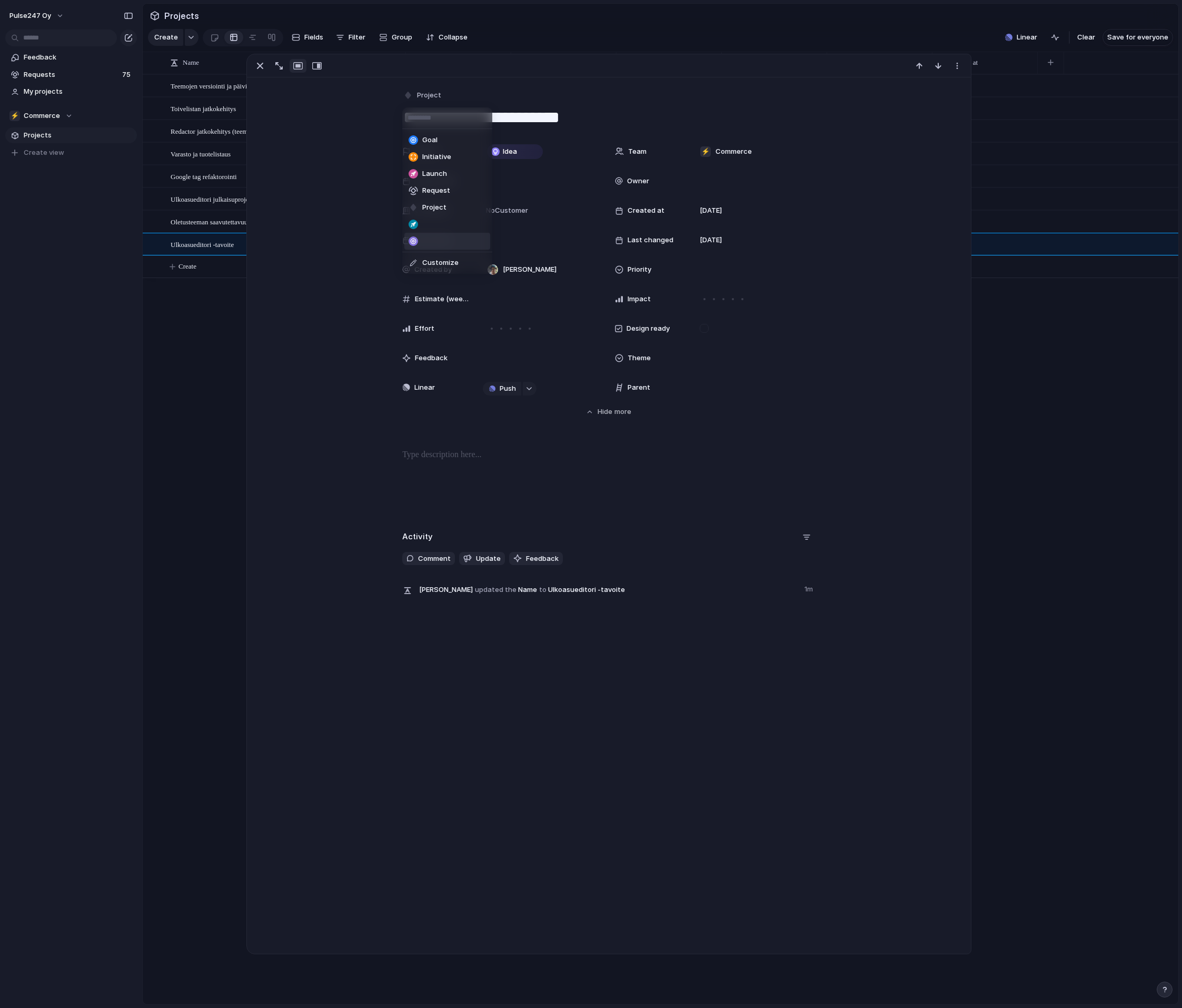
click at [431, 243] on li at bounding box center [447, 241] width 86 height 17
click at [425, 97] on div at bounding box center [608, 95] width 412 height 14
click at [412, 92] on div "button" at bounding box center [408, 94] width 10 height 10
click at [437, 262] on span "Customize" at bounding box center [440, 262] width 37 height 10
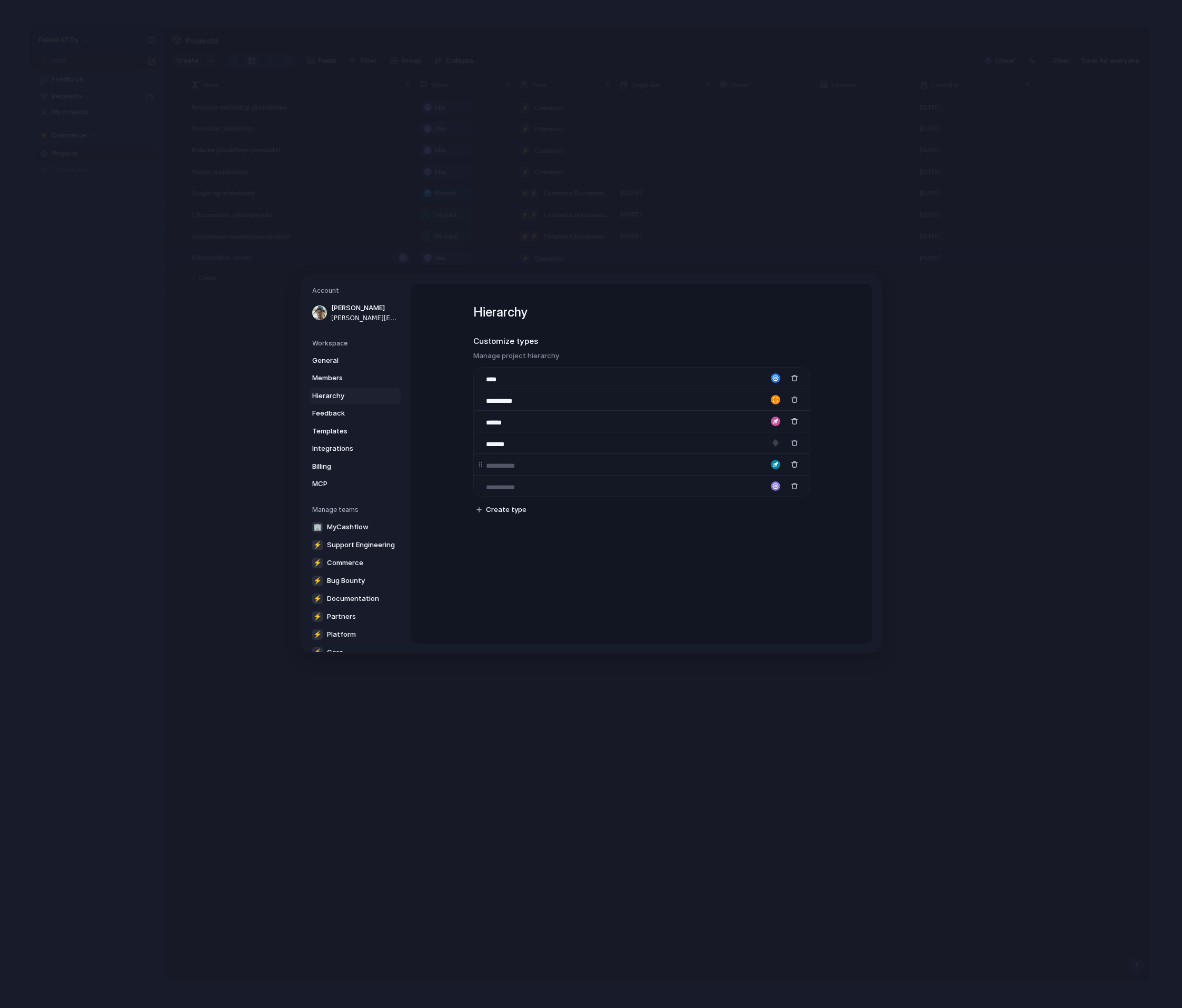
click at [519, 467] on input at bounding box center [504, 466] width 37 height 10
click at [599, 627] on div "**********" at bounding box center [641, 463] width 461 height 359
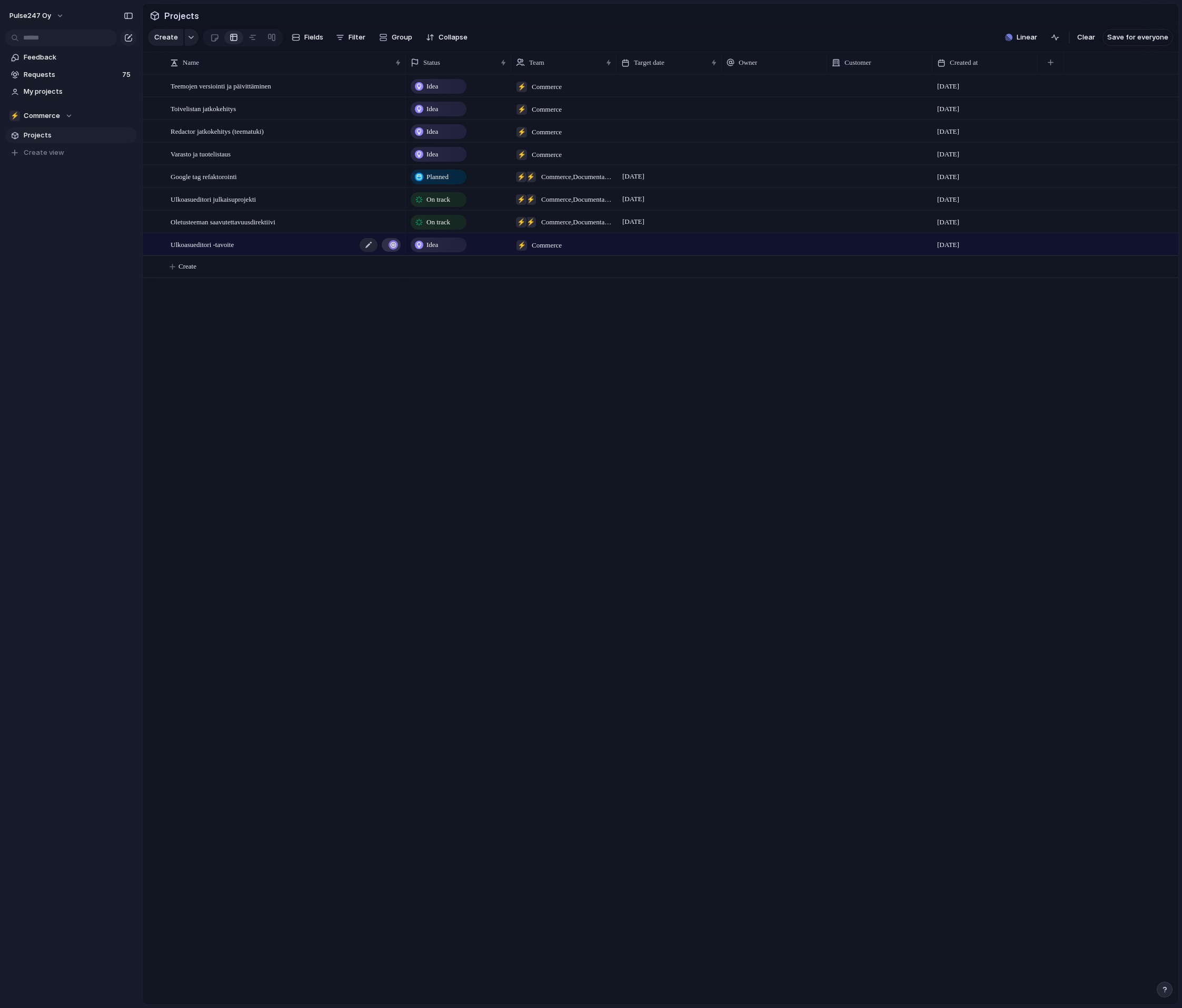
click at [391, 245] on div "button" at bounding box center [393, 244] width 10 height 10
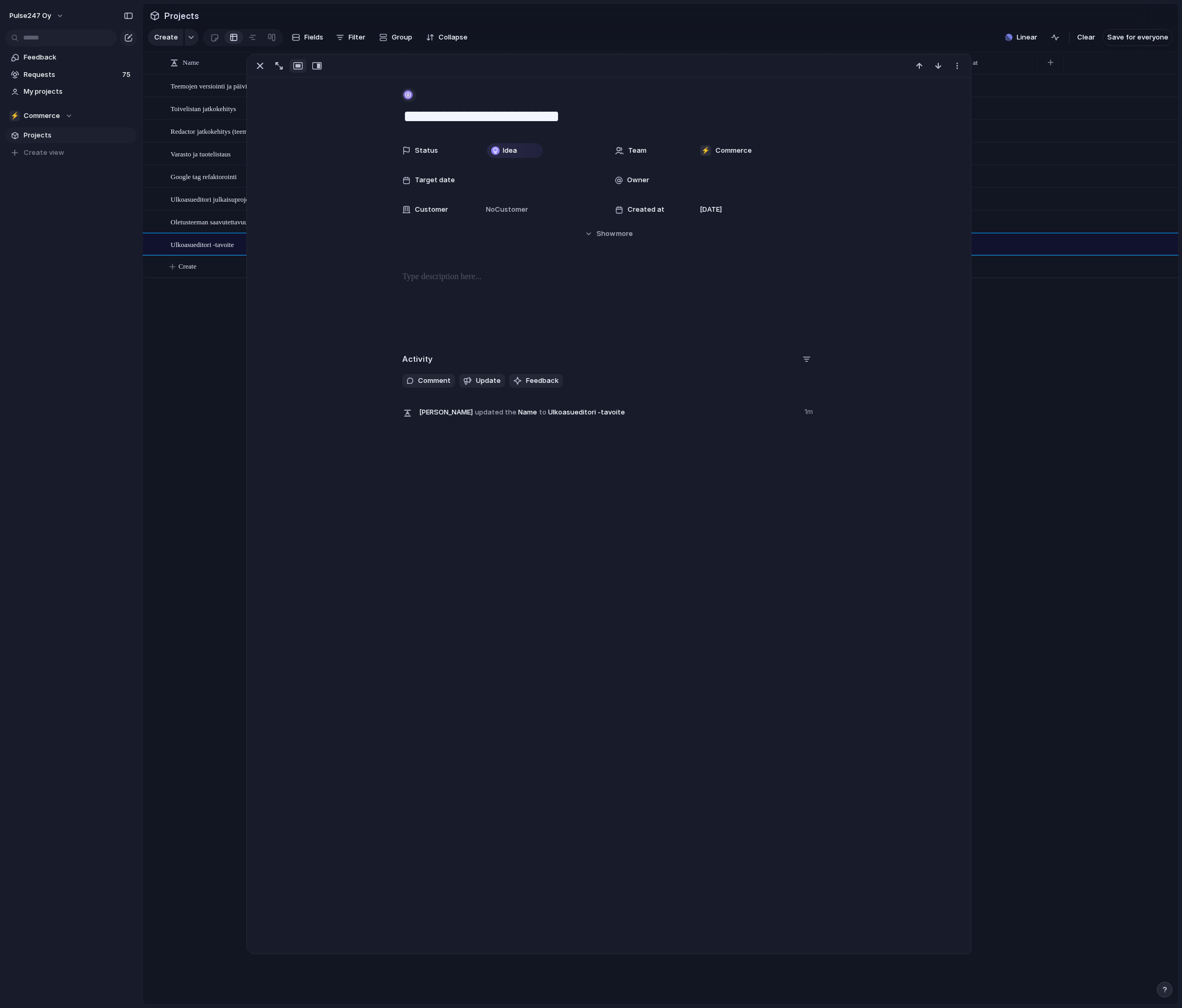
click at [409, 94] on div "button" at bounding box center [408, 94] width 10 height 10
click at [439, 140] on li "Goal" at bounding box center [447, 139] width 86 height 17
click at [172, 315] on div "Teemojen versiointi ja päivittäminen Toivelistan jatkokehitys Redactor jatkokeh…" at bounding box center [660, 539] width 1036 height 930
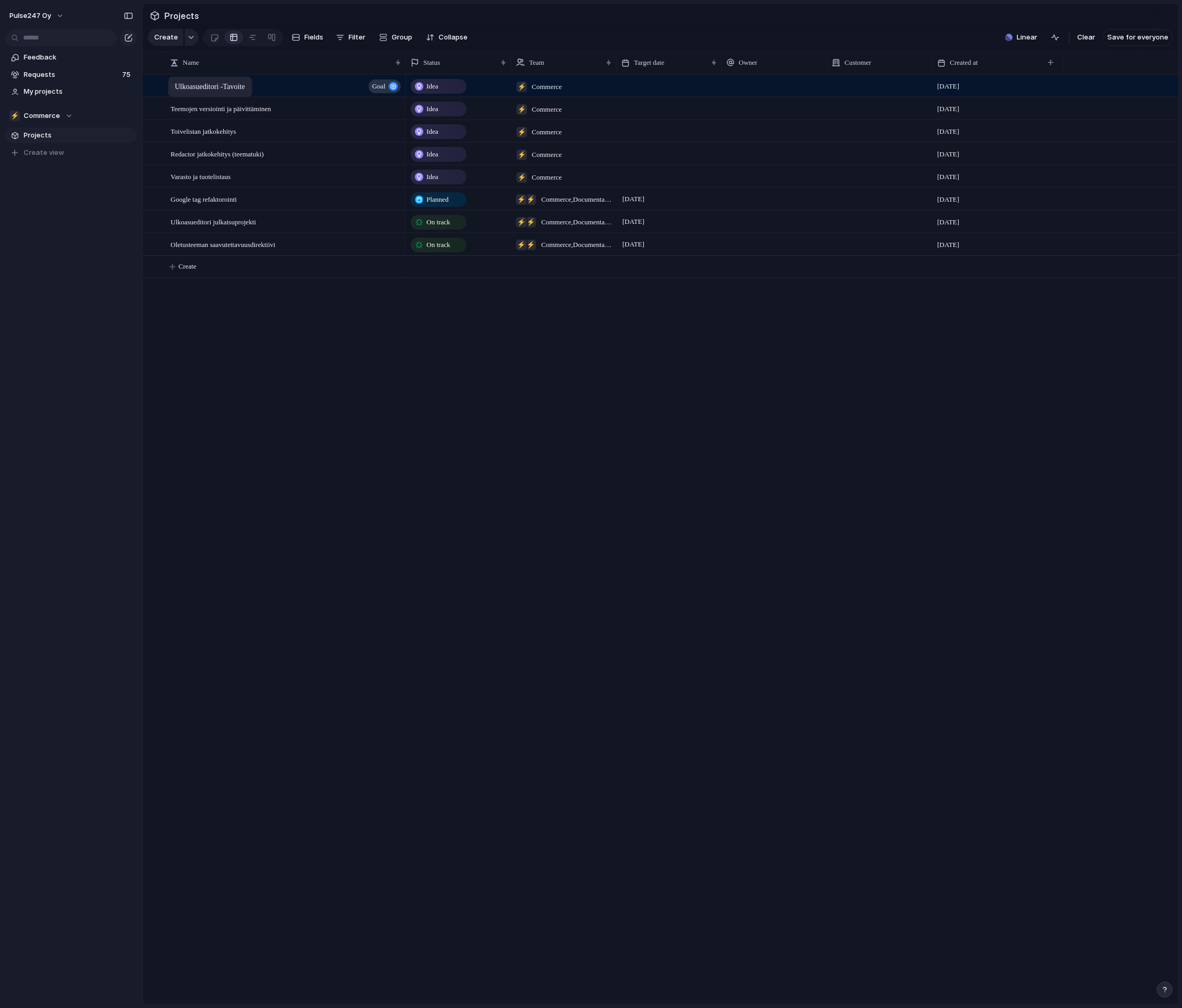
drag, startPoint x: 151, startPoint y: 247, endPoint x: 173, endPoint y: 78, distance: 170.4
drag, startPoint x: 151, startPoint y: 108, endPoint x: 232, endPoint y: 90, distance: 83.0
drag, startPoint x: 149, startPoint y: 223, endPoint x: 220, endPoint y: 125, distance: 121.0
click at [204, 88] on span "Ulkoasueditori -tavoite" at bounding box center [202, 85] width 64 height 12
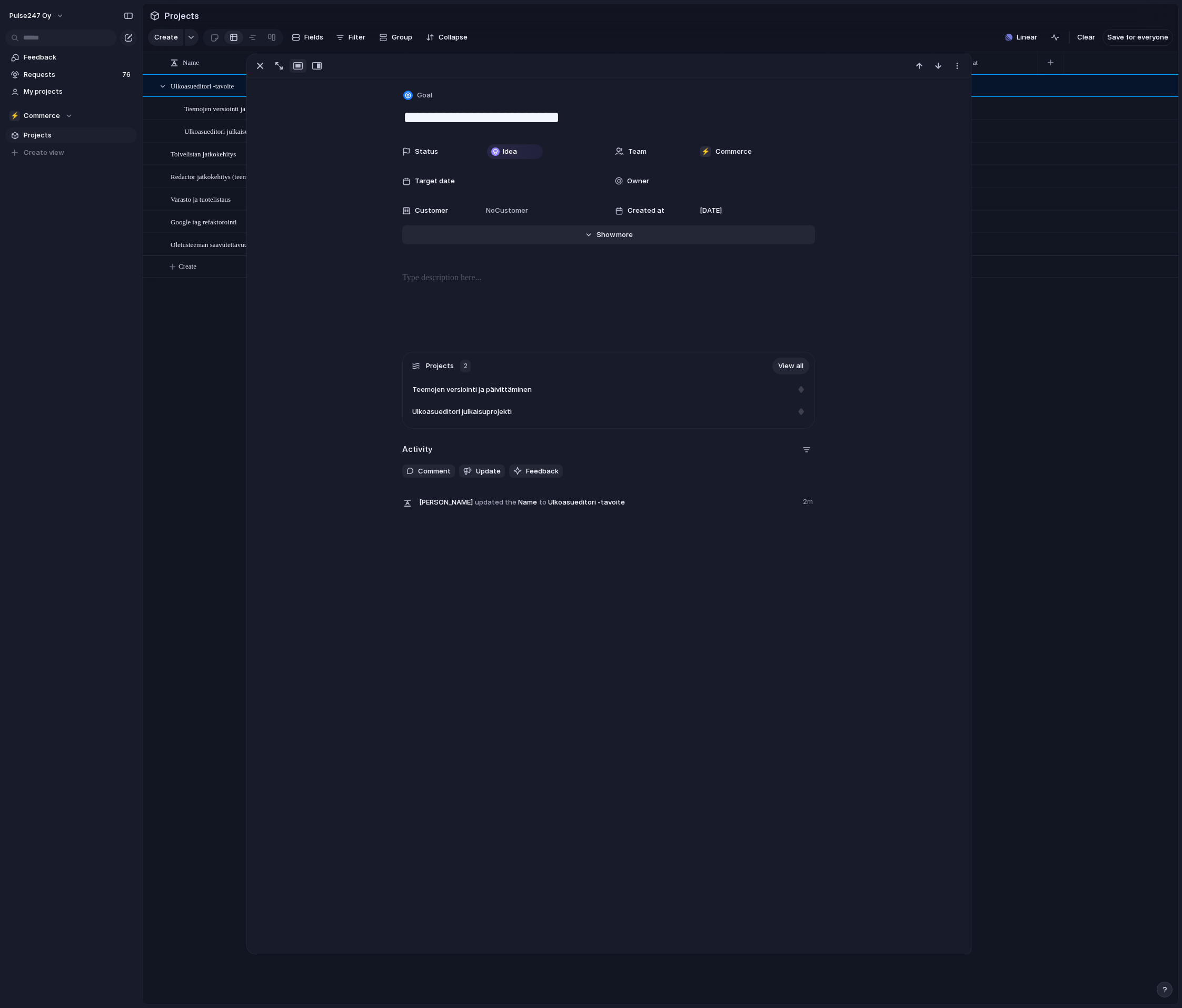
click at [607, 235] on span "Show" at bounding box center [605, 235] width 19 height 10
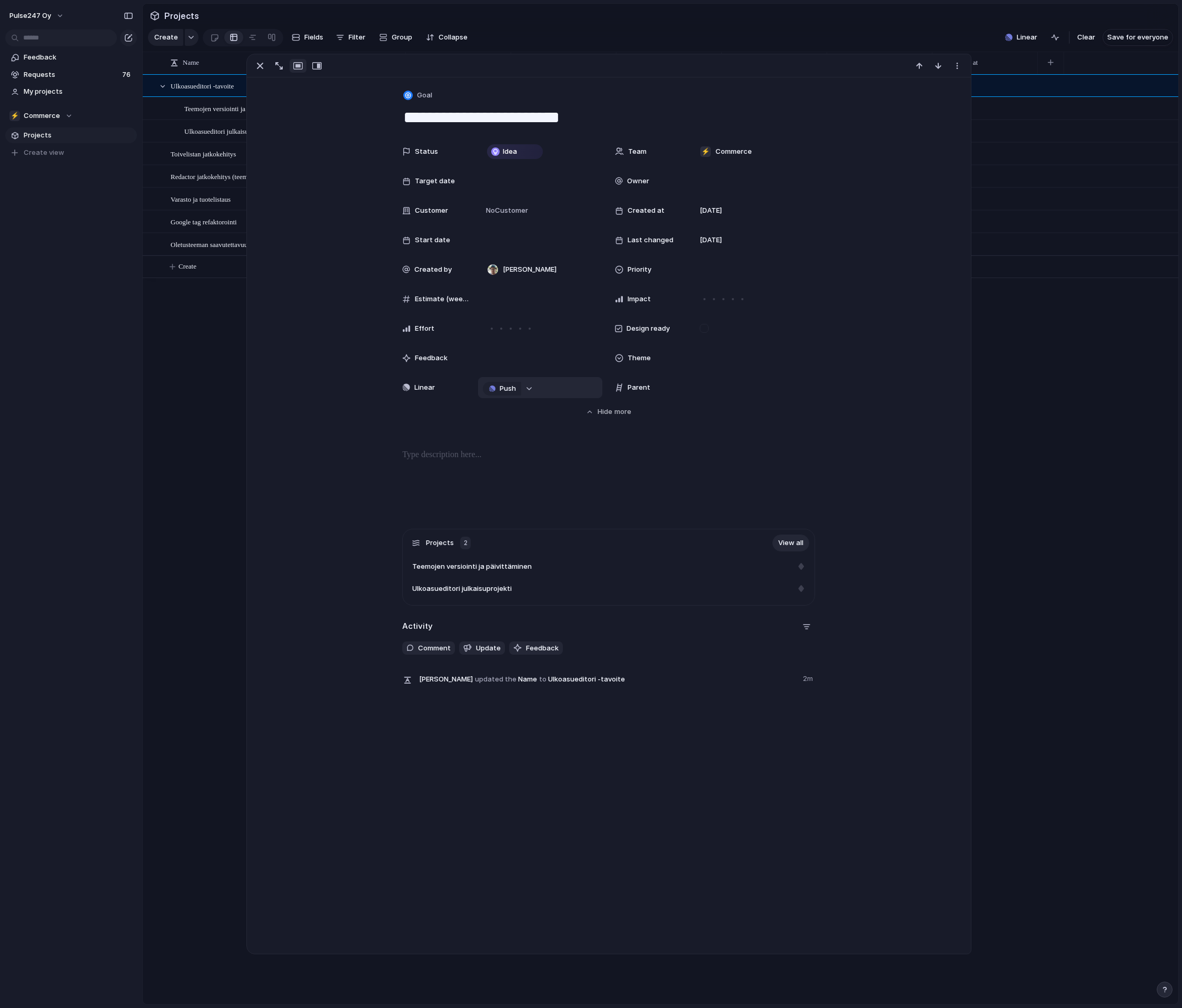
click at [532, 389] on div "button" at bounding box center [529, 389] width 7 height 4
click at [217, 466] on div "Projects Issues Adyen integration with Shop-API for Fiksuruoka Teemojen versioi…" at bounding box center [591, 504] width 1182 height 1008
click at [430, 98] on span "Goal" at bounding box center [424, 95] width 15 height 10
click at [438, 258] on span "Customize" at bounding box center [440, 263] width 37 height 10
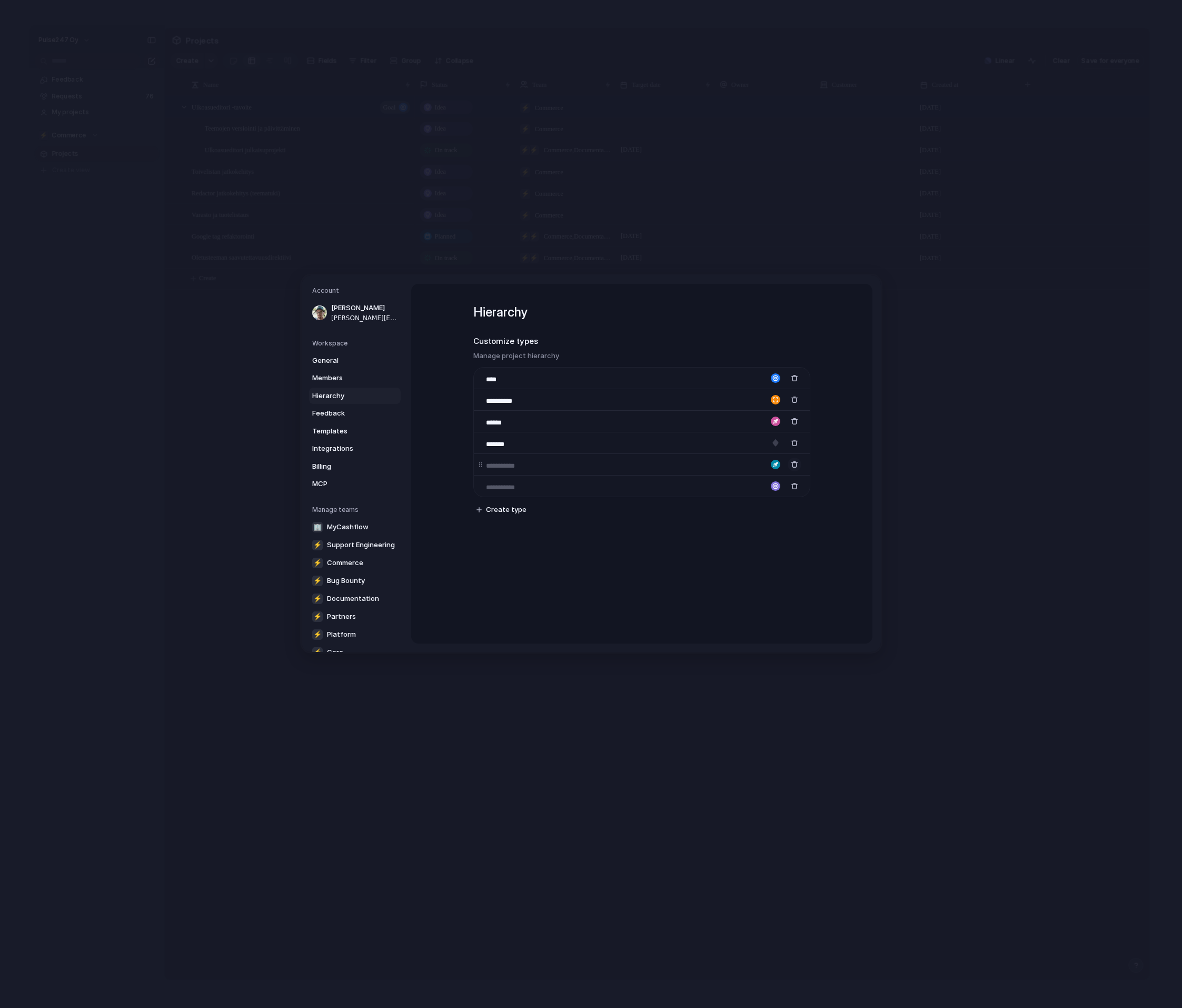
click at [794, 463] on div "button" at bounding box center [794, 464] width 7 height 7
click at [506, 469] on span "Create type" at bounding box center [506, 466] width 40 height 10
click at [779, 466] on div "button" at bounding box center [775, 464] width 10 height 10
click at [805, 528] on div at bounding box center [591, 504] width 1182 height 1008
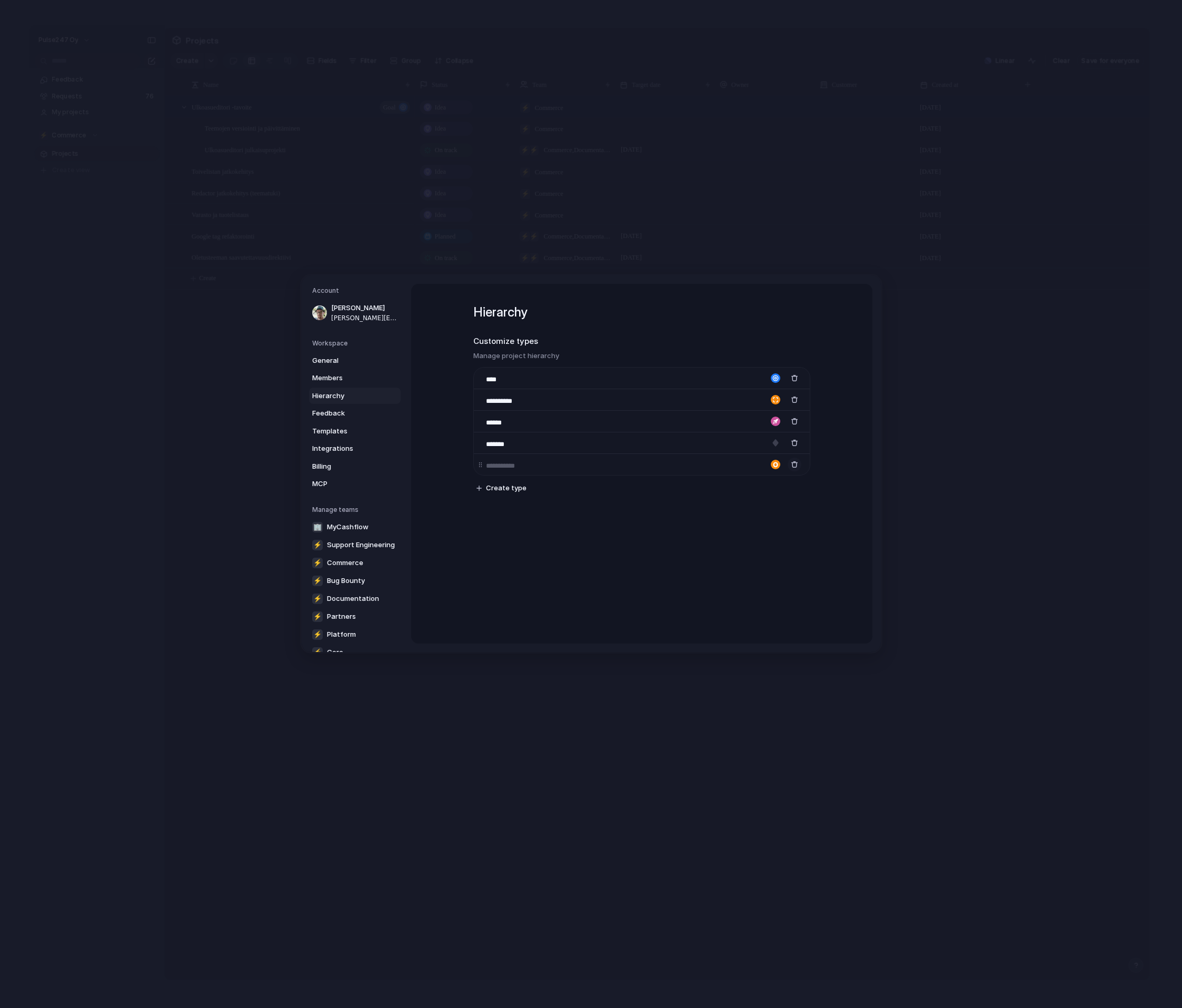
click at [795, 466] on div "button" at bounding box center [794, 464] width 7 height 7
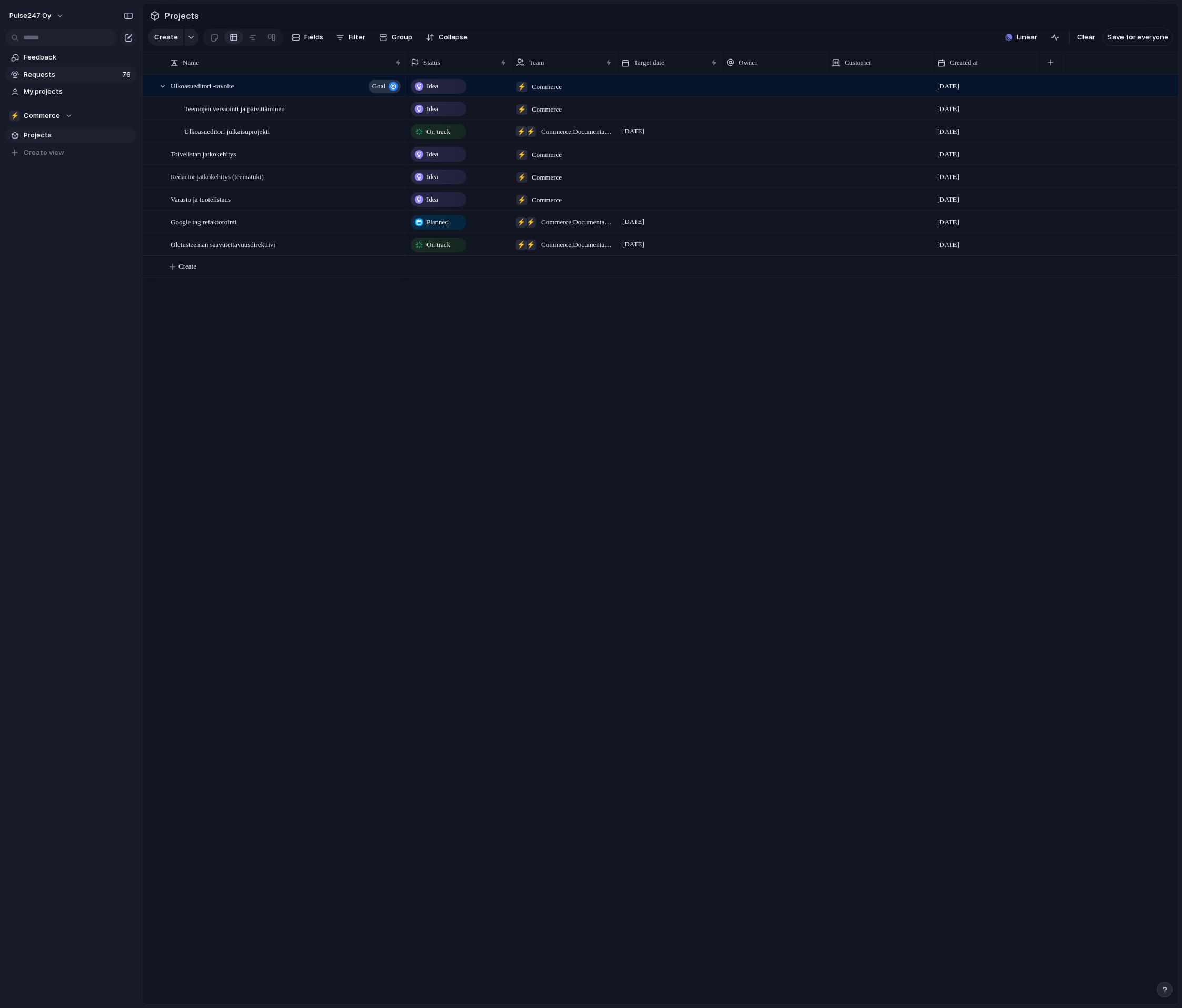
click at [21, 77] on link "Requests 76" at bounding box center [71, 74] width 131 height 16
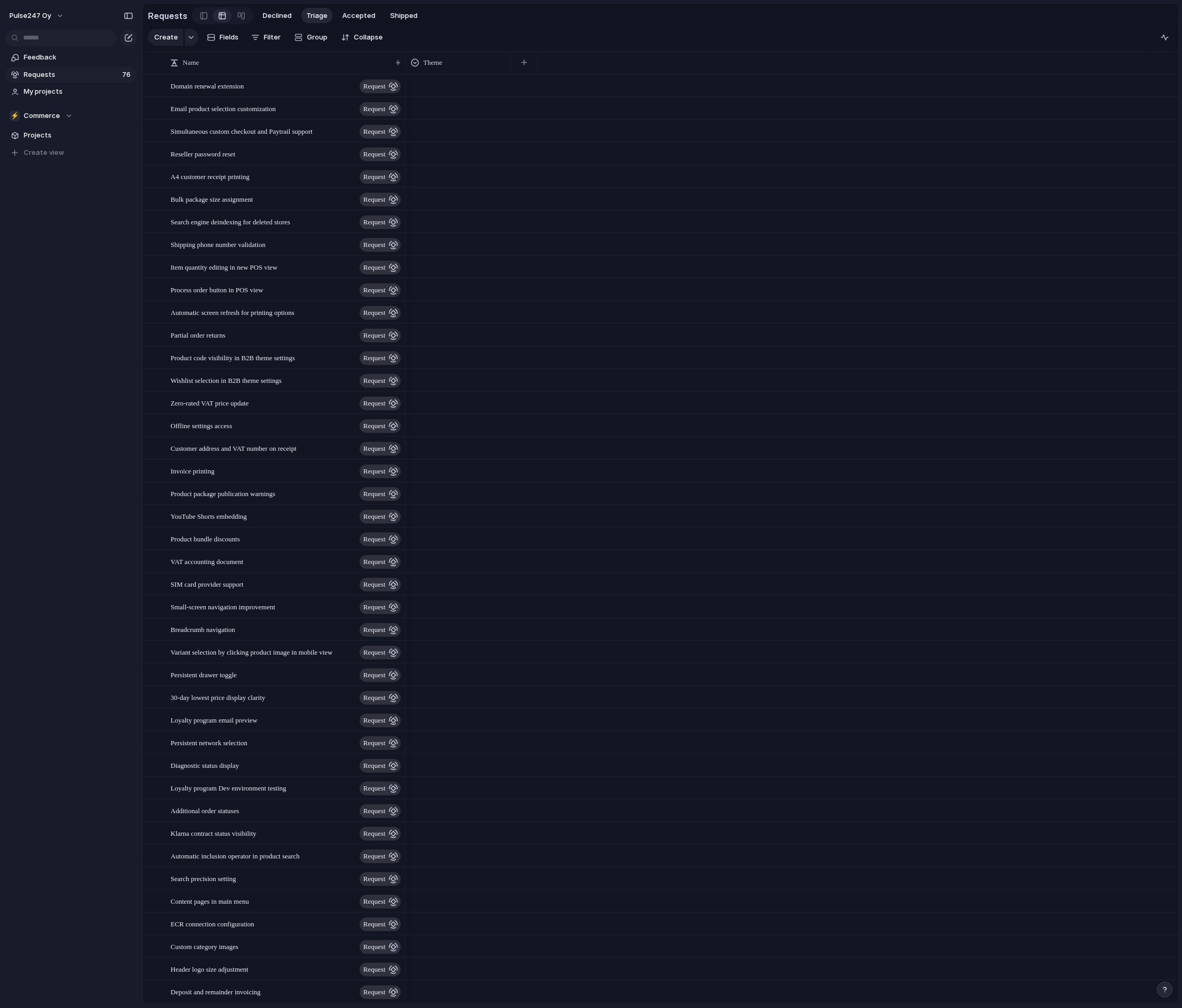
click at [43, 24] on div "Pulse247 Oy" at bounding box center [71, 13] width 142 height 28
click at [42, 7] on button "Pulse247 Oy" at bounding box center [37, 16] width 65 height 17
click at [47, 38] on span "Settings" at bounding box center [38, 40] width 29 height 10
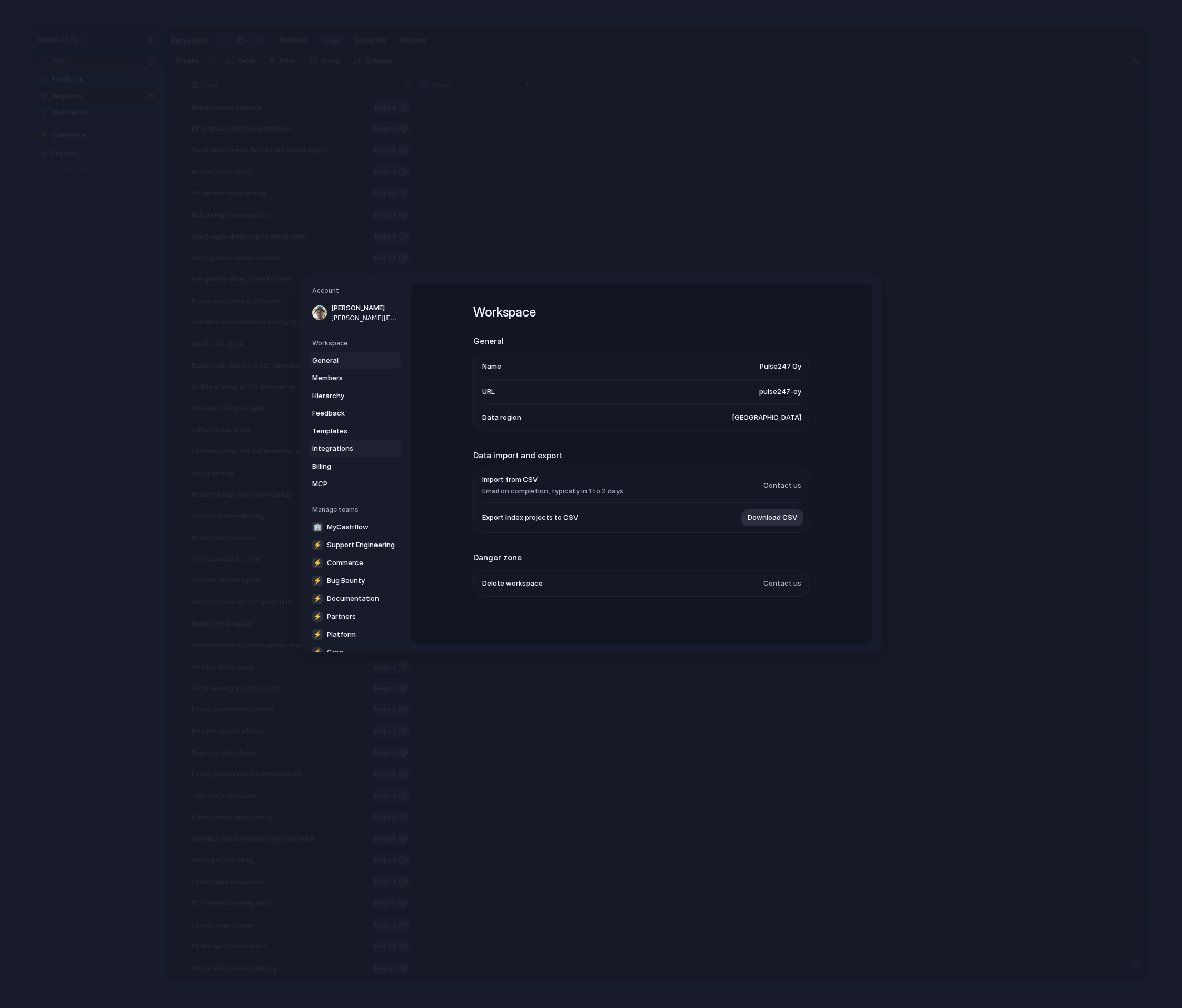
click at [347, 446] on span "Integrations" at bounding box center [346, 448] width 67 height 10
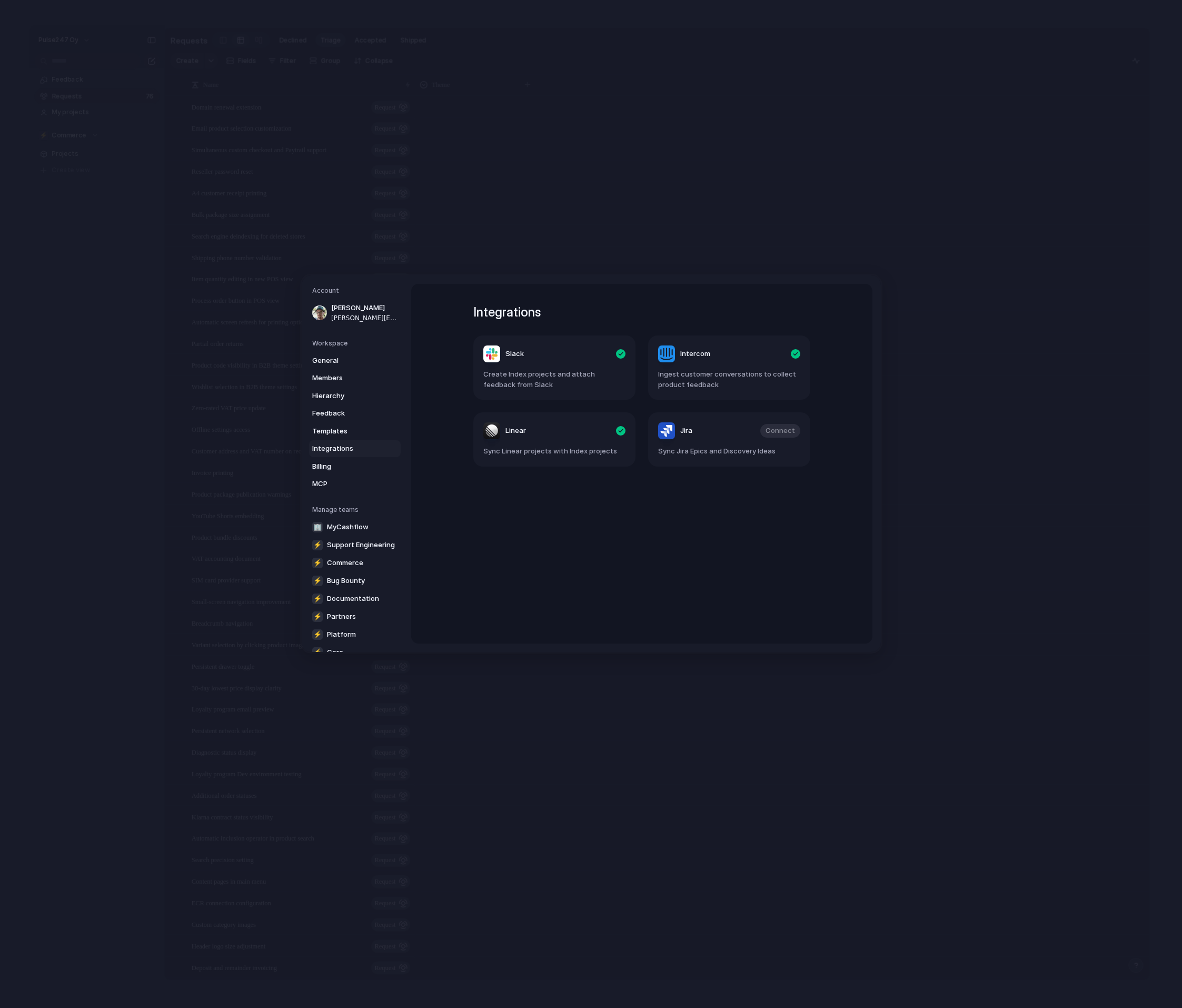
click at [533, 527] on div "Integrations Slack Create Index projects and attach feedback from Slack Interco…" at bounding box center [642, 463] width 375 height 359
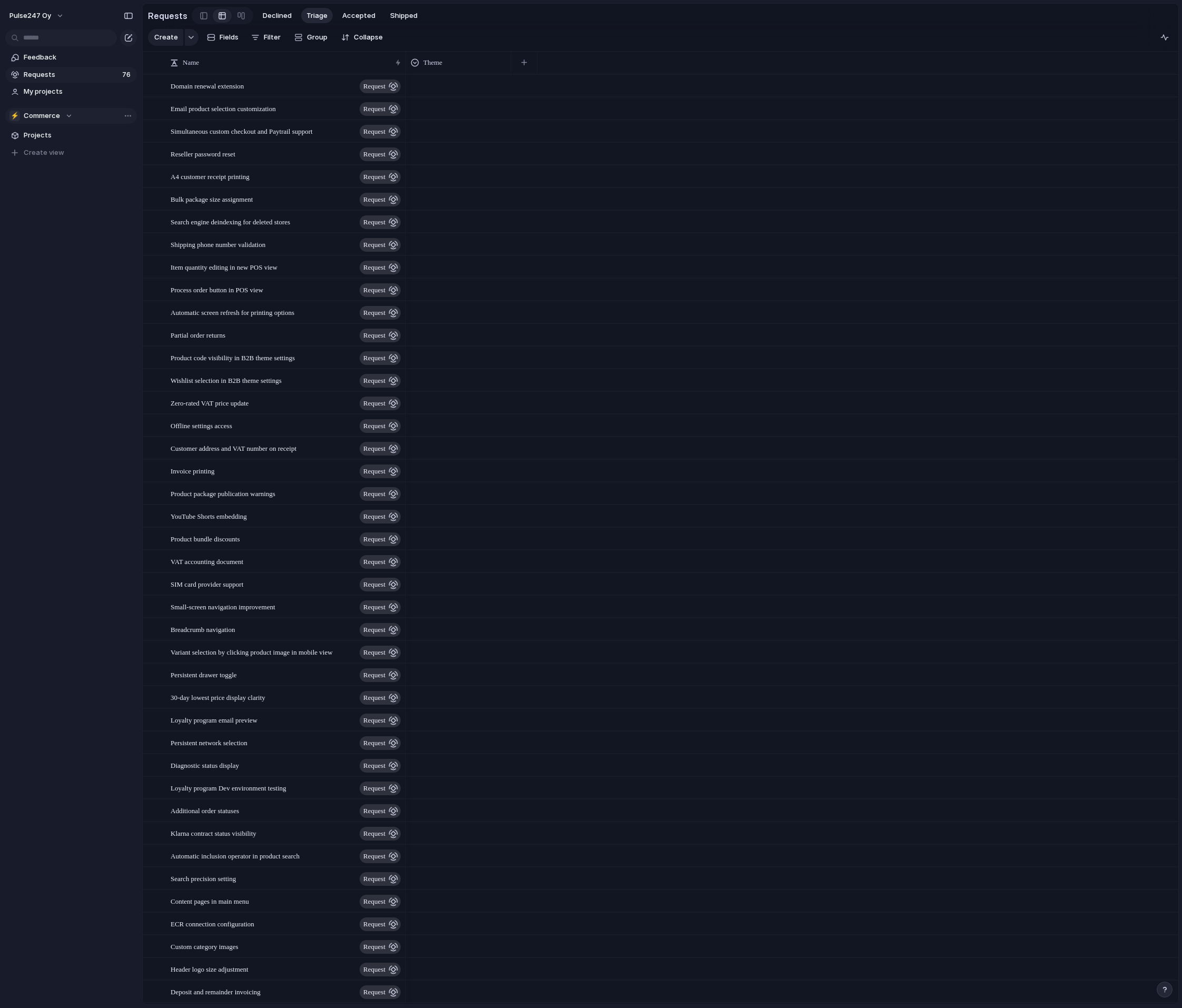
click at [40, 117] on span "Commerce" at bounding box center [42, 116] width 37 height 10
click at [43, 239] on span "Commerce" at bounding box center [51, 240] width 37 height 10
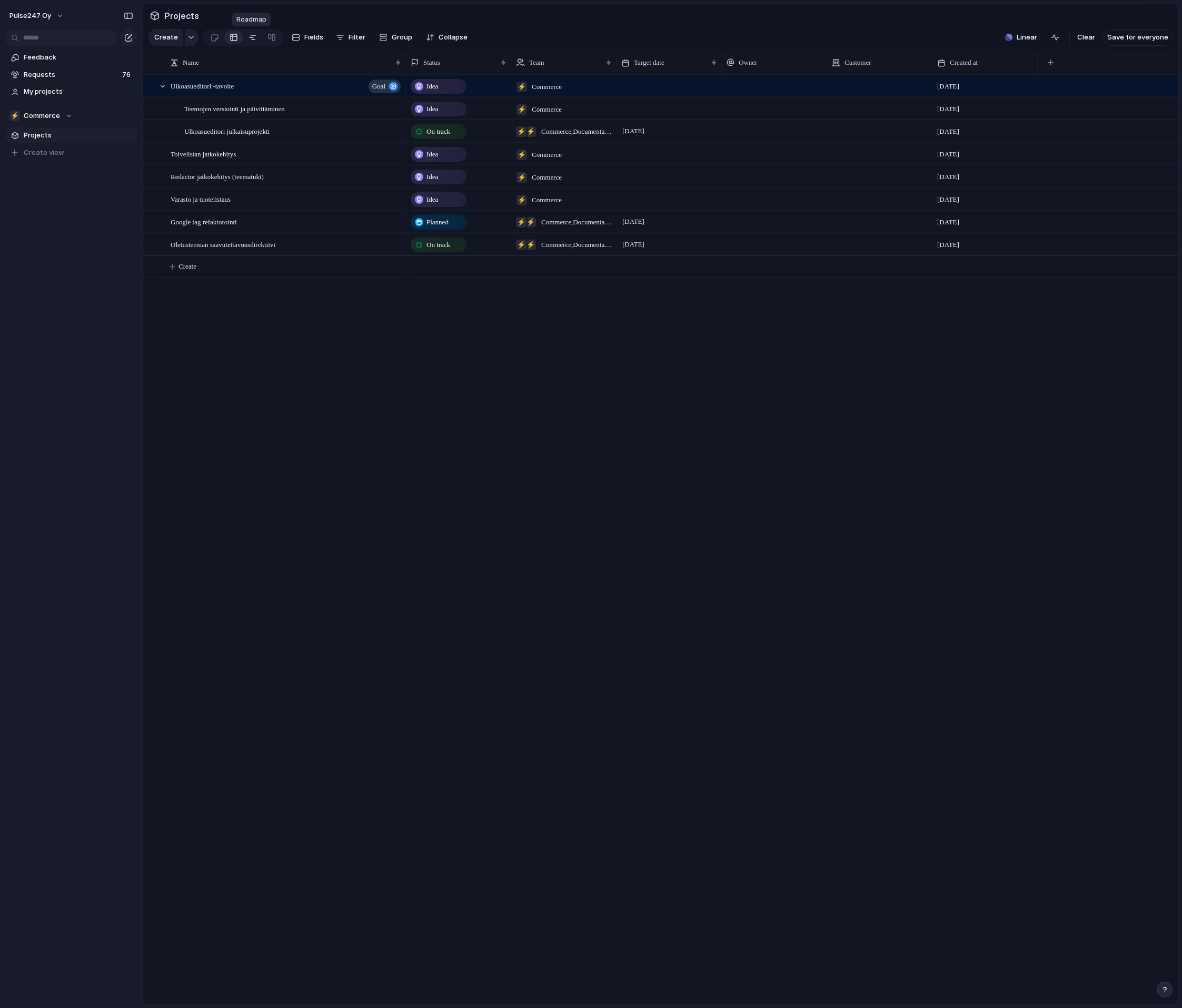
click at [254, 36] on div at bounding box center [253, 37] width 8 height 17
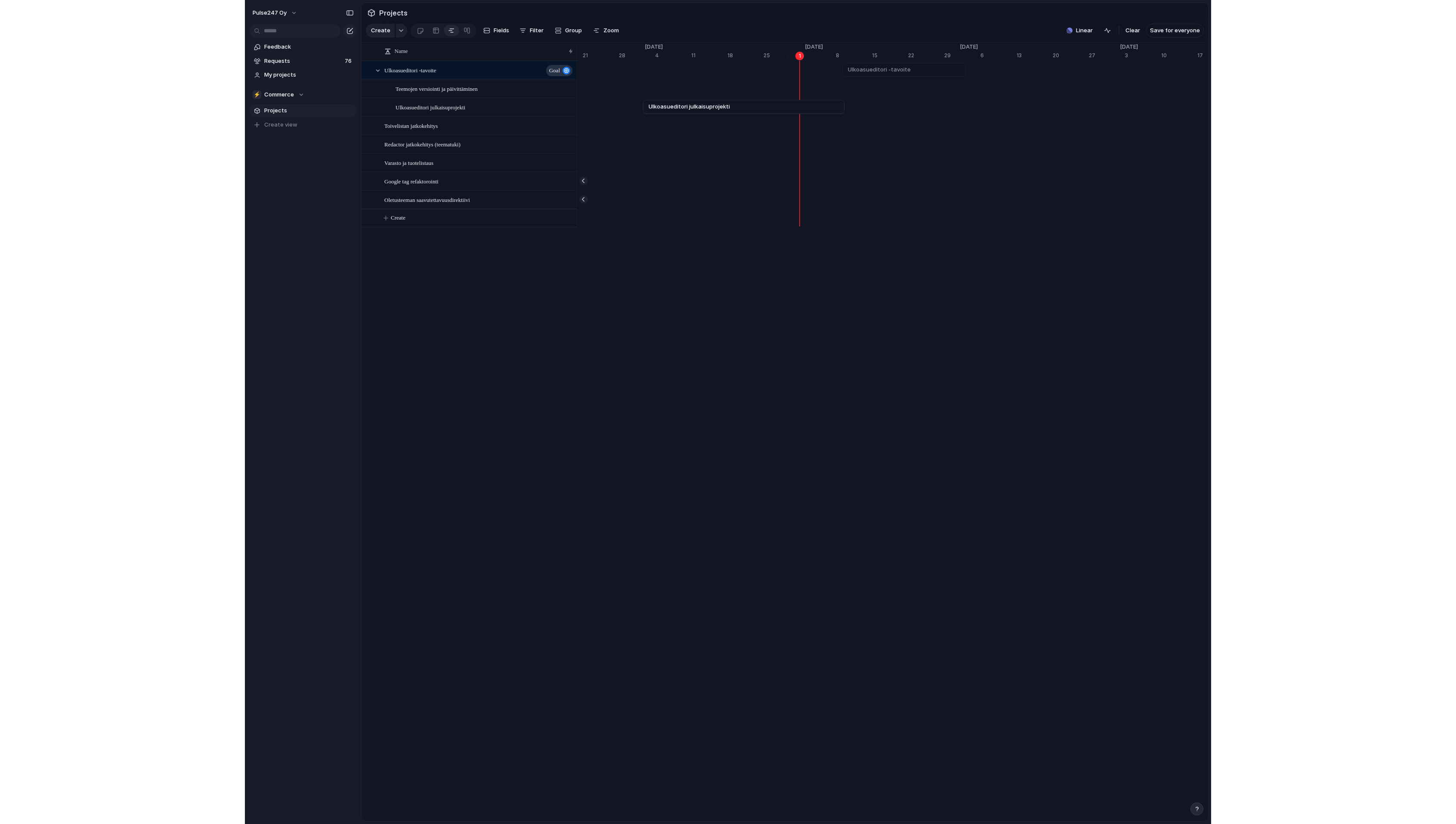
scroll to position [0, 5403]
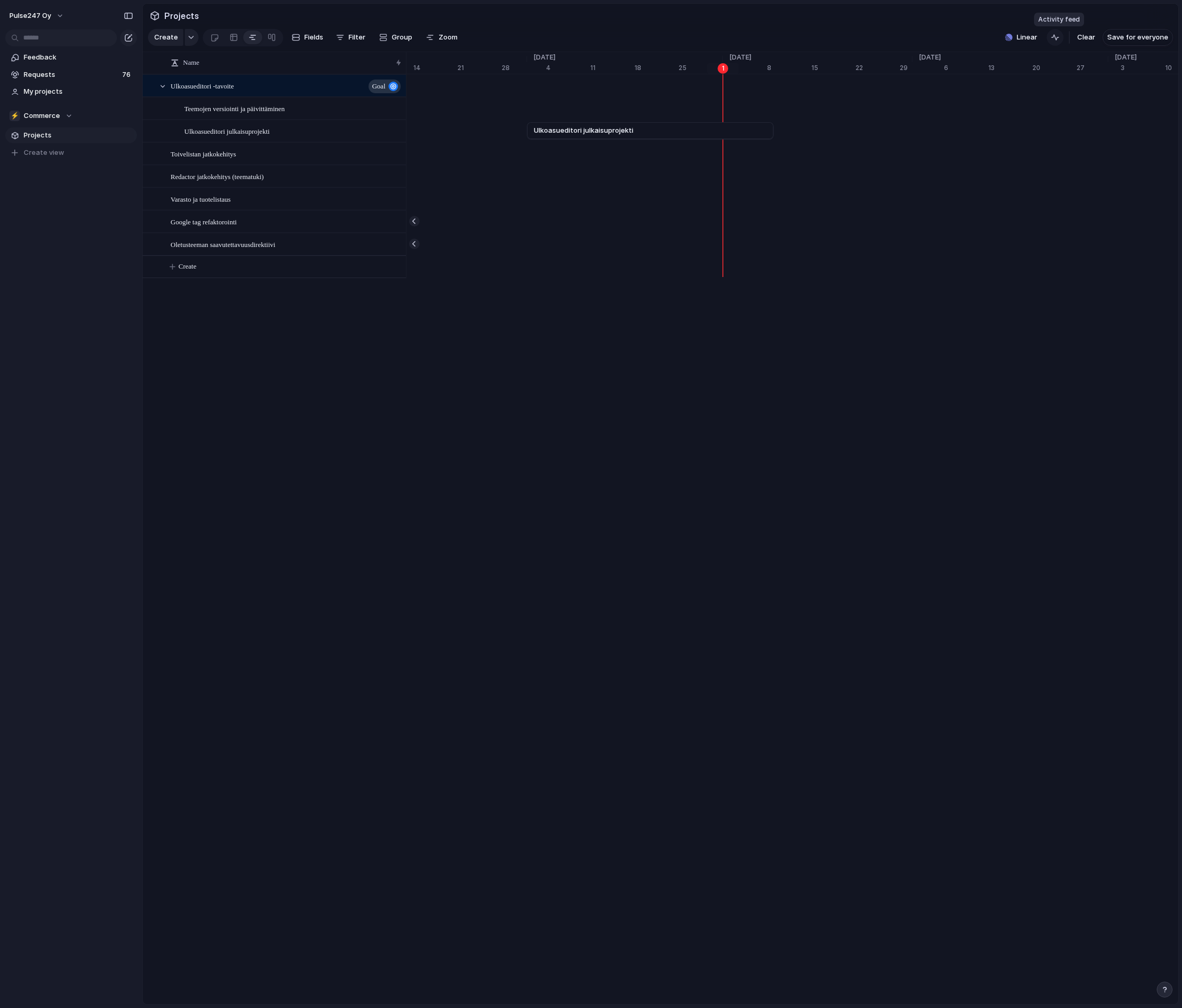
click at [1059, 37] on div "button" at bounding box center [1054, 37] width 8 height 8
click at [52, 8] on button "Pulse247 Oy" at bounding box center [37, 16] width 65 height 17
click at [135, 89] on li "Light" at bounding box center [128, 90] width 62 height 17
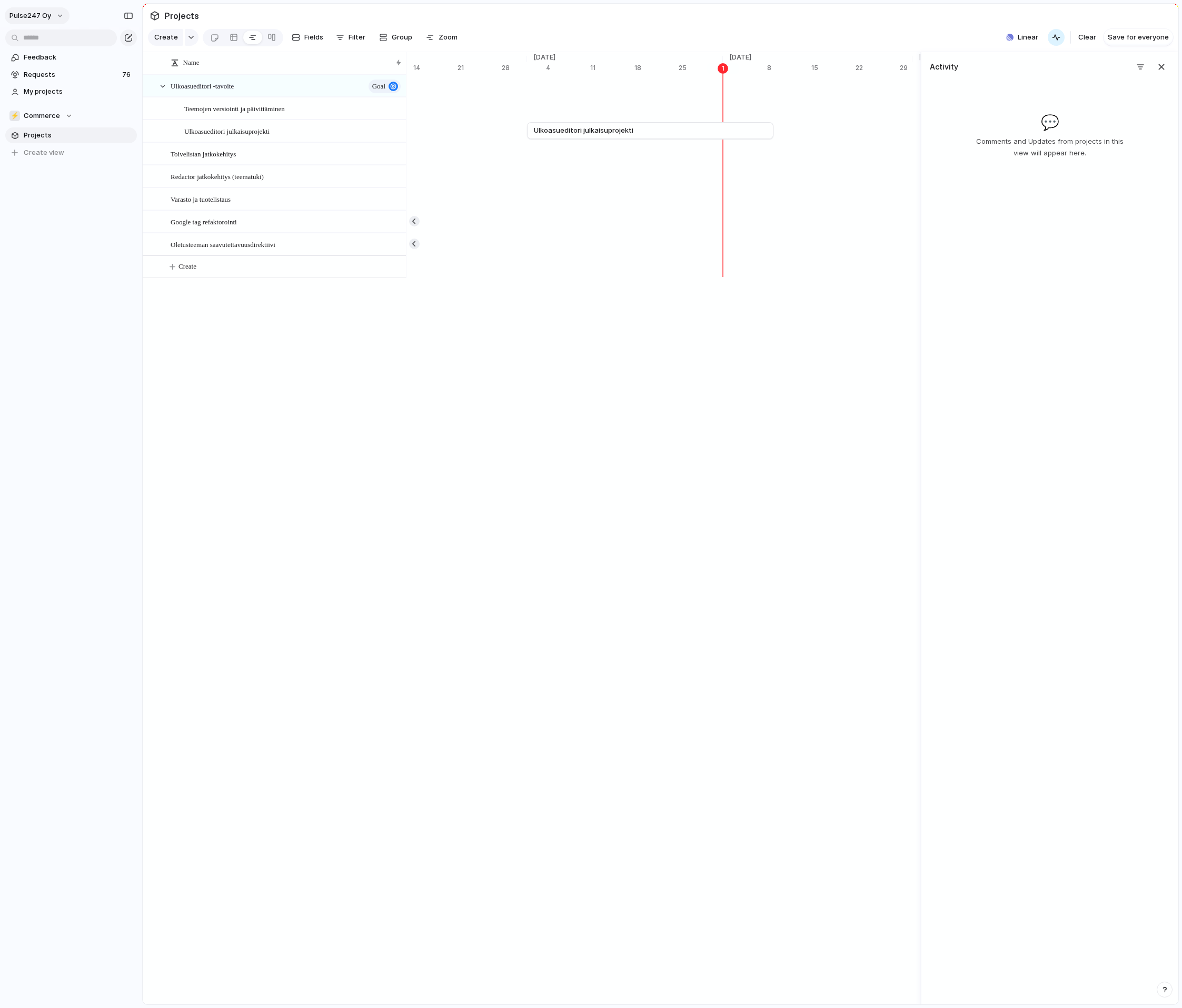
click at [59, 14] on button "Pulse247 Oy" at bounding box center [37, 16] width 65 height 17
click at [129, 140] on li "Forest" at bounding box center [128, 140] width 62 height 17
